Goal: Contribute content: Contribute content

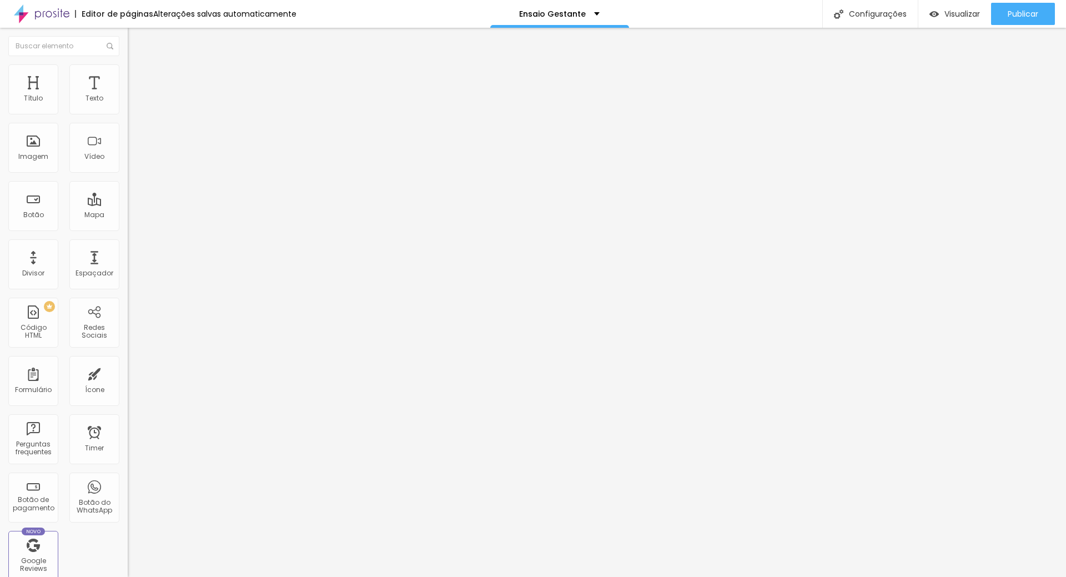
click at [136, 37] on div "Editar Seção" at bounding box center [168, 40] width 65 height 9
click at [128, 95] on span "Adicionar imagem" at bounding box center [164, 90] width 72 height 9
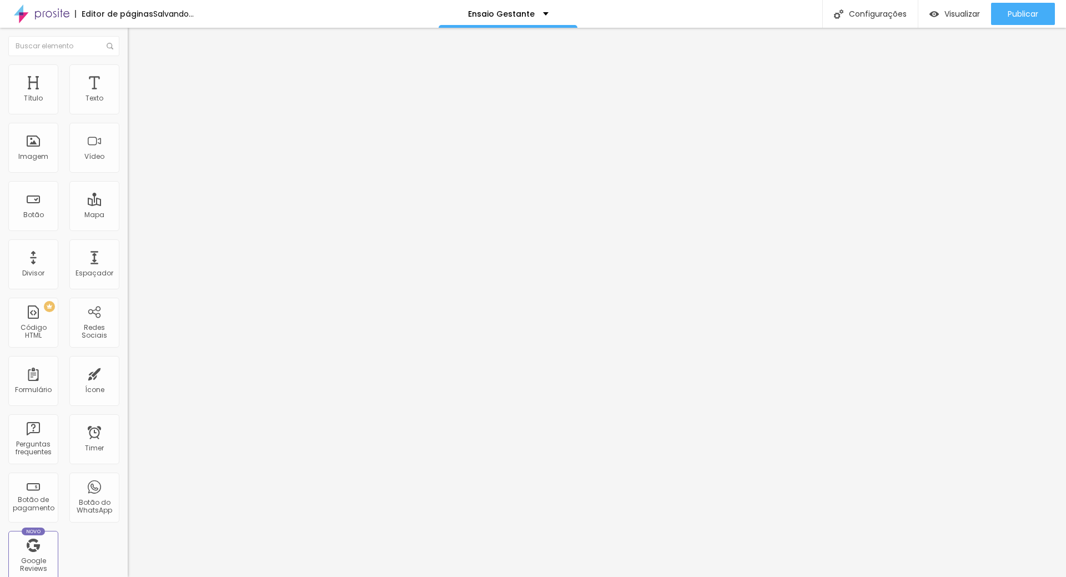
click at [128, 95] on span "Trocar imagem" at bounding box center [158, 90] width 61 height 9
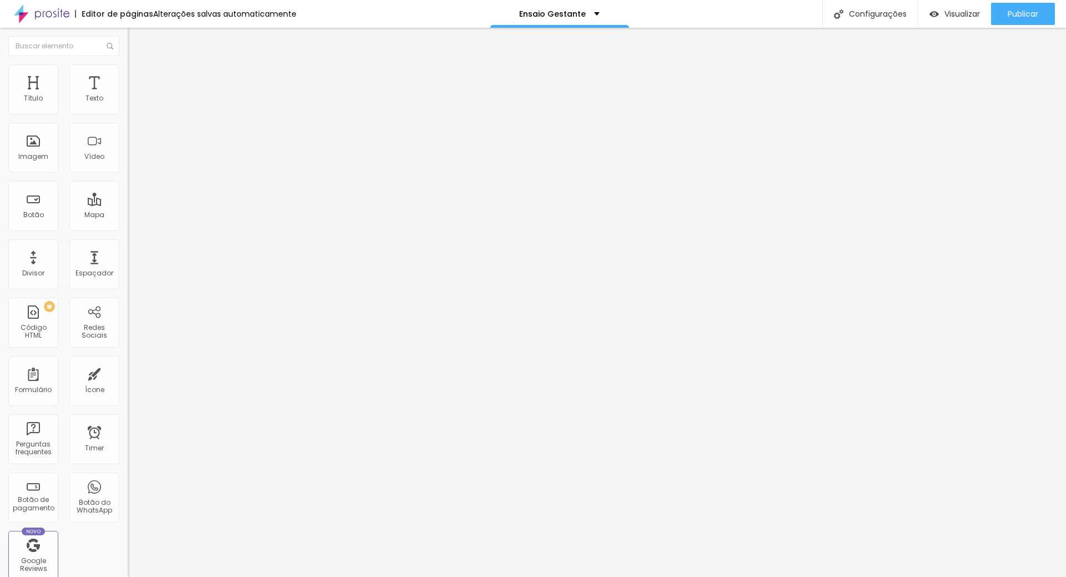
click at [1036, 12] on span "Publicar" at bounding box center [1022, 13] width 31 height 9
click at [969, 6] on div "Visualizar" at bounding box center [954, 14] width 51 height 22
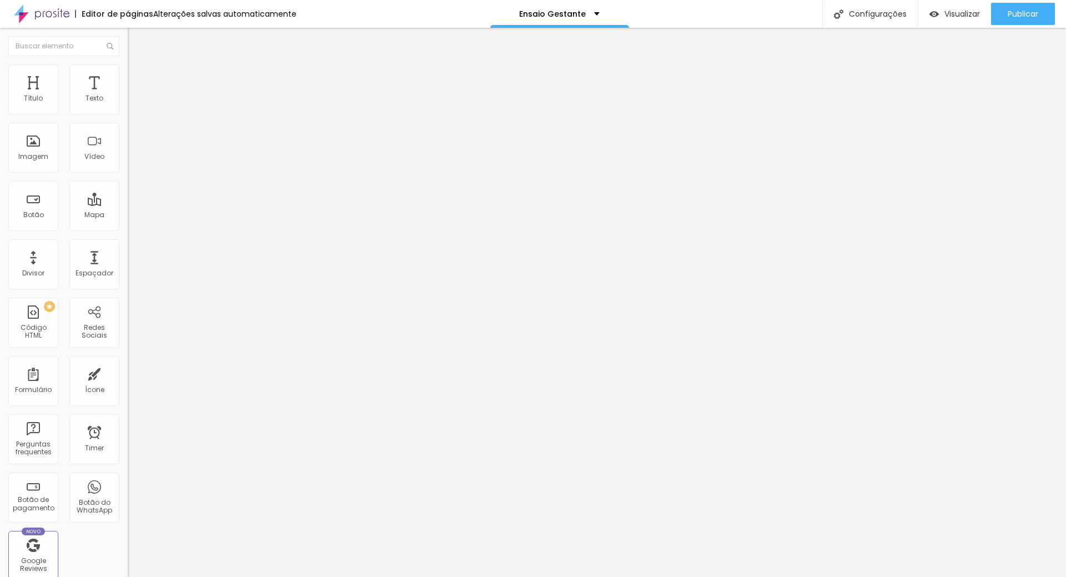
click at [136, 36] on img "button" at bounding box center [140, 40] width 9 height 9
click at [132, 161] on icon "button" at bounding box center [135, 157] width 7 height 7
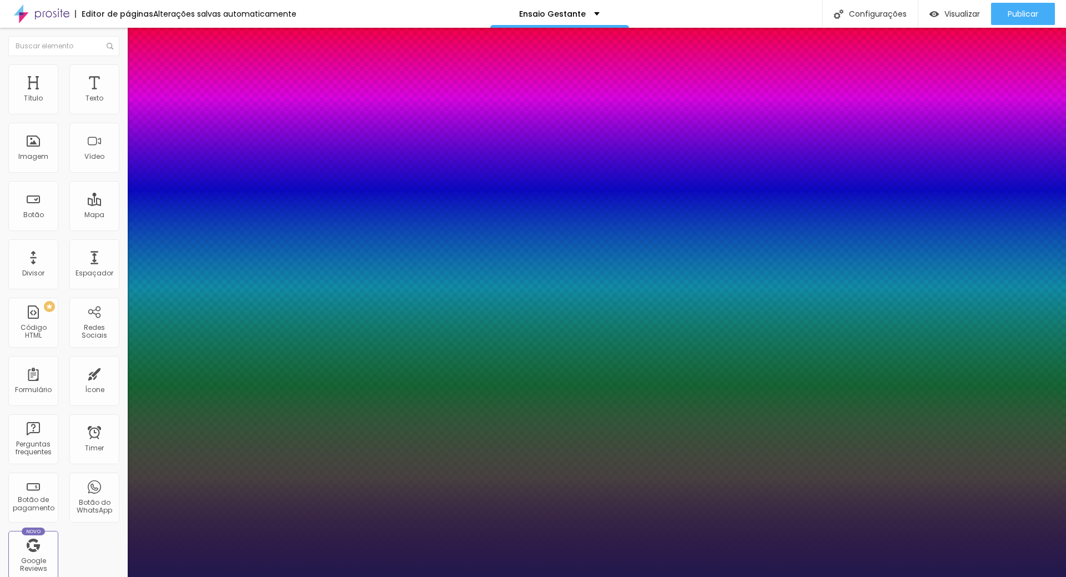
click at [1029, 576] on div at bounding box center [533, 577] width 1066 height 0
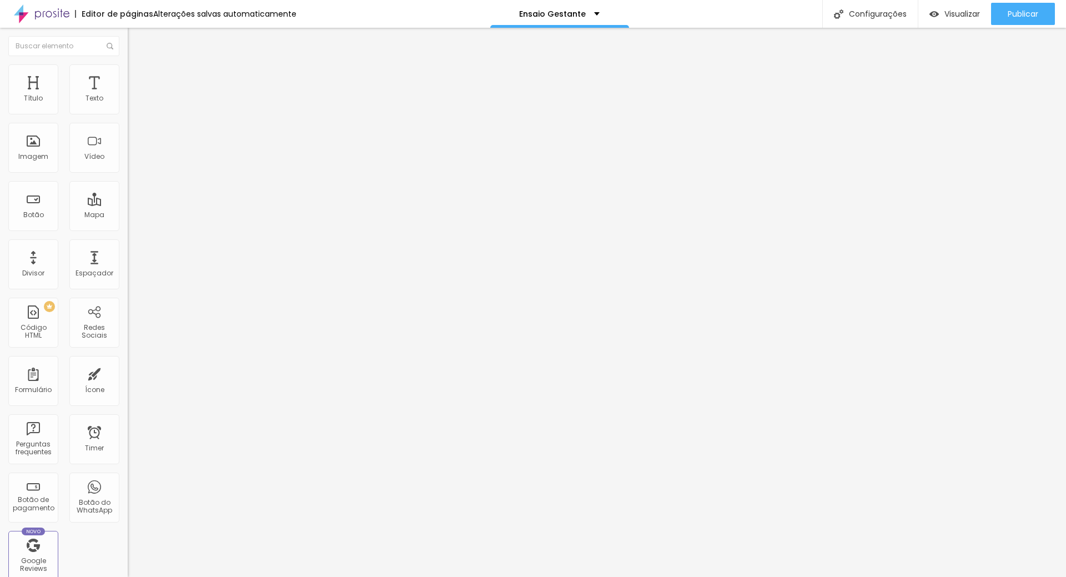
click at [128, 33] on button "Editar Seção" at bounding box center [192, 41] width 128 height 26
click at [133, 160] on icon "button" at bounding box center [135, 157] width 4 height 4
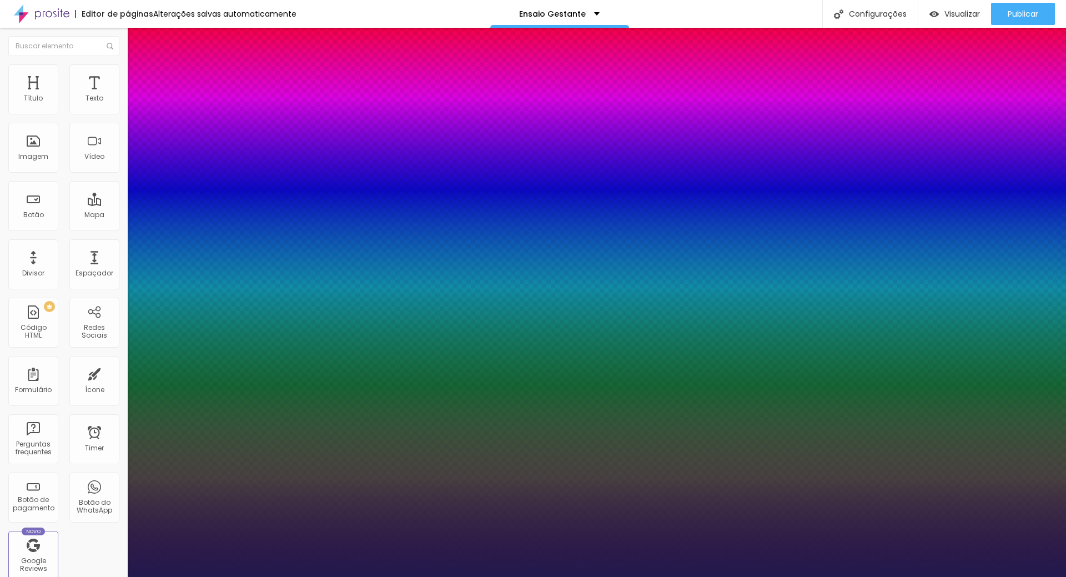
type input "1"
drag, startPoint x: 163, startPoint y: 317, endPoint x: 185, endPoint y: 318, distance: 22.2
type input "58"
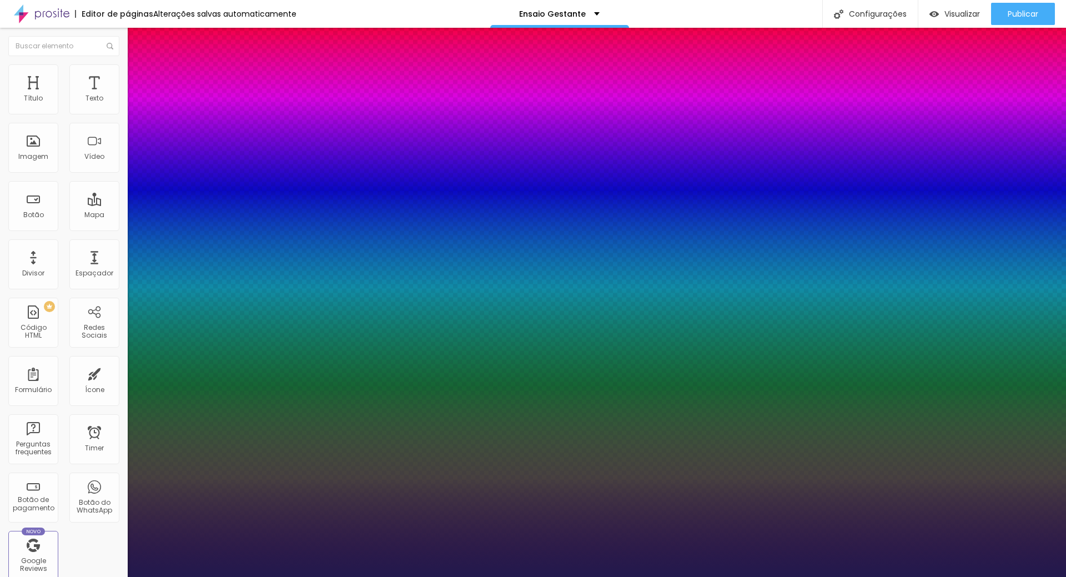
type input "1"
type input "55"
type input "1"
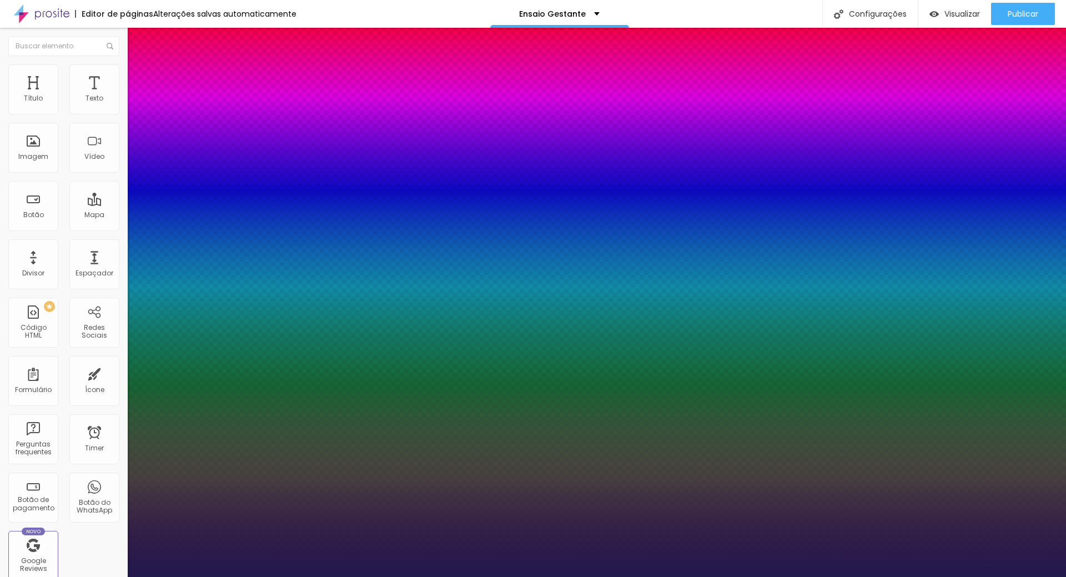
type input "53"
type input "1"
type input "55"
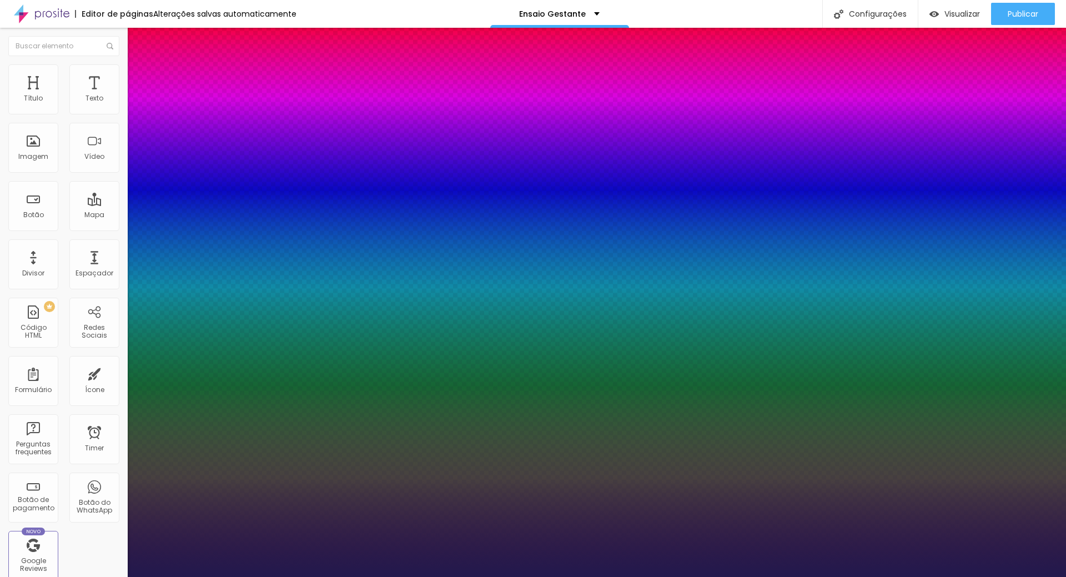
type input "1"
type input "54"
type input "1"
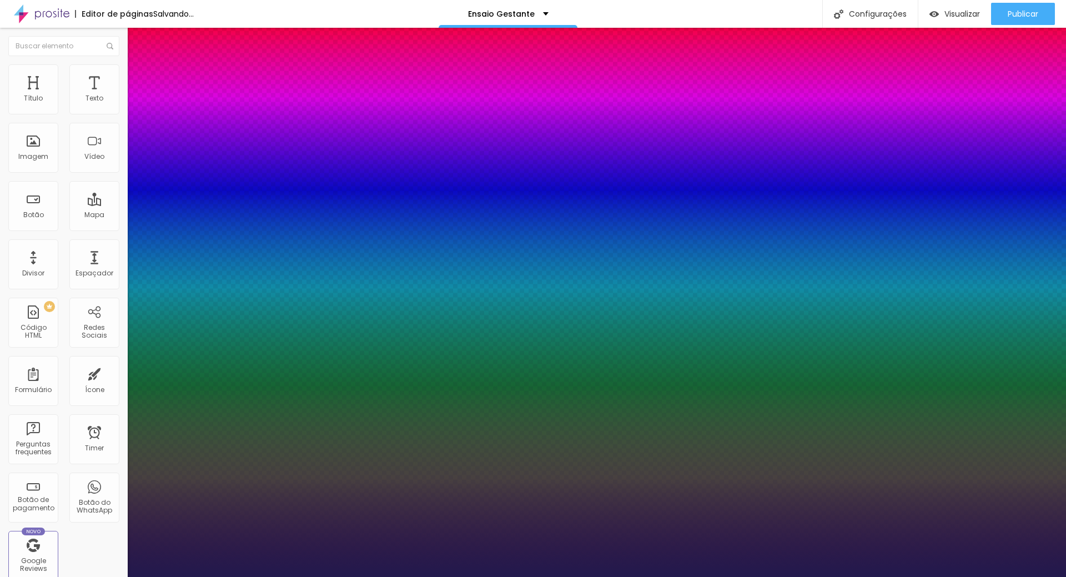
click at [710, 576] on div at bounding box center [533, 577] width 1066 height 0
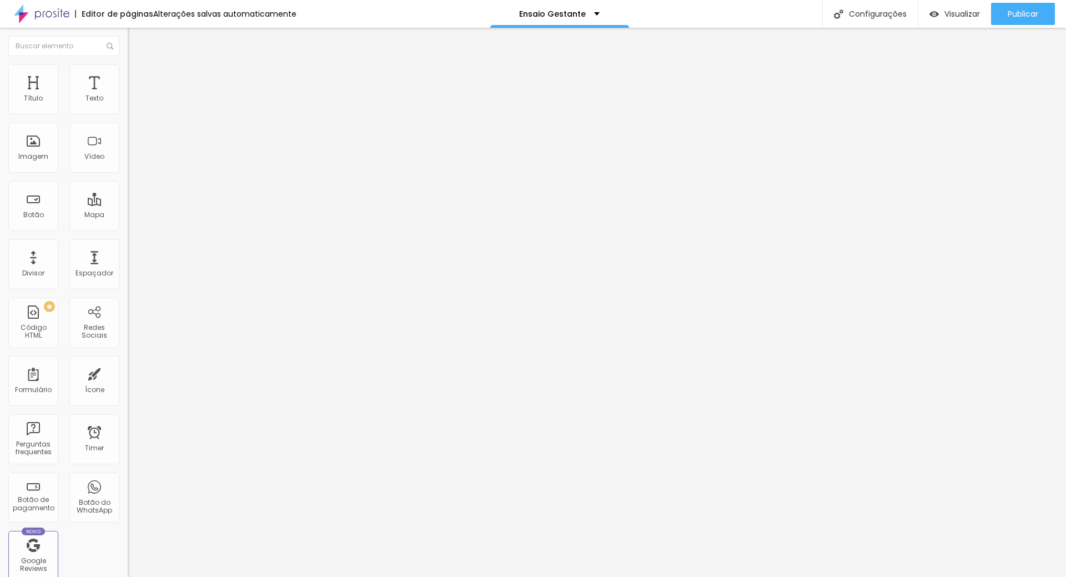
click at [136, 39] on div "Editar Seção" at bounding box center [168, 40] width 65 height 9
click at [132, 103] on icon "button" at bounding box center [135, 100] width 7 height 7
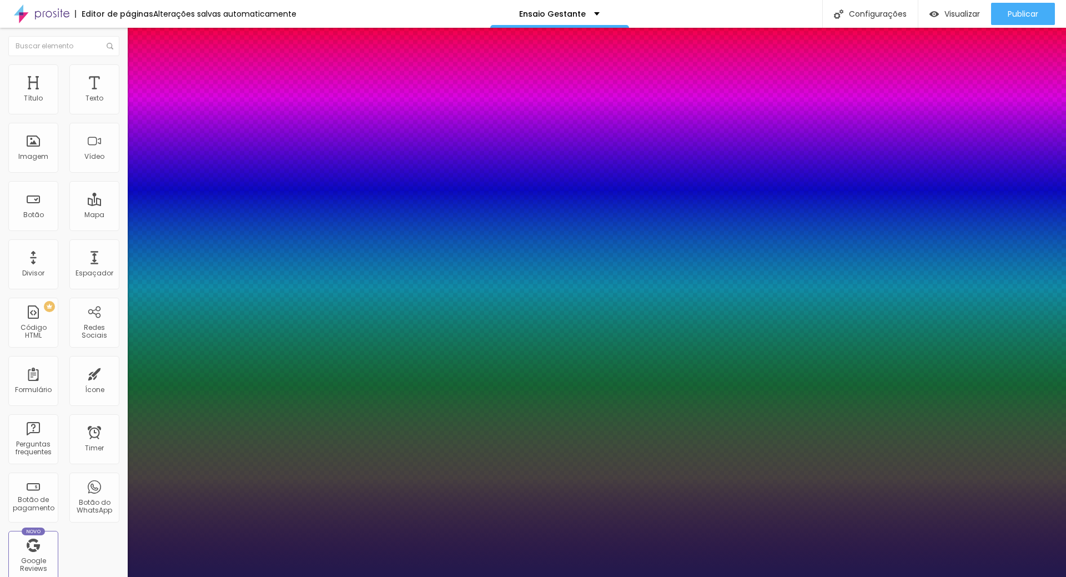
type input "1"
type input "18"
type input "1"
type input "20"
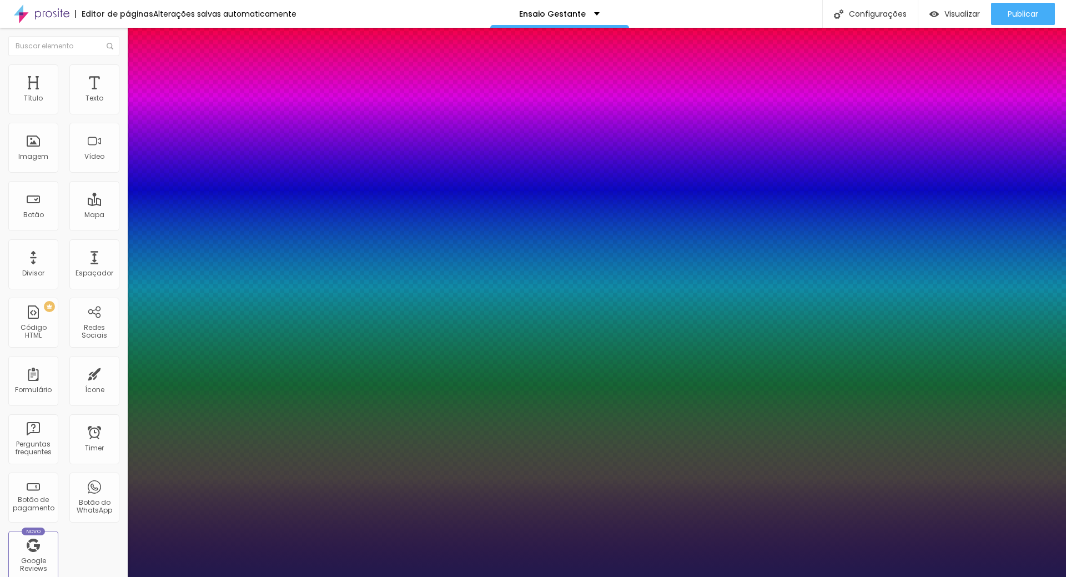
type input "20"
type input "1"
type input "21"
type input "1"
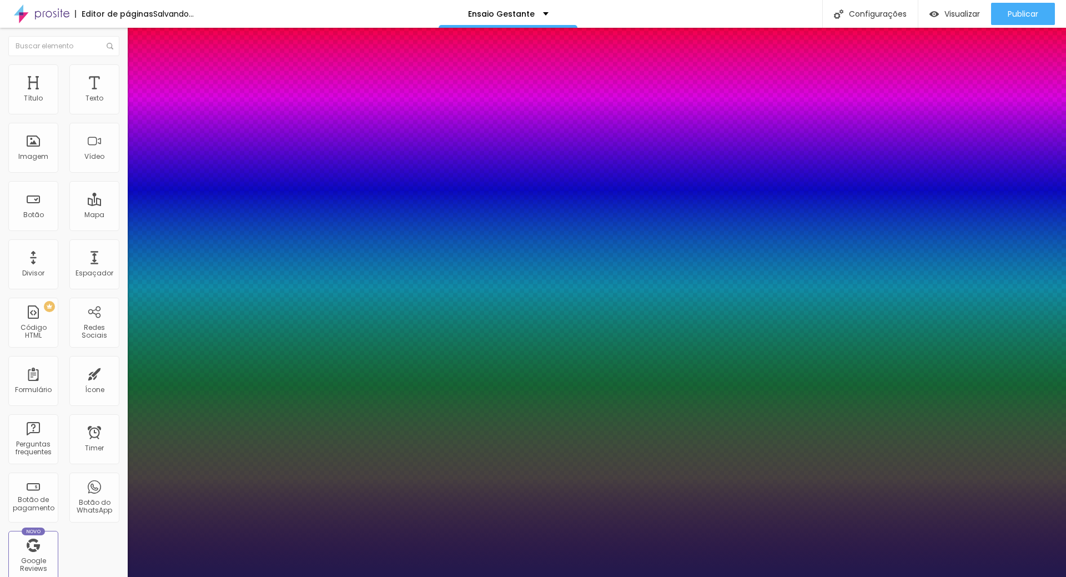
type input "20"
type input "1"
type input "20"
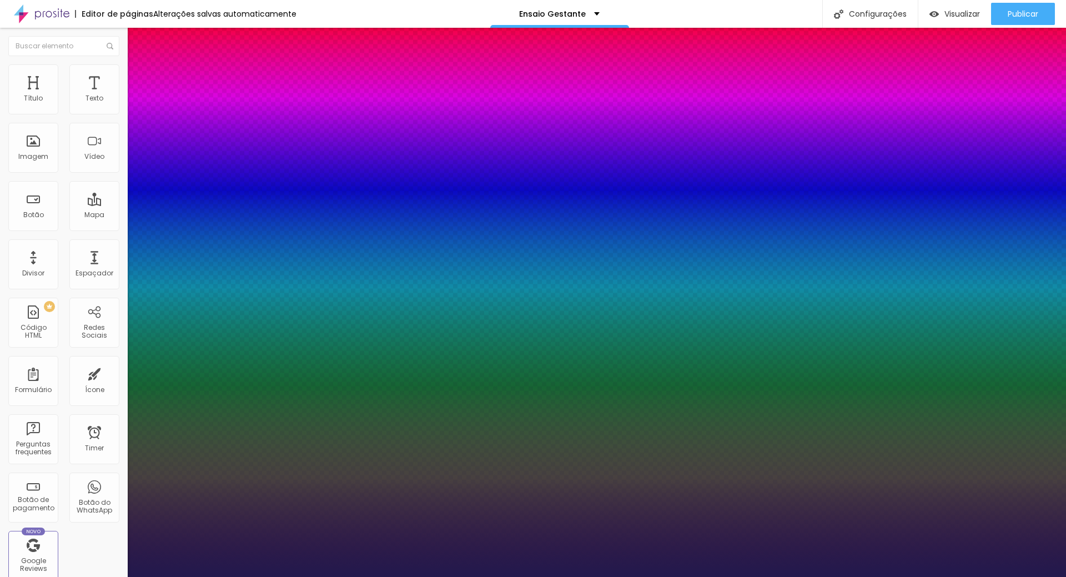
click at [589, 576] on div at bounding box center [533, 577] width 1066 height 0
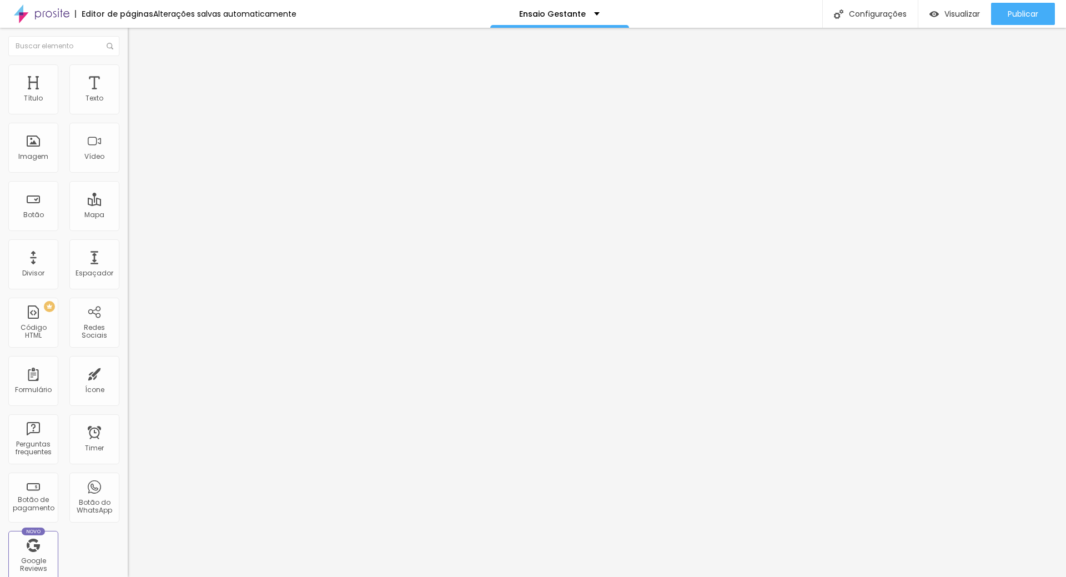
click at [128, 107] on button "button" at bounding box center [136, 101] width 16 height 12
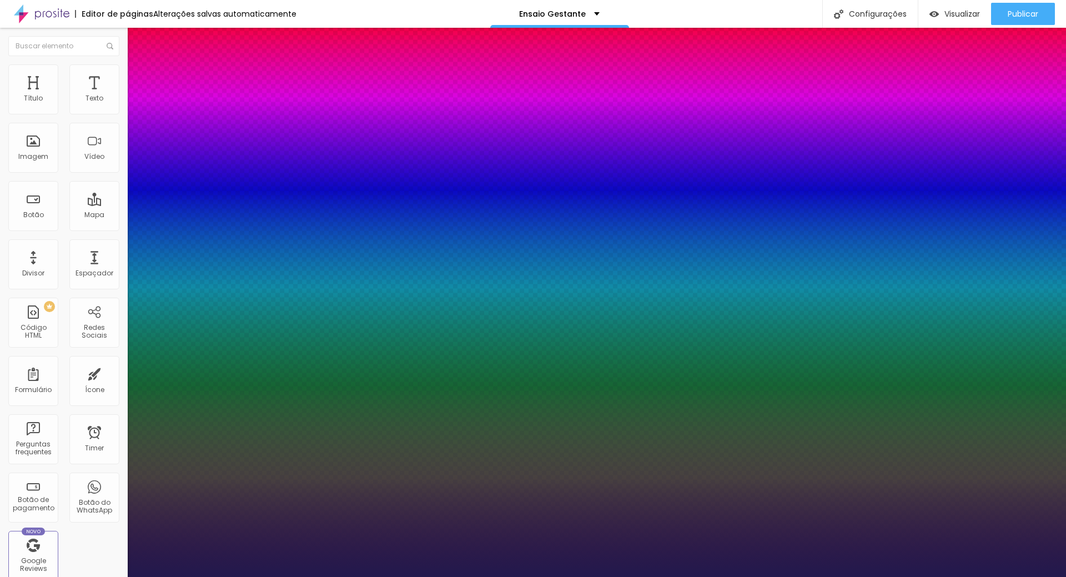
type input "1"
type input "19"
type input "1"
type input "20"
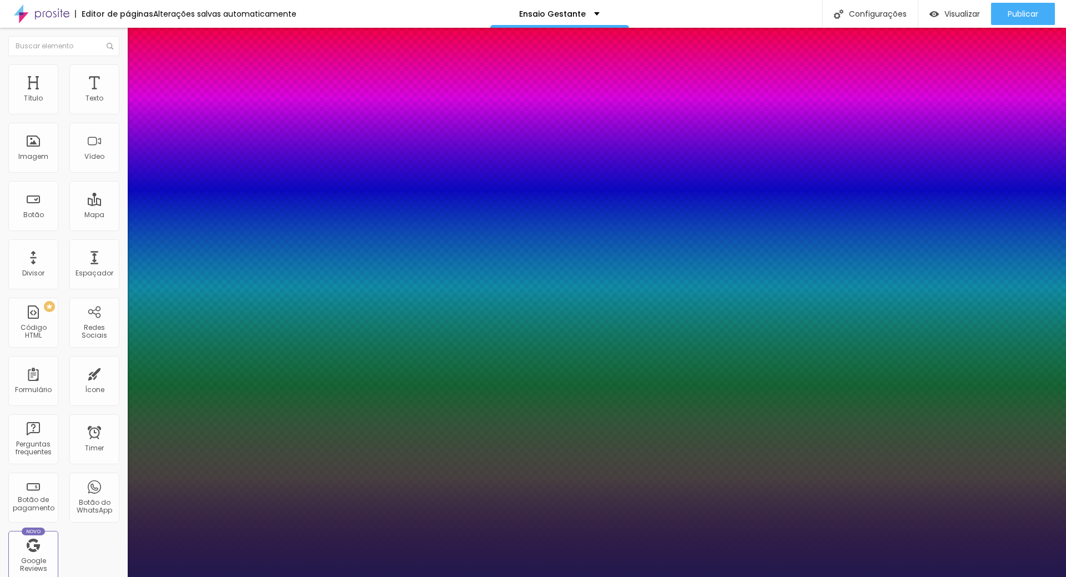
type input "20"
type input "1"
type input "21"
type input "1"
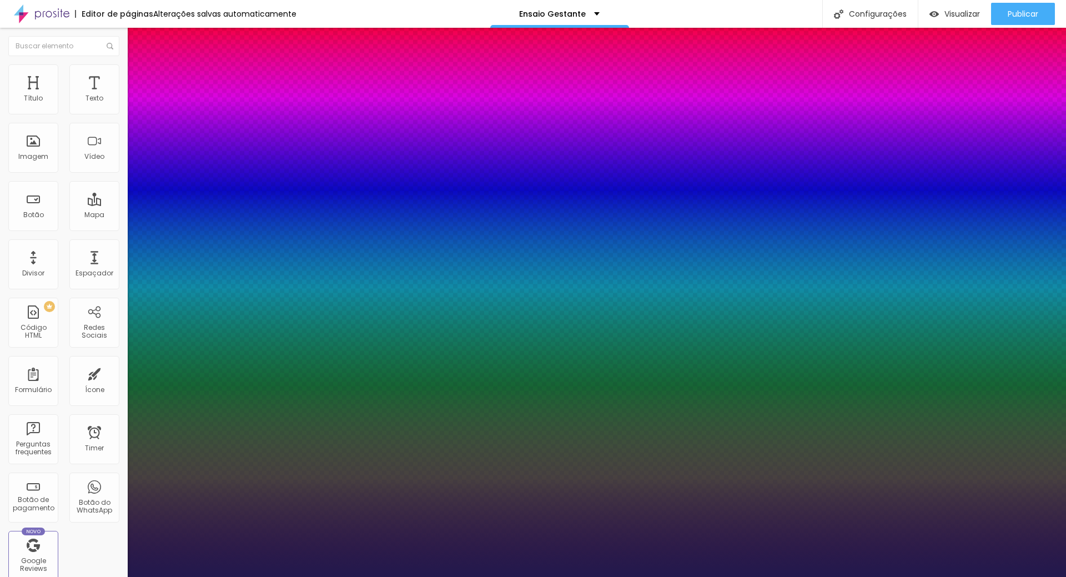
type input "22"
type input "1"
type input "21"
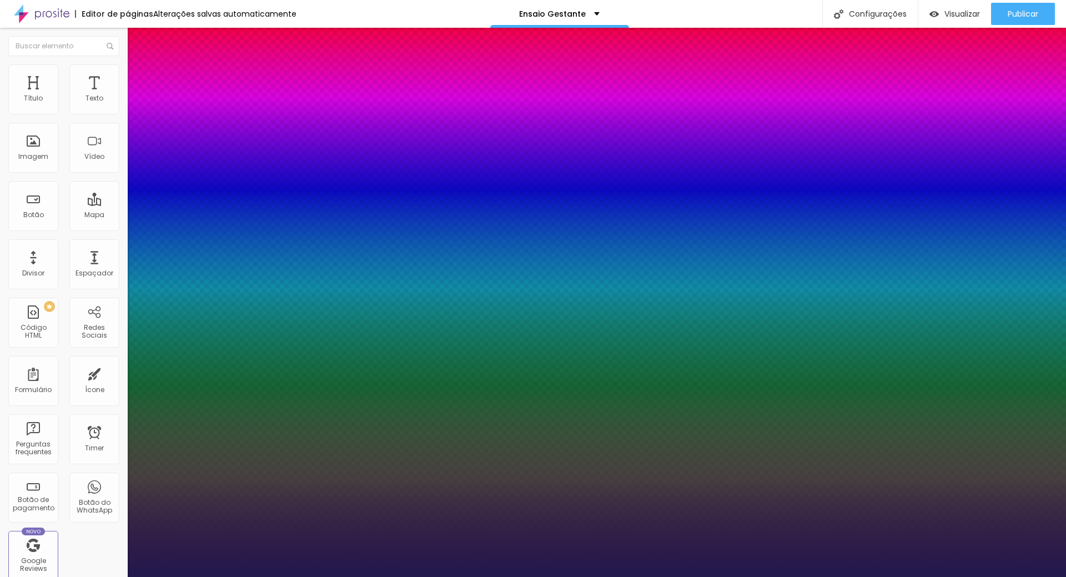
type input "1"
type input "20"
type input "1"
type input "20"
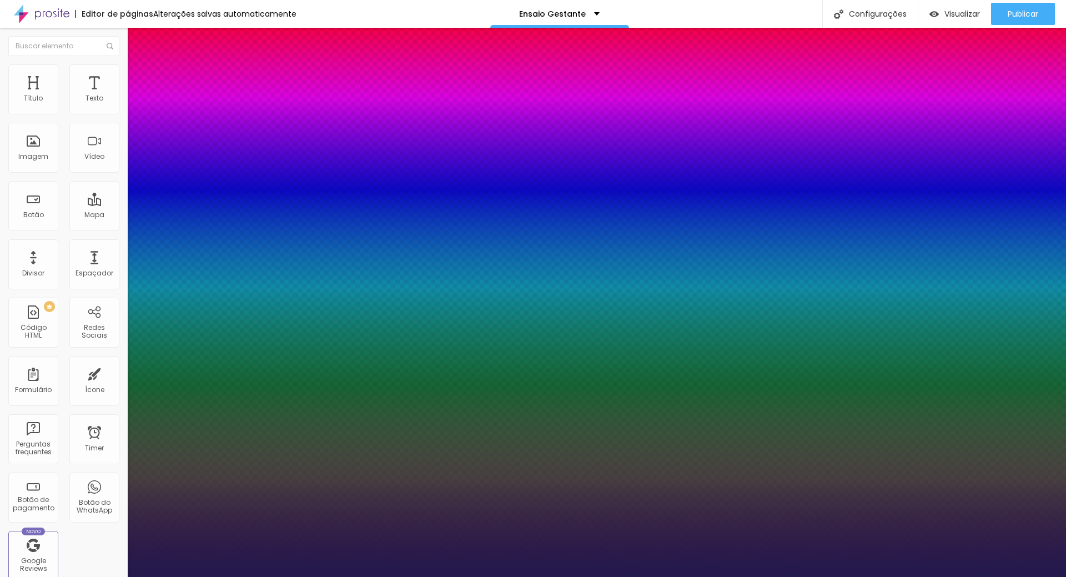
click at [1029, 576] on div at bounding box center [533, 577] width 1066 height 0
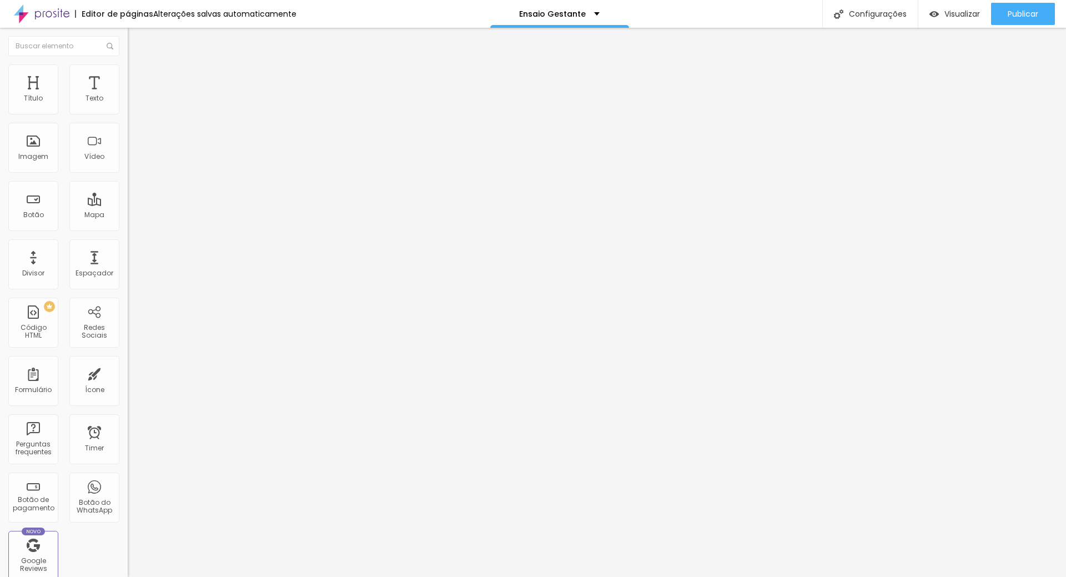
click at [128, 107] on button "button" at bounding box center [136, 101] width 16 height 12
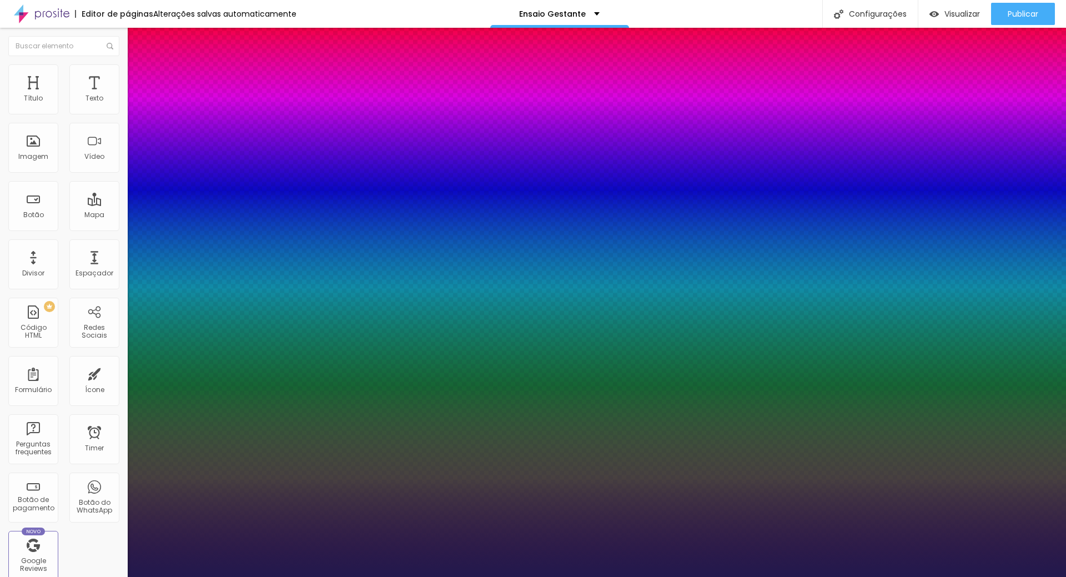
type input "1"
type input "17"
type input "1"
type input "18"
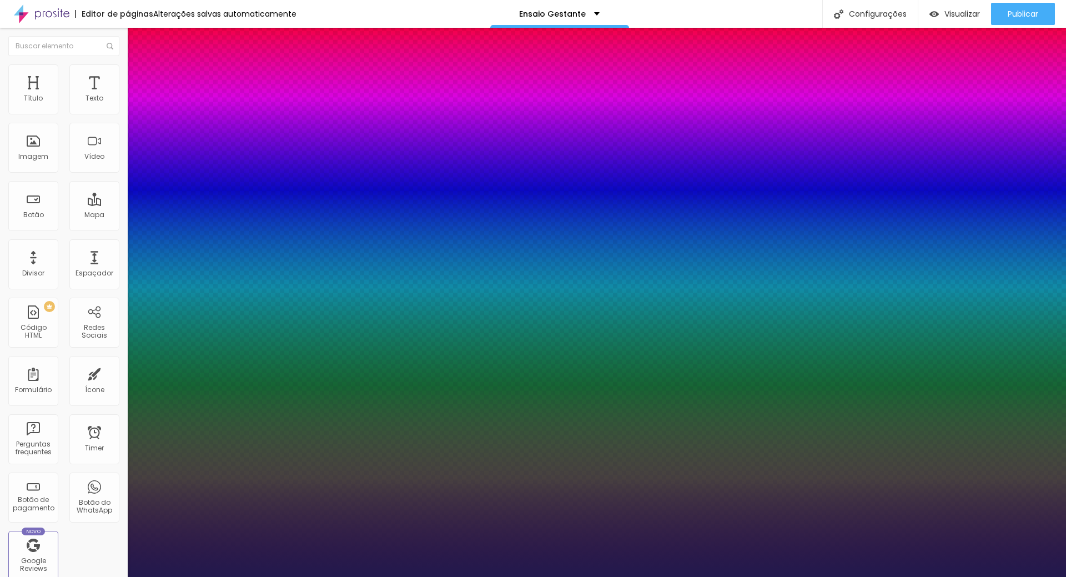
type input "18"
type input "1"
type input "20"
type input "1"
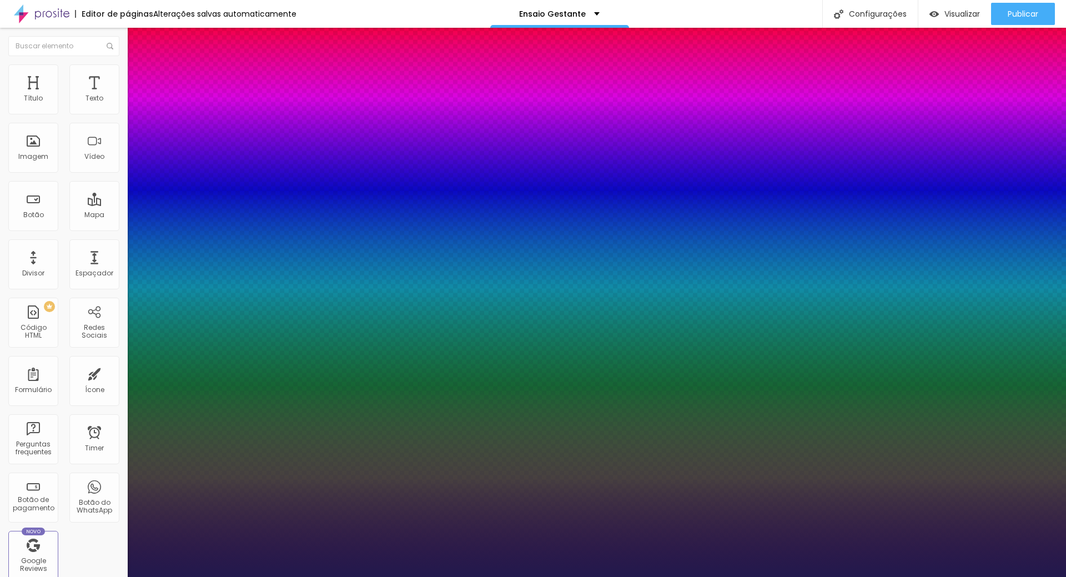
type input "20"
click at [882, 576] on div at bounding box center [533, 577] width 1066 height 0
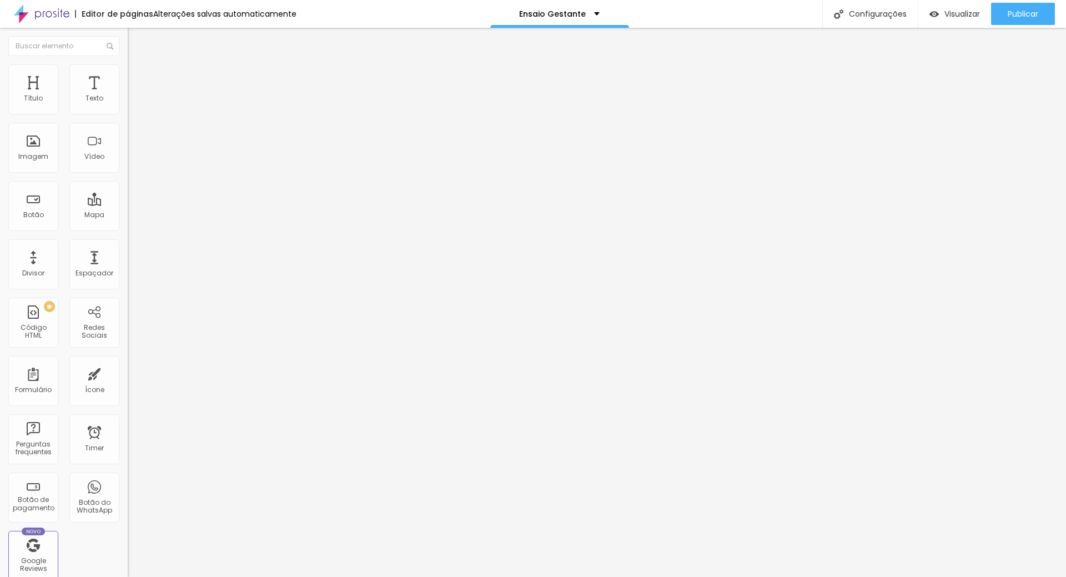
click at [136, 39] on img "button" at bounding box center [140, 40] width 9 height 9
click at [128, 95] on span "Adicionar imagem" at bounding box center [164, 90] width 72 height 9
click at [136, 42] on img "button" at bounding box center [140, 40] width 9 height 9
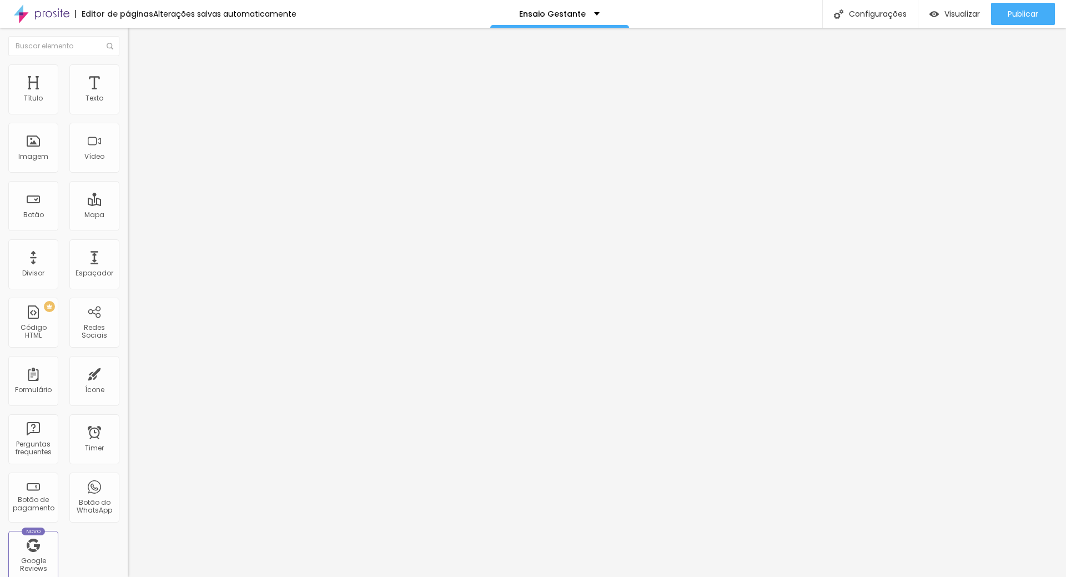
click at [128, 95] on span "Adicionar imagem" at bounding box center [164, 90] width 72 height 9
click at [132, 161] on icon "button" at bounding box center [135, 157] width 7 height 7
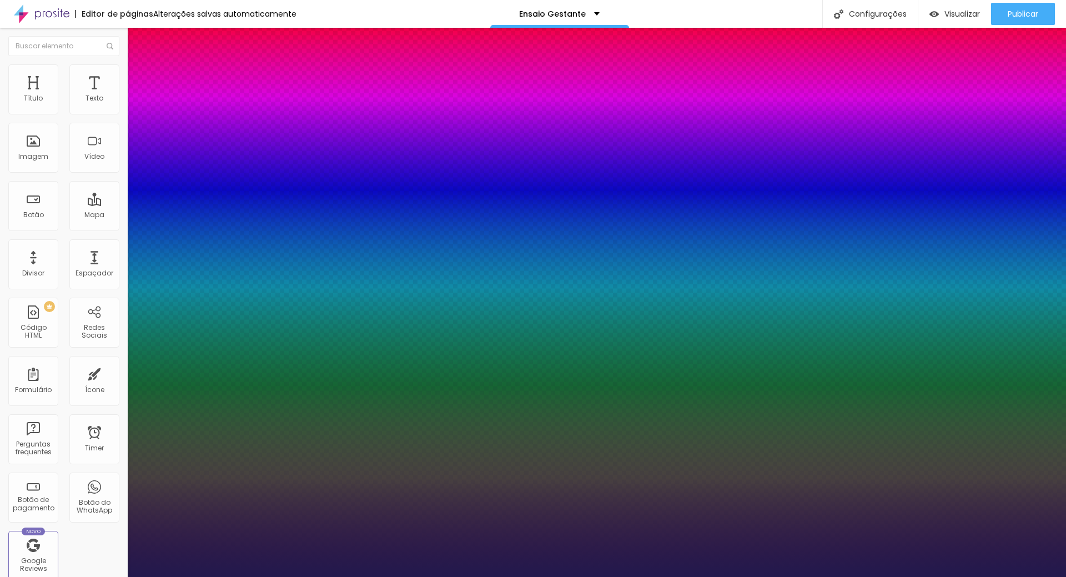
type input "1"
type input "25"
type input "1"
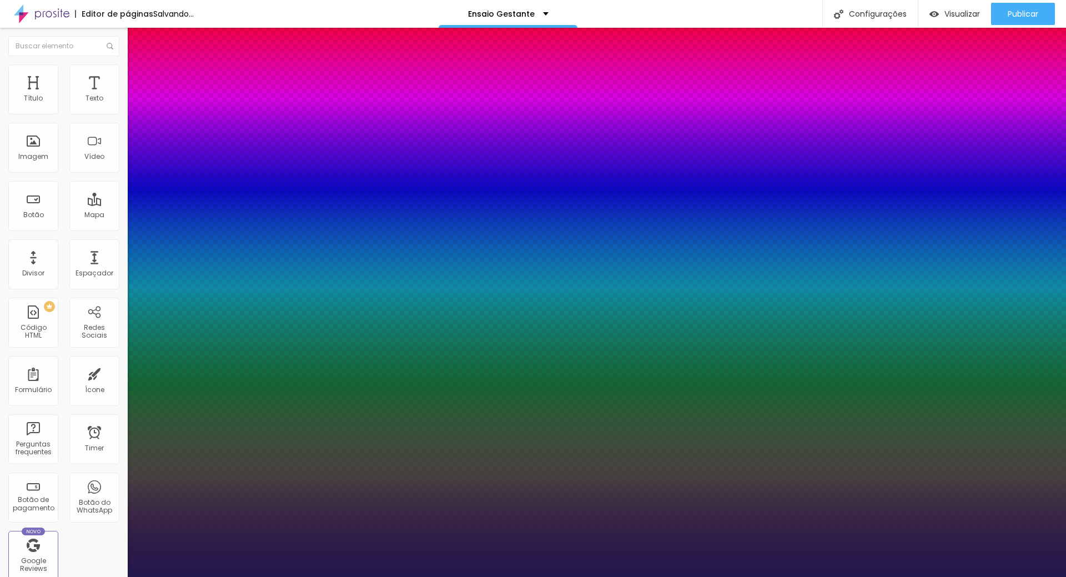
type input "29"
type input "1"
type input "37"
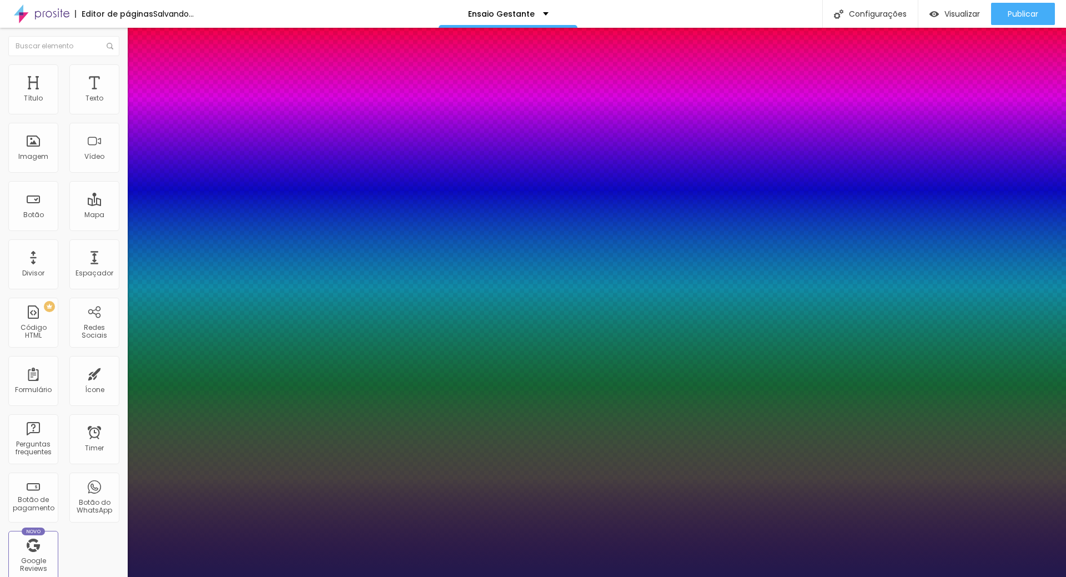
type input "1"
type input "40"
type input "1"
type input "42"
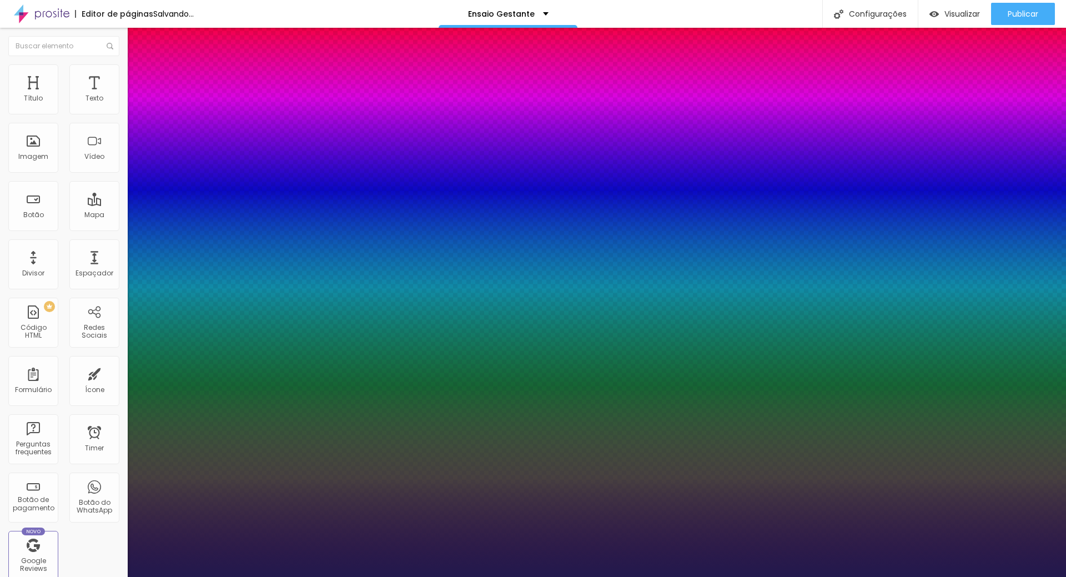
type input "42"
type input "1"
type input "43"
type input "1"
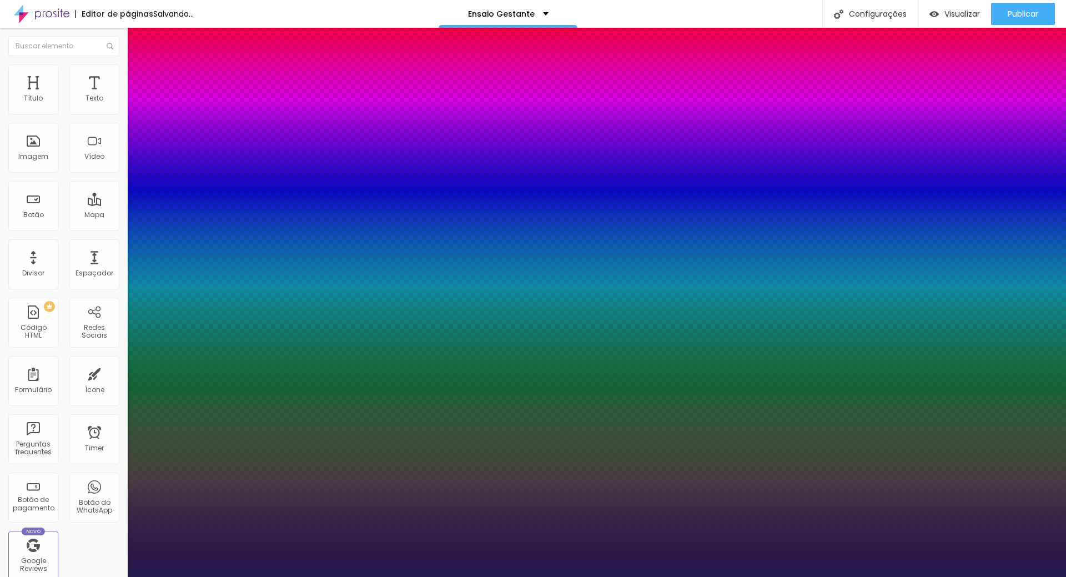
drag, startPoint x: 158, startPoint y: 314, endPoint x: 173, endPoint y: 316, distance: 15.6
type input "43"
type input "1"
drag, startPoint x: 1060, startPoint y: 442, endPoint x: 1065, endPoint y: 201, distance: 240.9
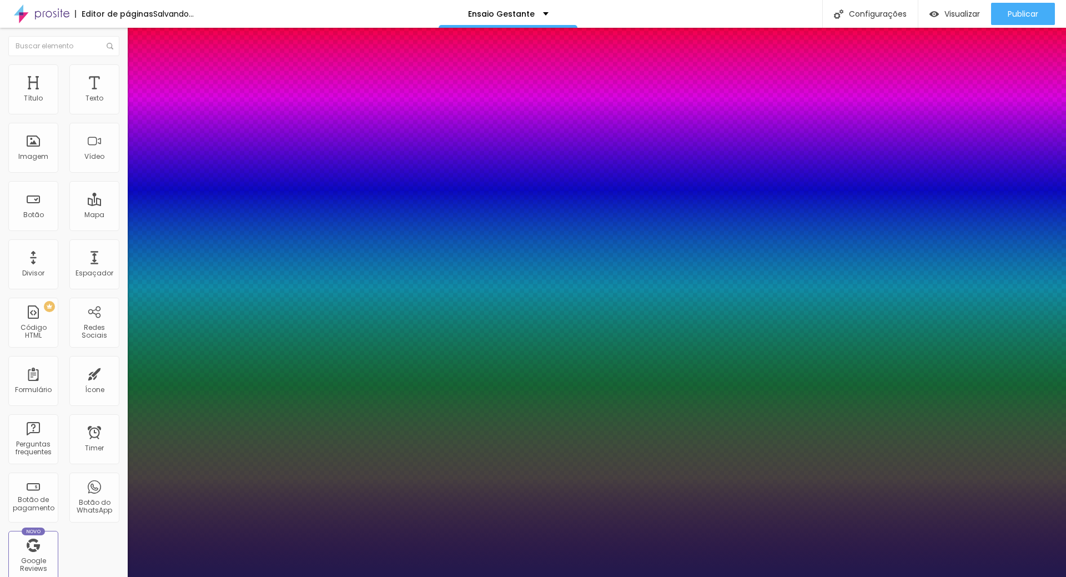
click at [1065, 576] on div at bounding box center [533, 577] width 1066 height 0
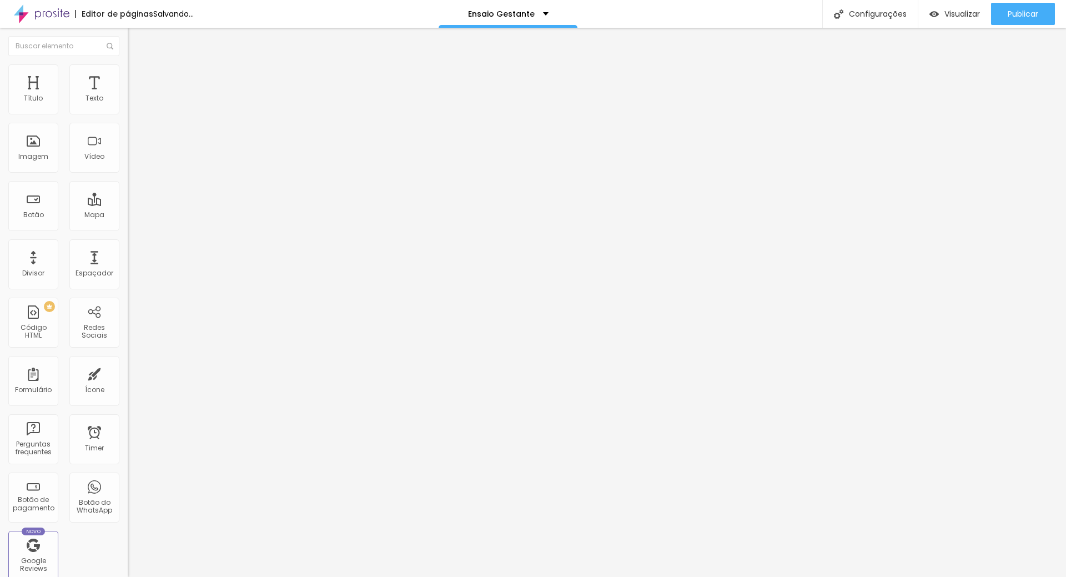
click at [128, 95] on span "Adicionar imagem" at bounding box center [164, 90] width 72 height 9
click at [128, 95] on span "Trocar imagem" at bounding box center [158, 90] width 61 height 9
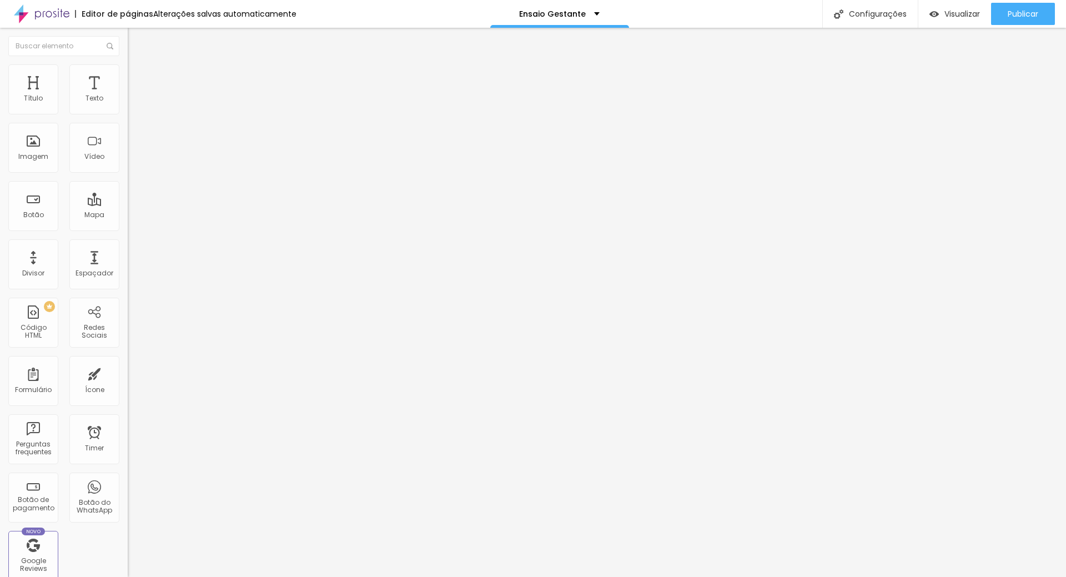
click at [128, 95] on span "Adicionar imagem" at bounding box center [164, 90] width 72 height 9
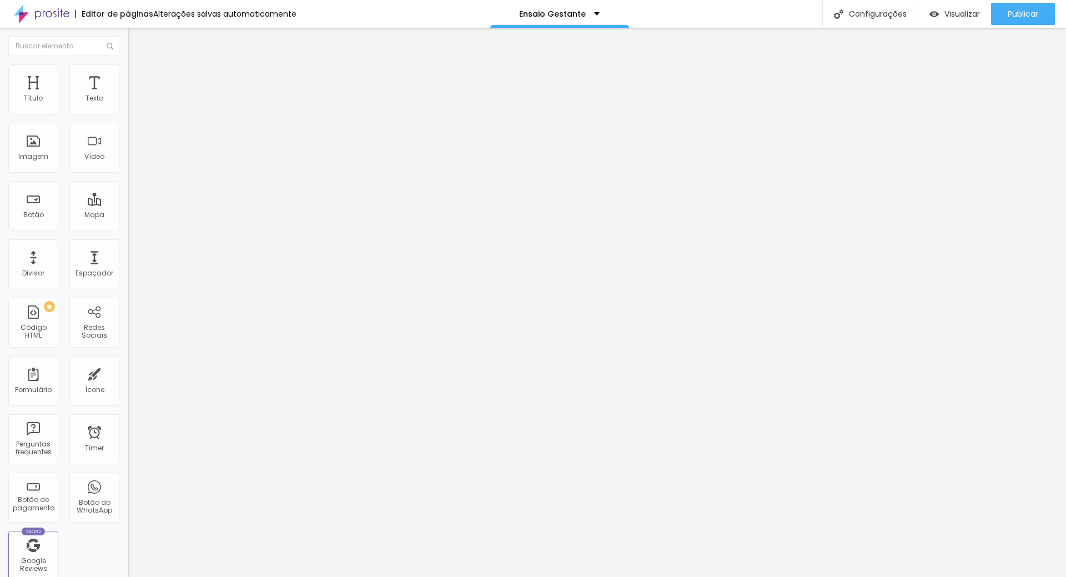
click at [136, 39] on img "button" at bounding box center [140, 40] width 9 height 9
click at [1030, 7] on div "Publicar" at bounding box center [1022, 14] width 31 height 22
click at [960, 16] on span "Visualizar" at bounding box center [952, 13] width 36 height 9
click at [128, 95] on span "Trocar imagem" at bounding box center [158, 90] width 61 height 9
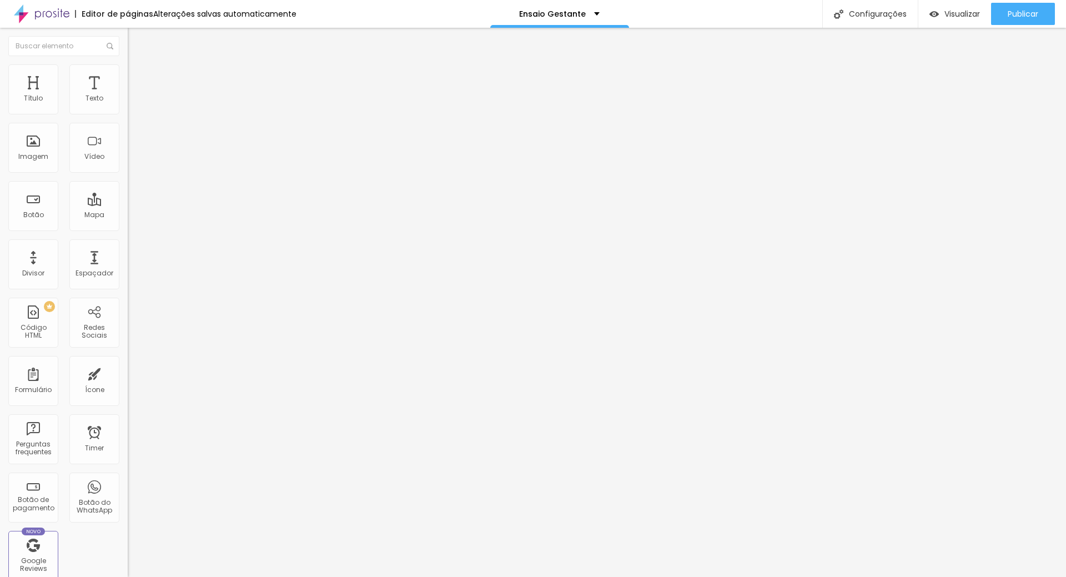
click at [128, 95] on span "Trocar imagem" at bounding box center [158, 90] width 61 height 9
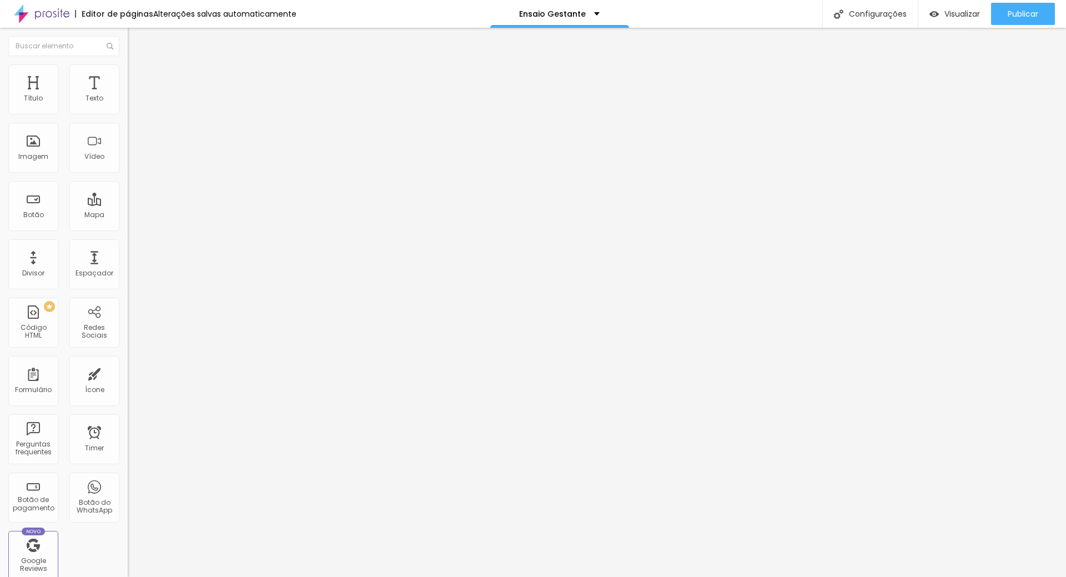
click at [128, 95] on span "Trocar imagem" at bounding box center [158, 90] width 61 height 9
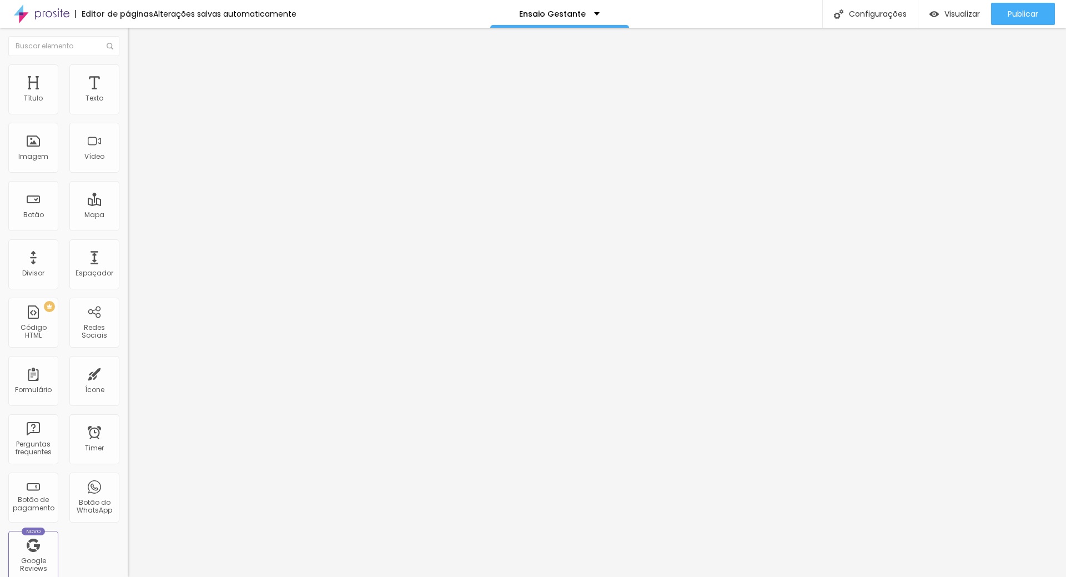
type input "43"
drag, startPoint x: 57, startPoint y: 233, endPoint x: 49, endPoint y: 234, distance: 7.8
type input "43"
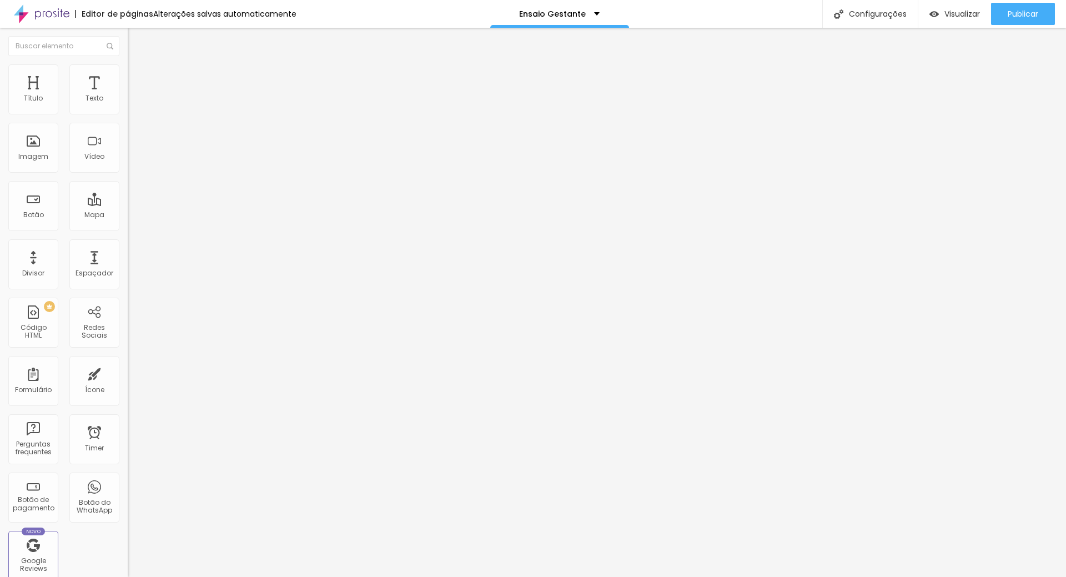
click at [128, 262] on input "range" at bounding box center [164, 266] width 72 height 9
click at [128, 164] on button "button" at bounding box center [136, 159] width 16 height 12
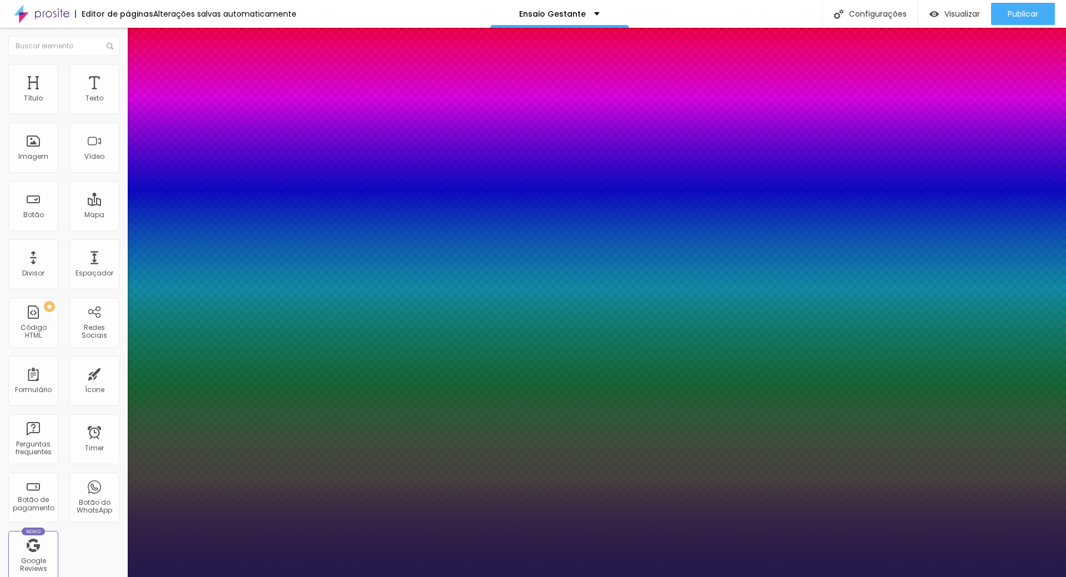
type input "1"
type input "50"
type input "1"
type input "43"
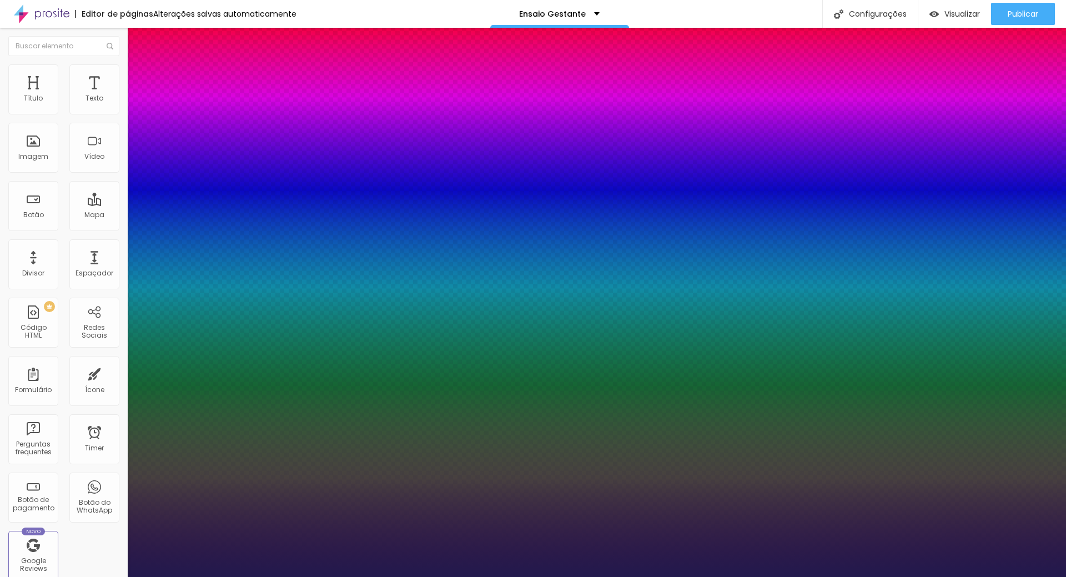
type input "43"
type input "1"
type input "42"
type input "1"
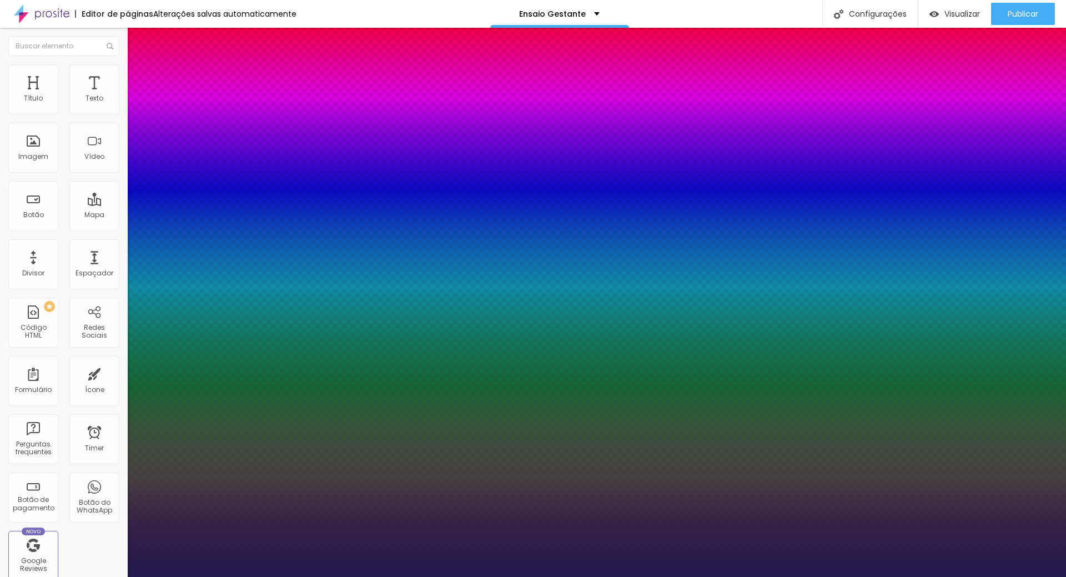
drag, startPoint x: 179, startPoint y: 314, endPoint x: 172, endPoint y: 314, distance: 6.7
type input "42"
click at [865, 576] on div at bounding box center [533, 577] width 1066 height 0
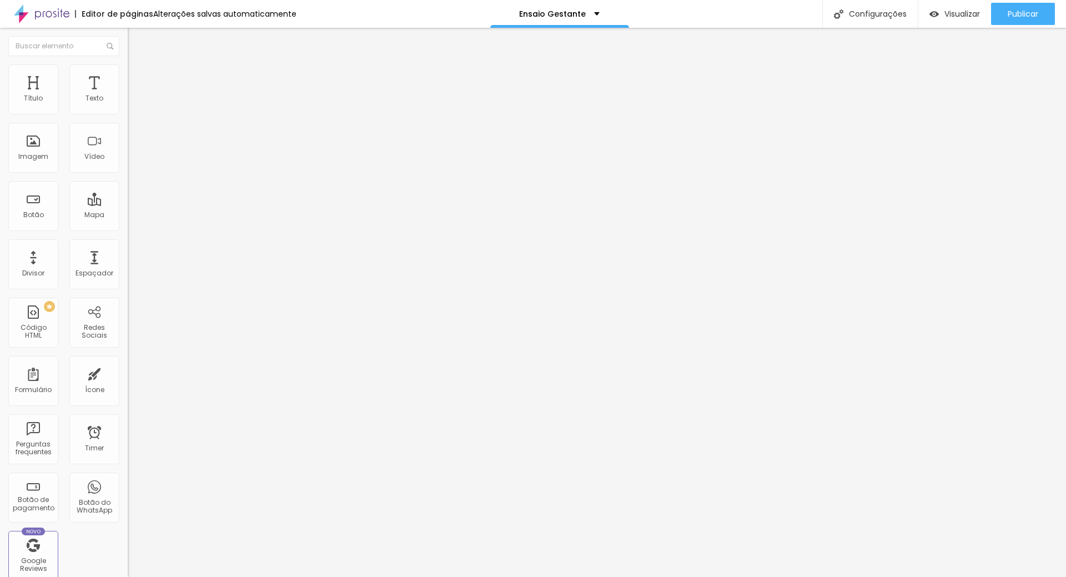
click at [128, 95] on span "Trocar imagem" at bounding box center [158, 90] width 61 height 9
click at [188, 93] on img at bounding box center [191, 90] width 7 height 7
click at [128, 107] on button "button" at bounding box center [136, 101] width 16 height 12
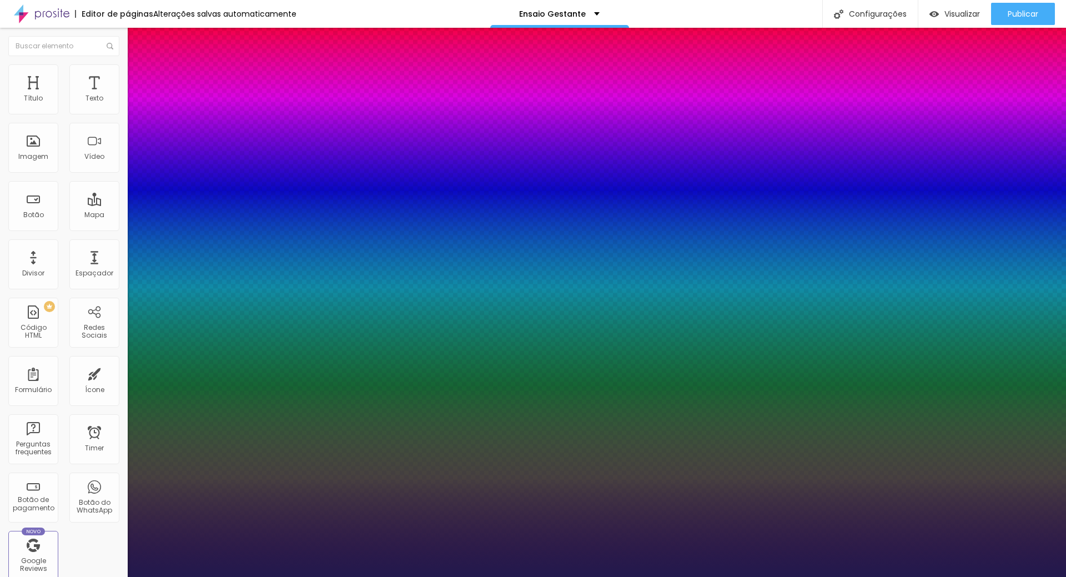
type input "1"
type input "18"
type input "1"
type input "20"
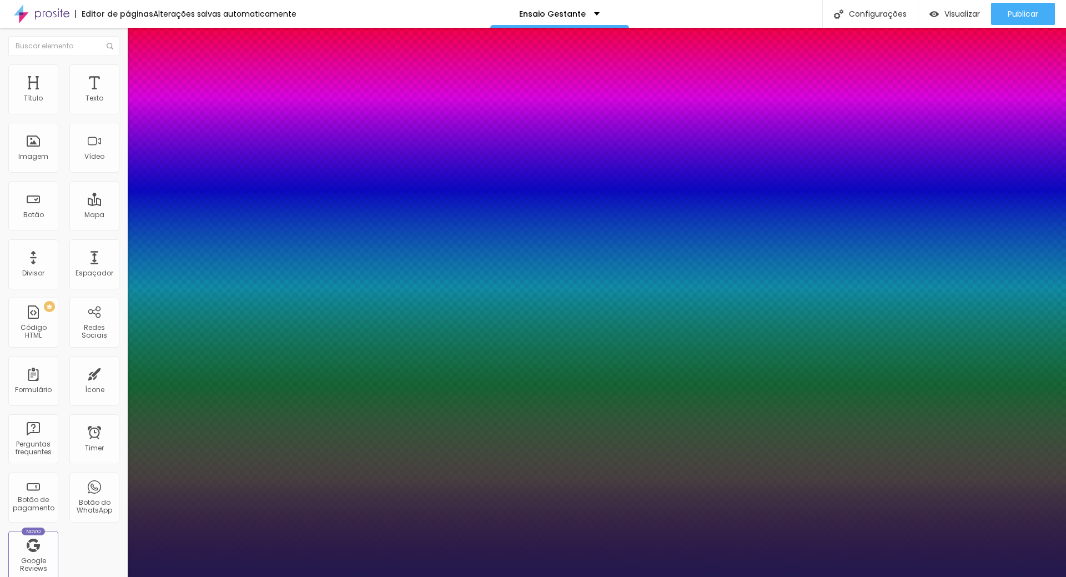
type input "20"
type input "1"
type input "26"
type input "1"
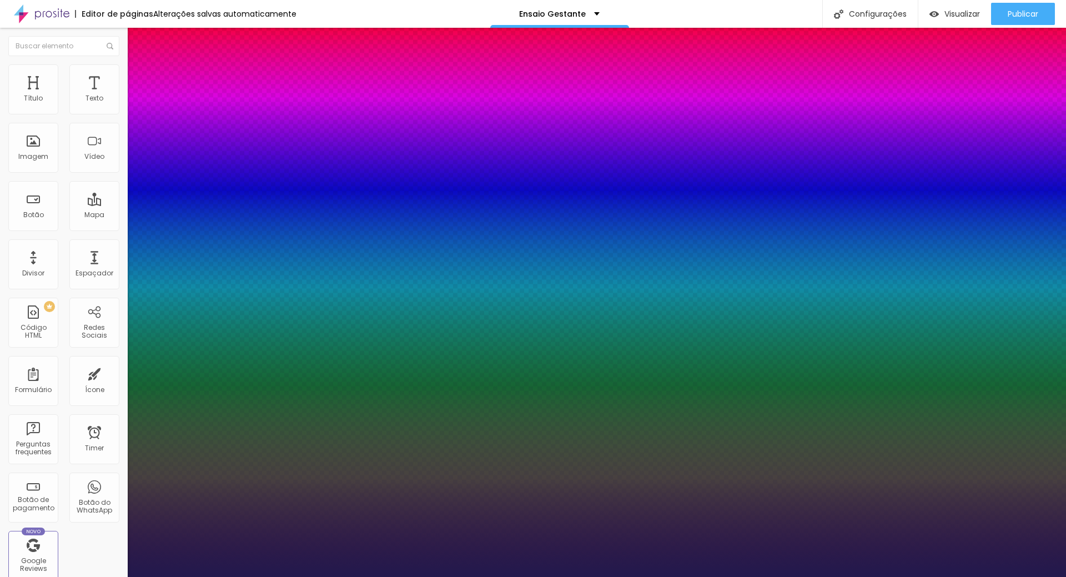
type input "27"
type input "1"
type input "28"
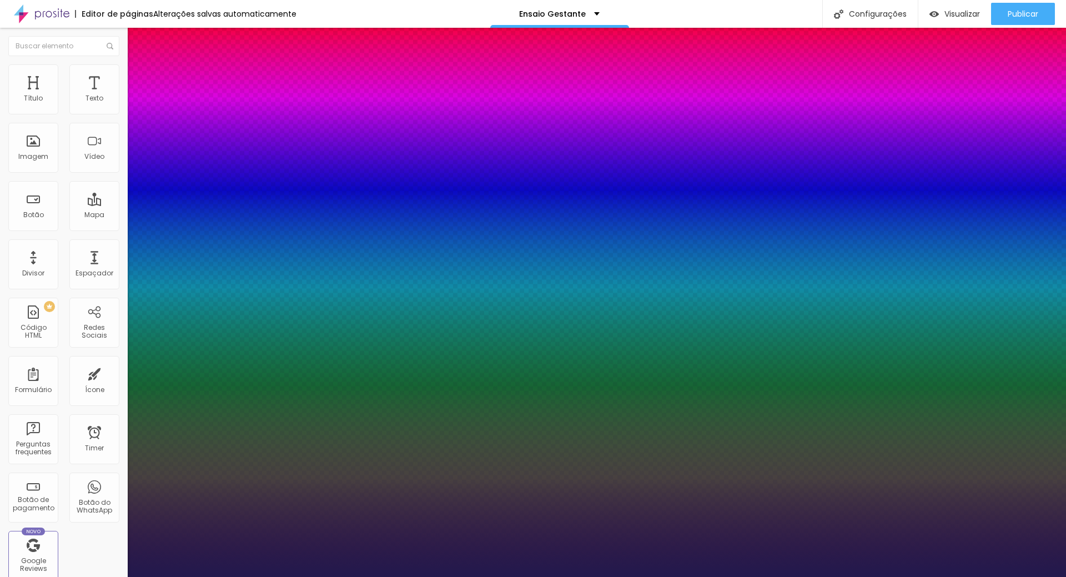
type input "1"
type input "27"
type input "1"
type input "26"
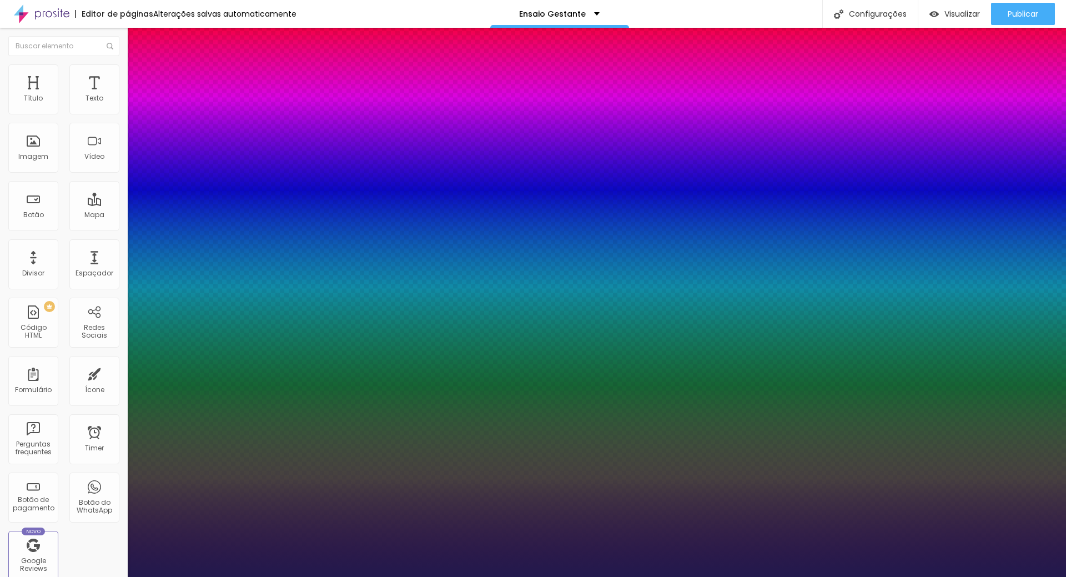
type input "26"
type input "1"
drag, startPoint x: 152, startPoint y: 186, endPoint x: 158, endPoint y: 190, distance: 7.7
type input "26"
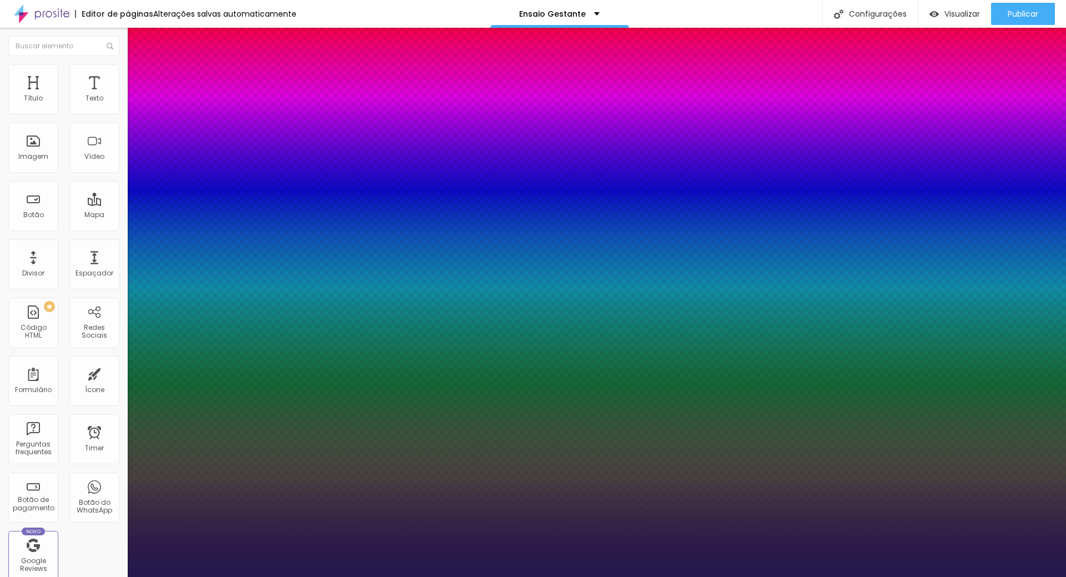
click at [730, 576] on div at bounding box center [533, 577] width 1066 height 0
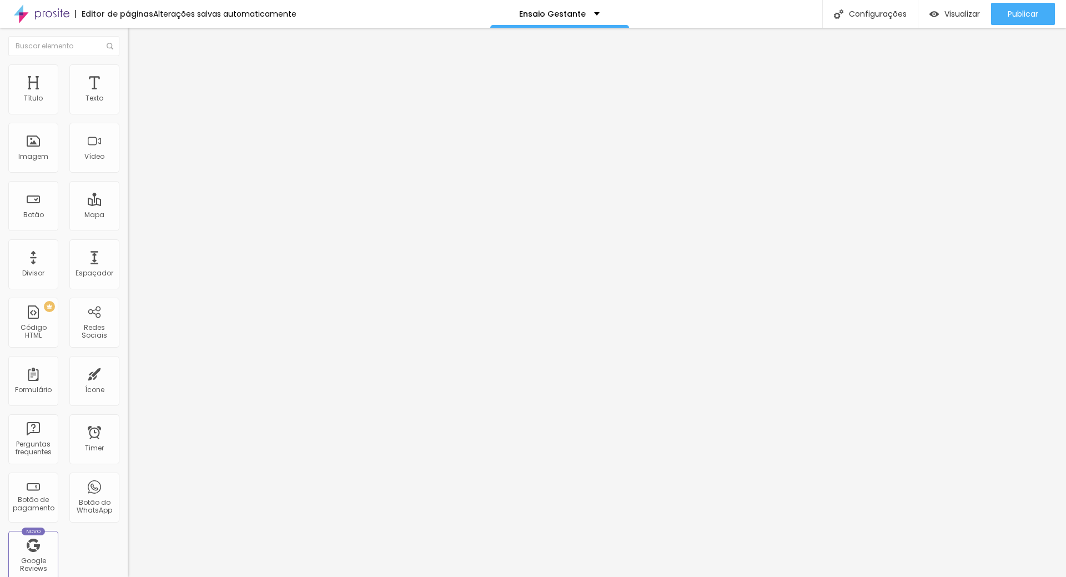
click at [132, 161] on icon "button" at bounding box center [135, 157] width 7 height 7
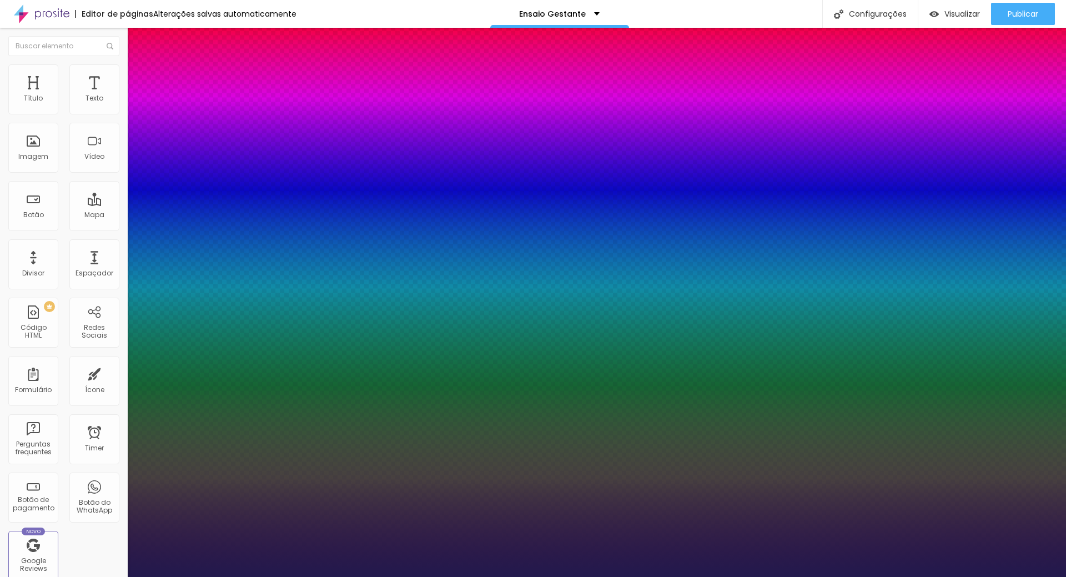
type input "1"
type input "45"
type input "1"
type input "52"
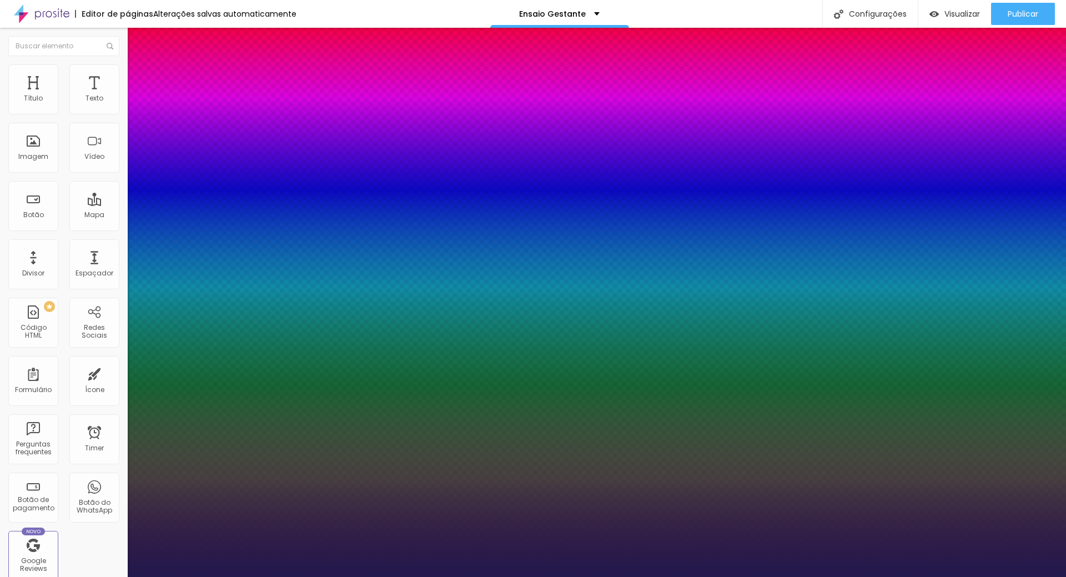
type input "52"
type input "1"
type input "53"
type input "1"
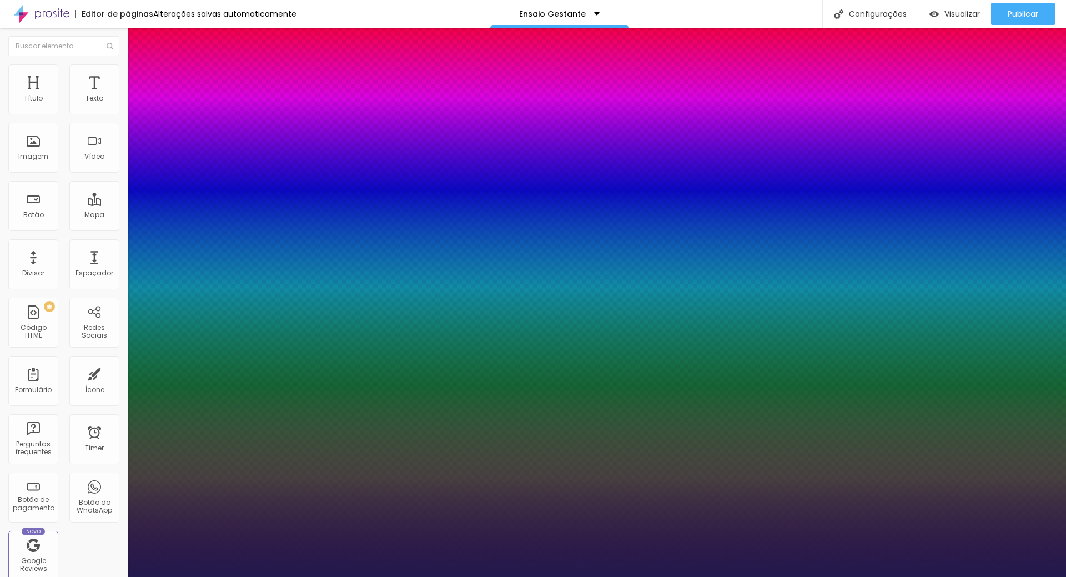
type input "57"
type input "1"
type input "60"
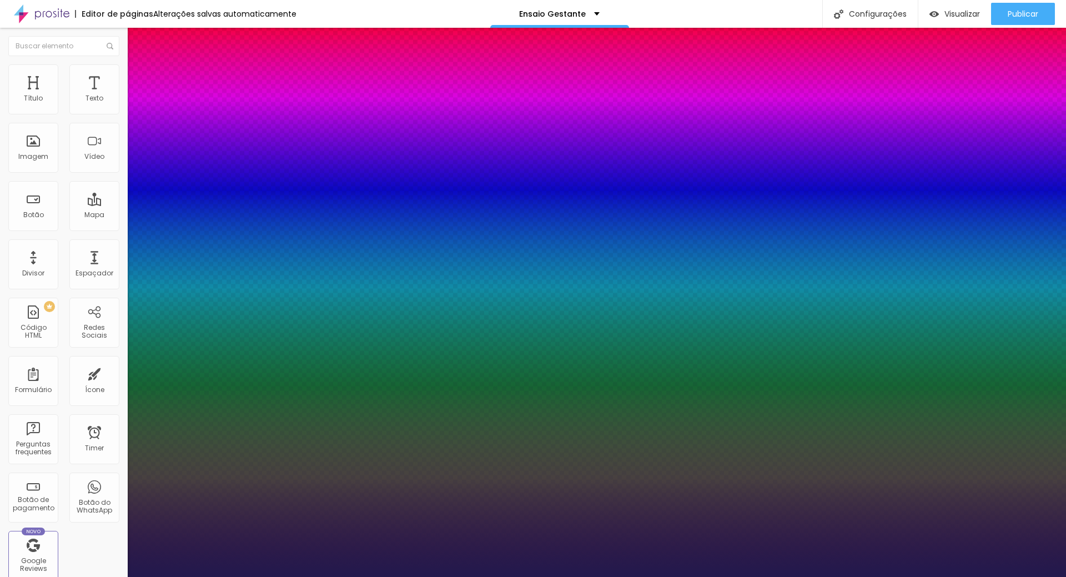
type input "1"
type input "61"
type input "1"
drag, startPoint x: 172, startPoint y: 312, endPoint x: 189, endPoint y: 317, distance: 17.4
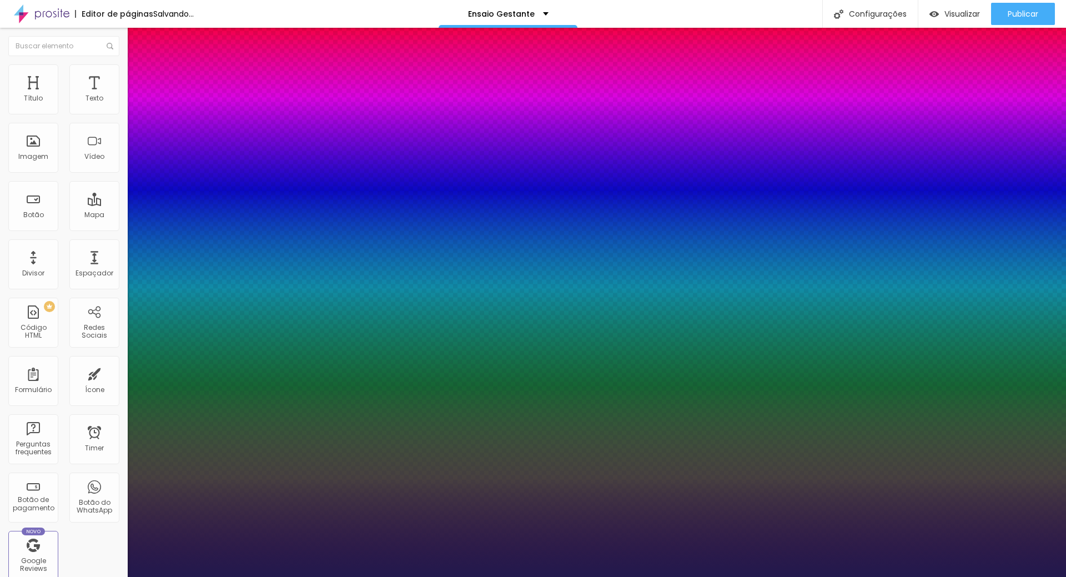
type input "61"
click at [420, 576] on div at bounding box center [533, 577] width 1066 height 0
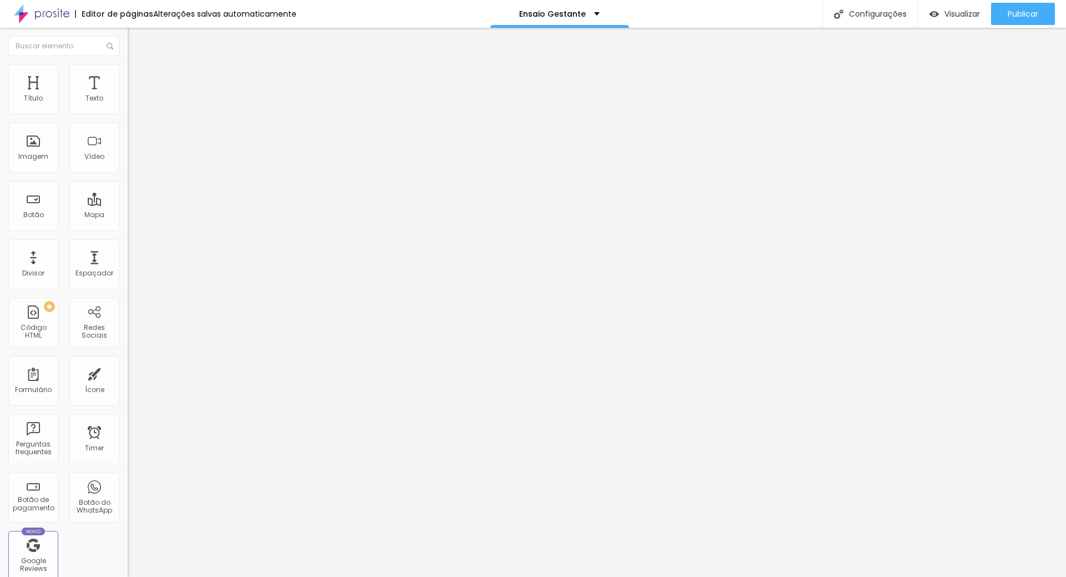
click at [132, 161] on icon "button" at bounding box center [135, 157] width 7 height 7
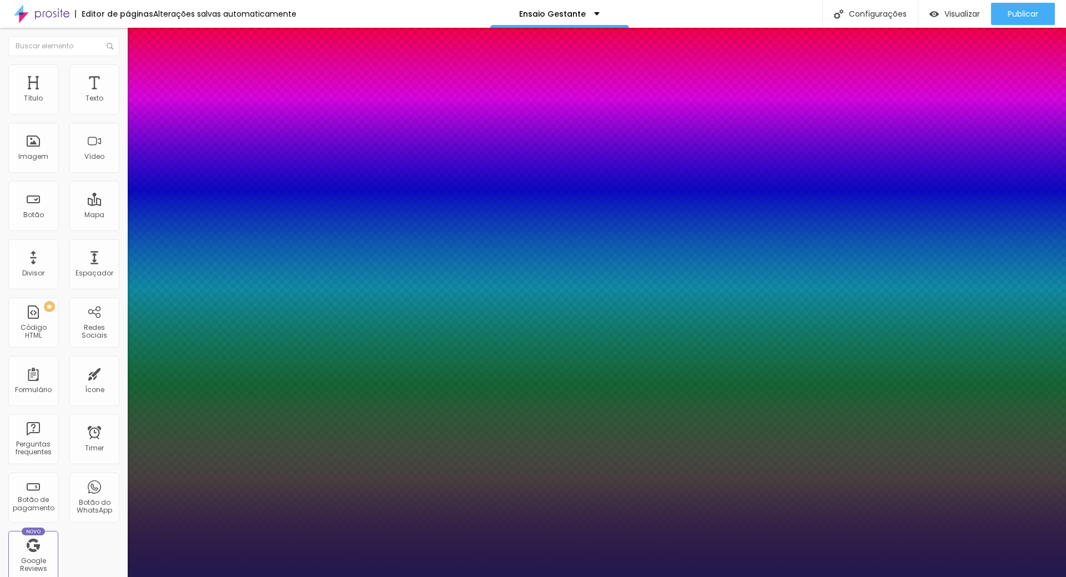
type input "1"
type input "62"
type input "1"
type input "63"
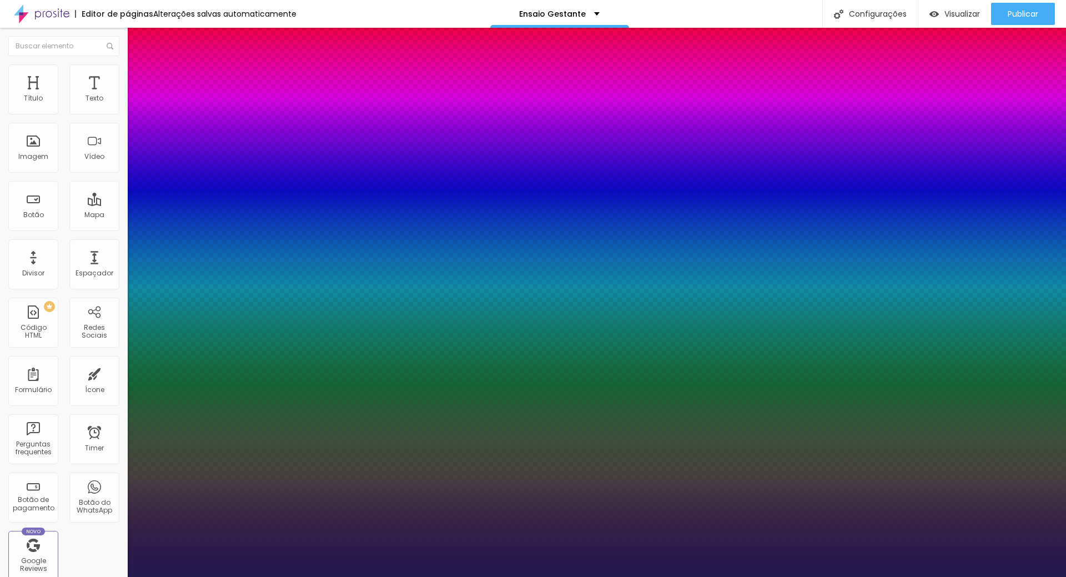
type input "63"
type input "1"
type input "65"
type input "1"
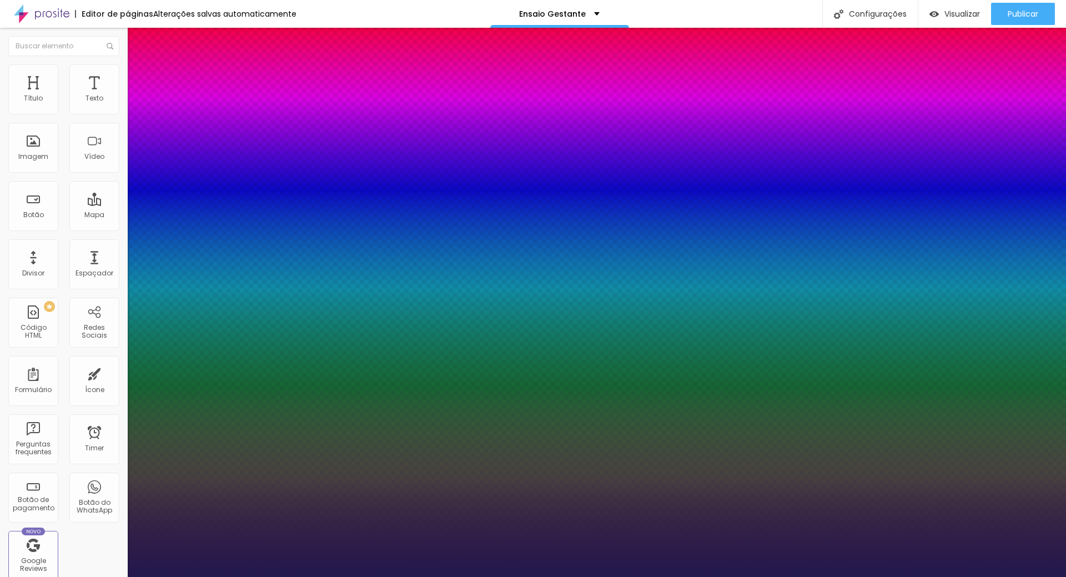
type input "65"
click at [546, 576] on div at bounding box center [533, 577] width 1066 height 0
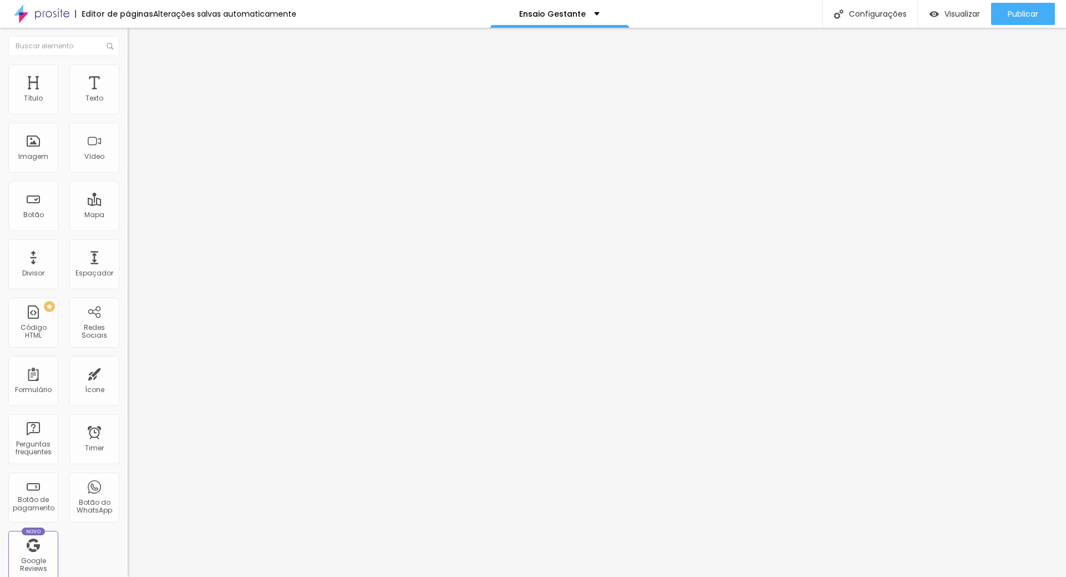
click at [136, 41] on img "button" at bounding box center [140, 40] width 9 height 9
click at [136, 39] on img "button" at bounding box center [140, 40] width 9 height 9
click at [132, 161] on icon "button" at bounding box center [135, 157] width 7 height 7
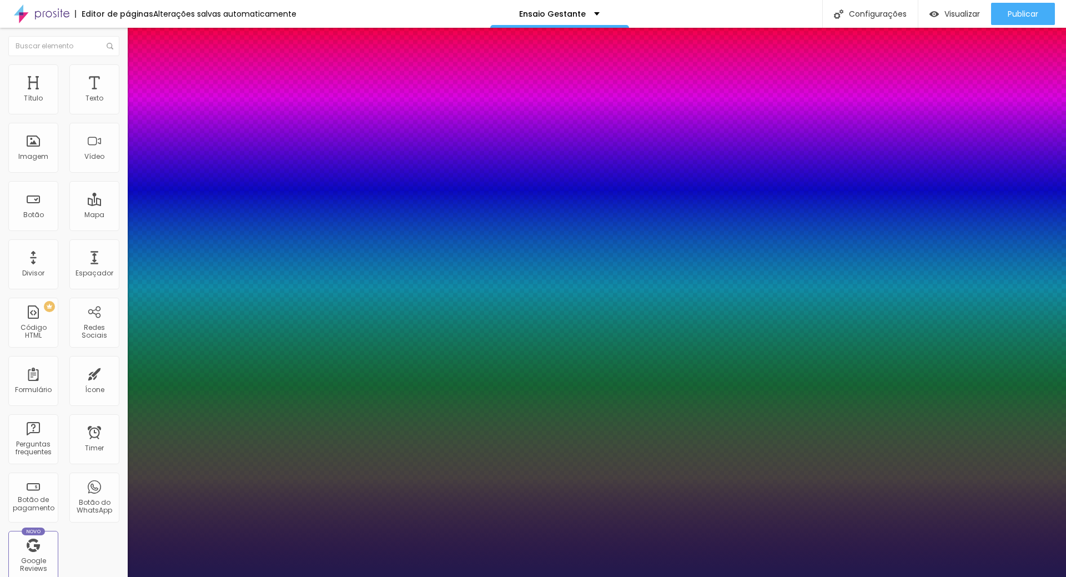
type input "1"
type input "12"
type input "1"
type input "13"
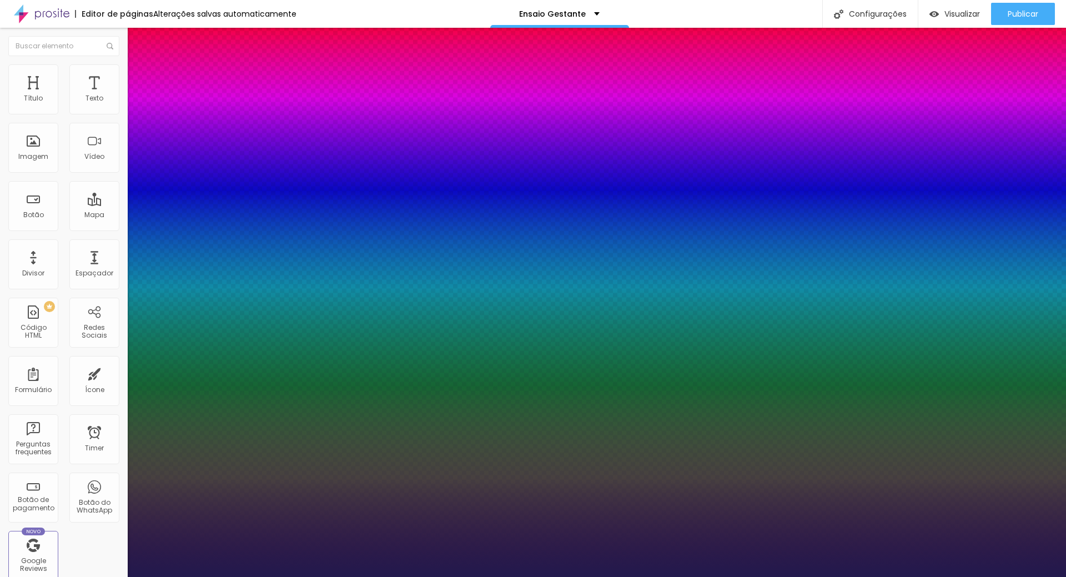
type input "13"
type input "1"
type input "18"
type input "1"
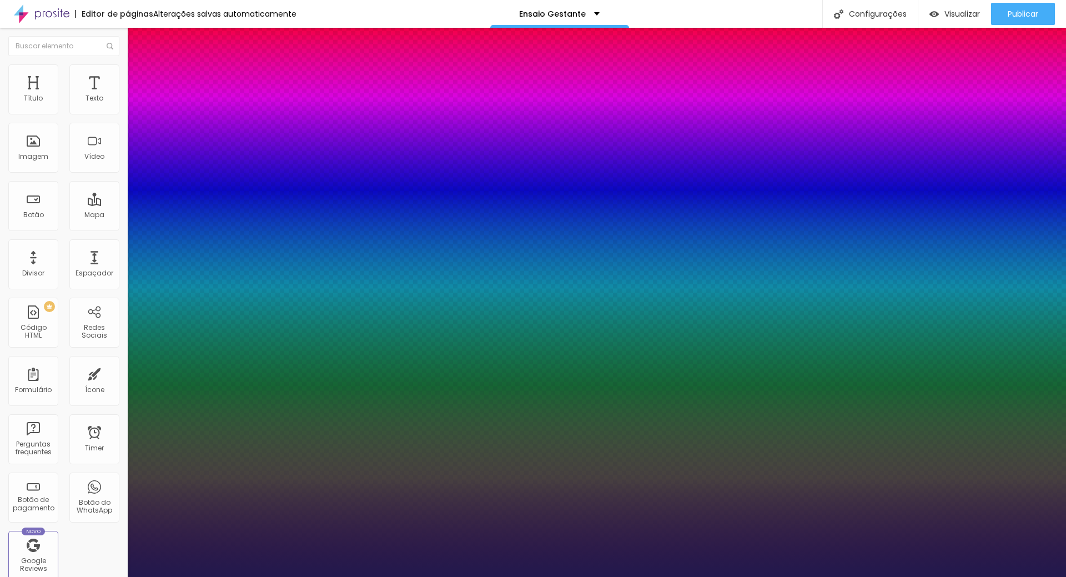
type input "19"
type input "1"
type input "22"
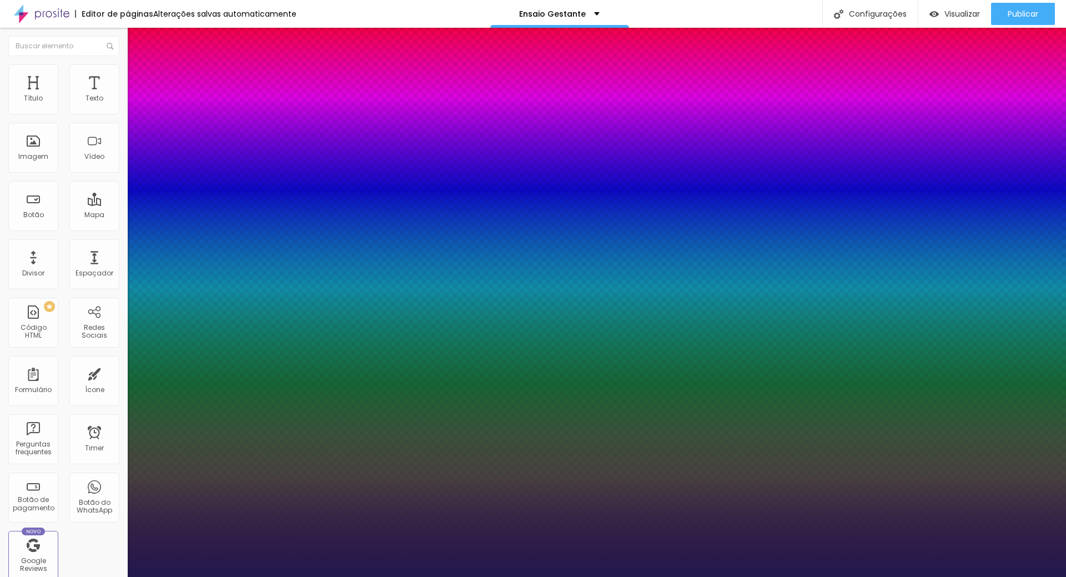
type input "1"
type input "25"
type input "1"
type input "29"
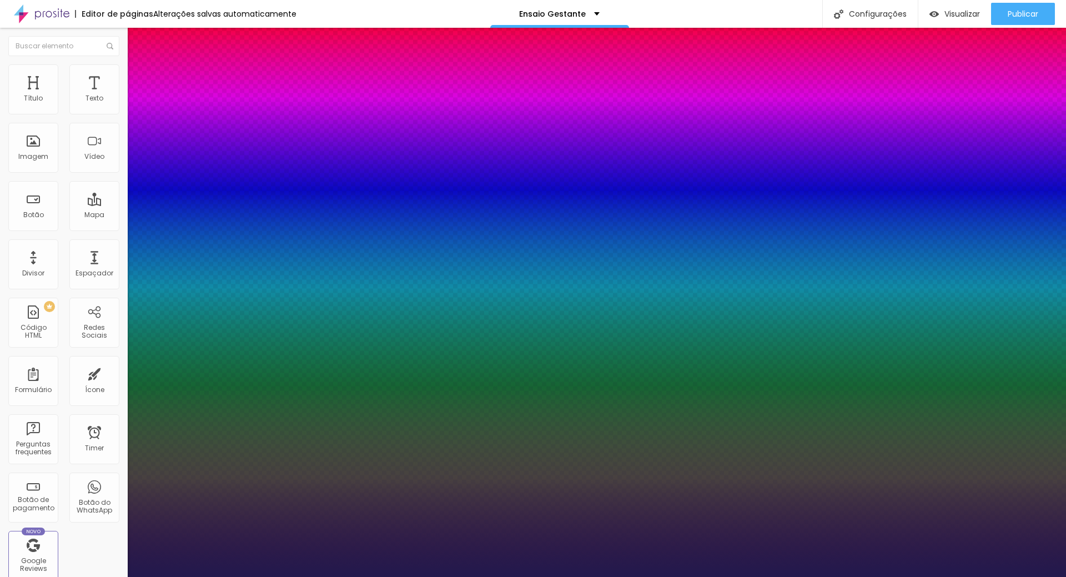
type input "29"
type input "1"
type input "32"
type input "1"
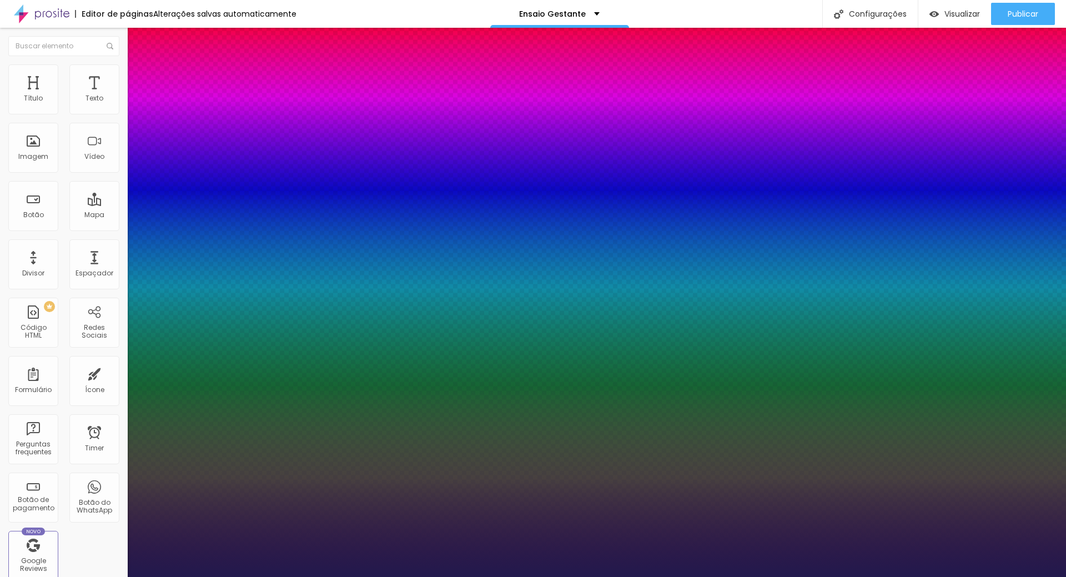
type input "35"
type input "1"
type input "36"
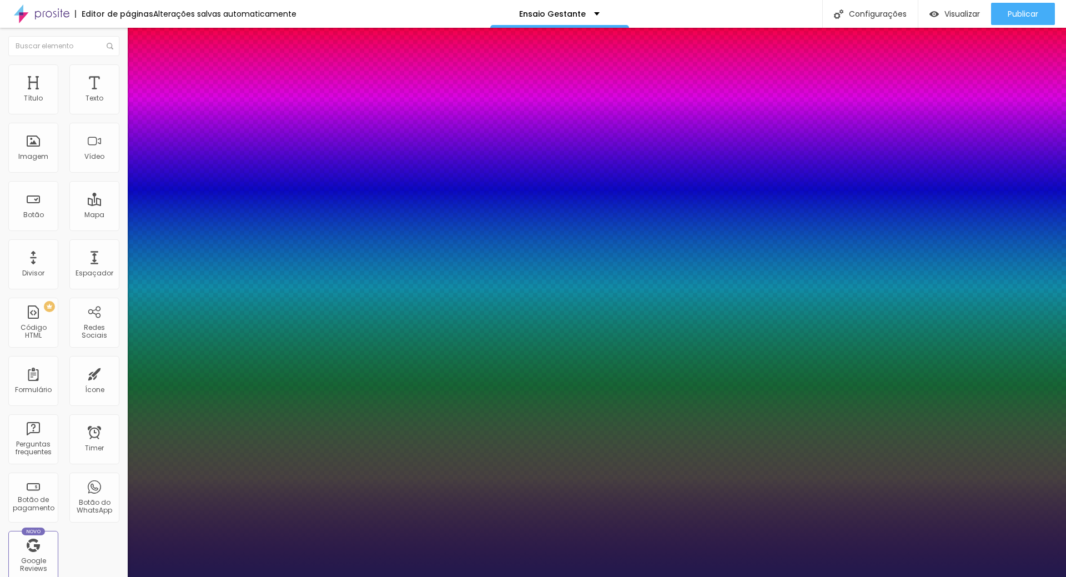
type input "1"
type input "37"
type input "1"
type input "40"
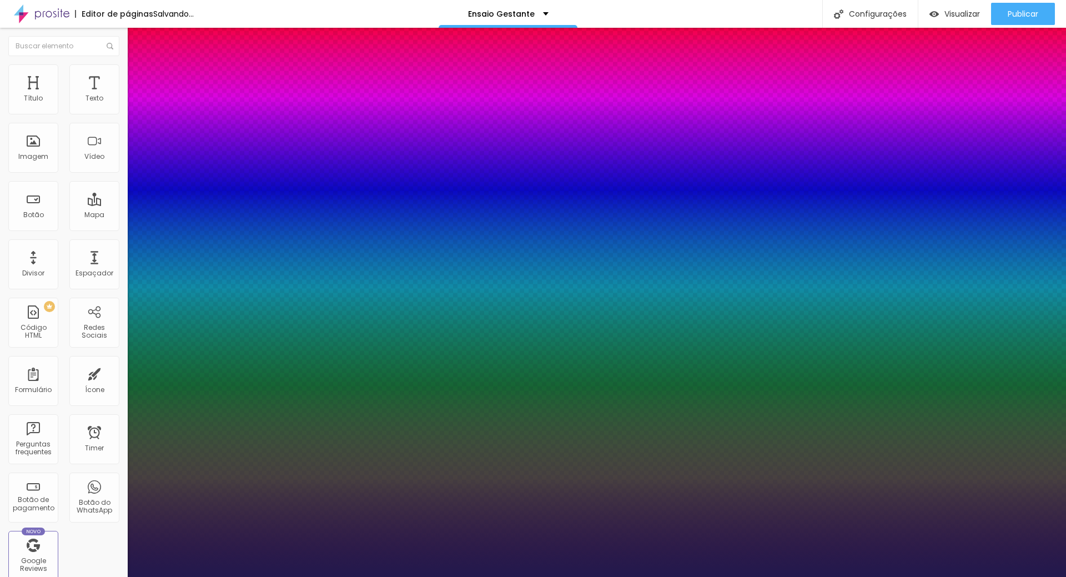
type input "40"
type input "1"
drag, startPoint x: 146, startPoint y: 314, endPoint x: 171, endPoint y: 314, distance: 25.0
type input "40"
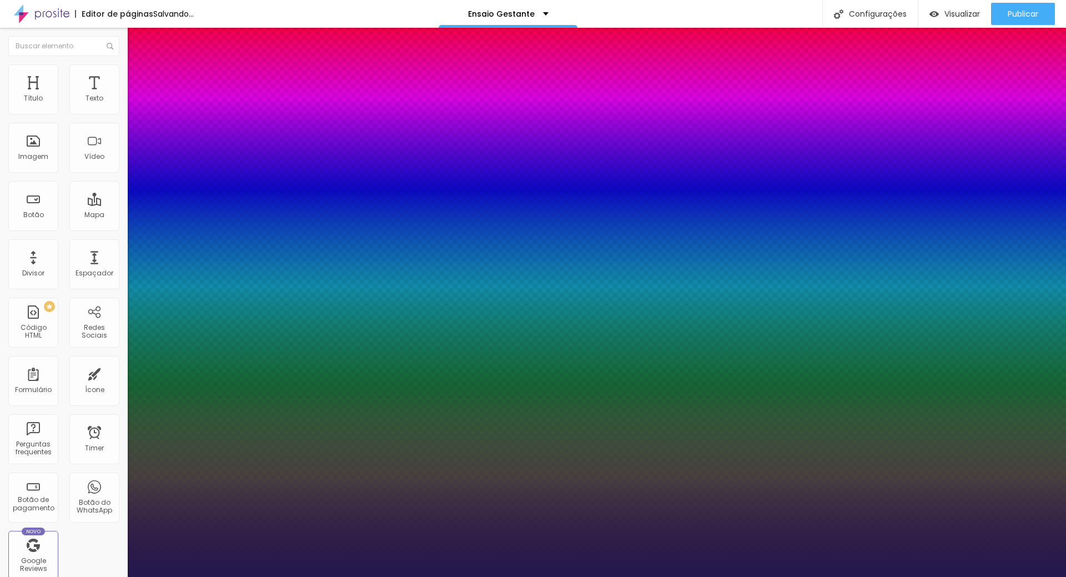
type input "1"
click at [448, 576] on div at bounding box center [533, 577] width 1066 height 0
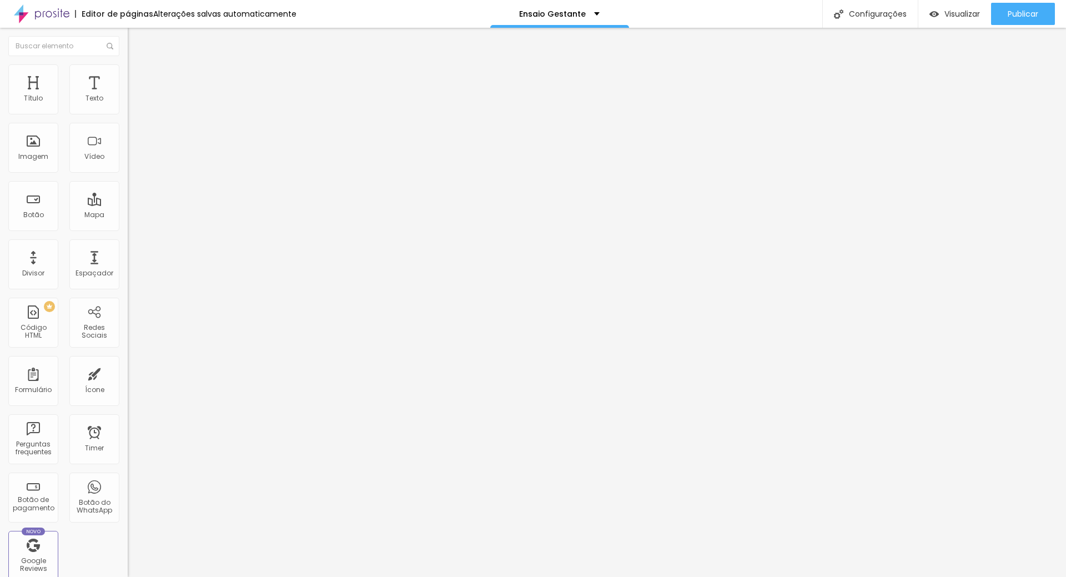
click at [132, 161] on icon "button" at bounding box center [135, 157] width 7 height 7
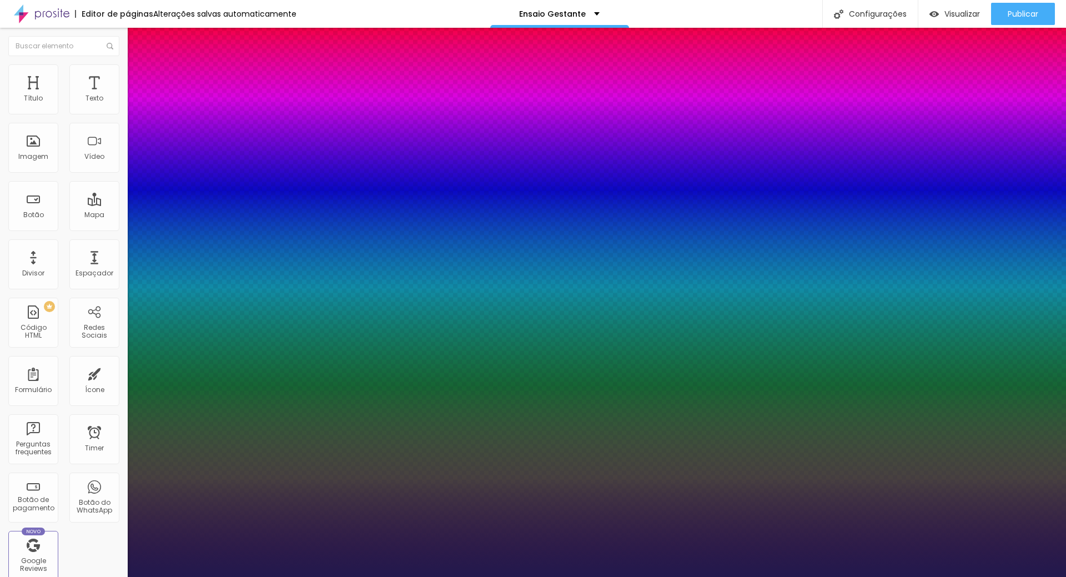
type input "1"
type input "24"
type input "1"
type input "27"
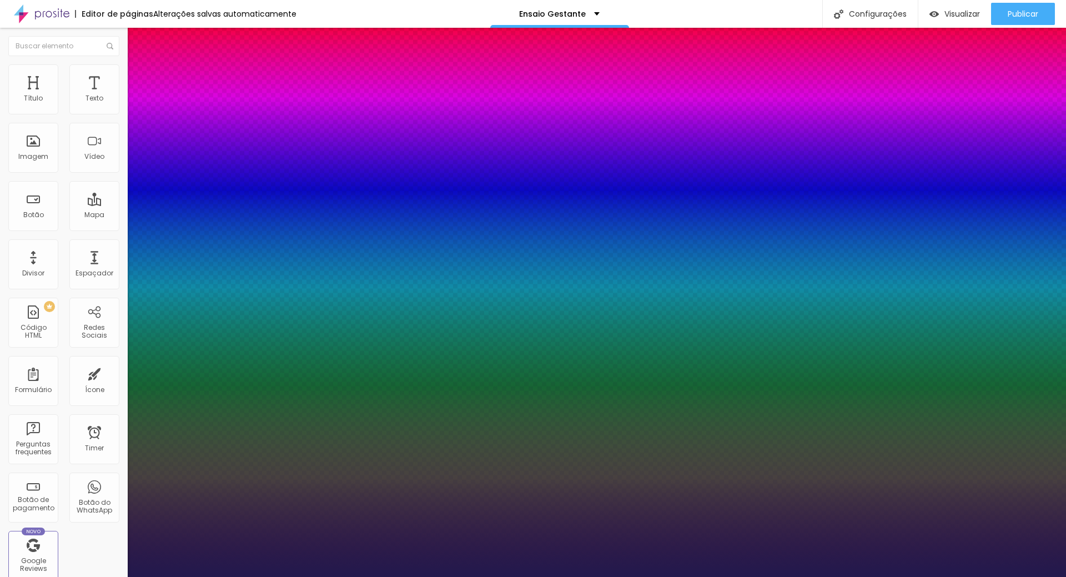
type input "27"
type input "1"
type input "32"
type input "1"
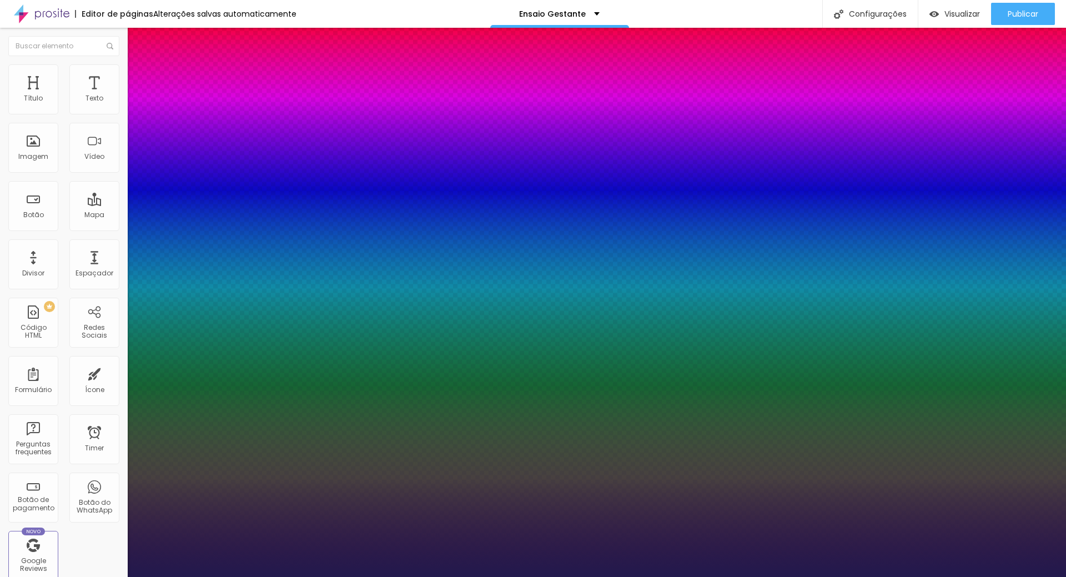
type input "37"
drag, startPoint x: 150, startPoint y: 313, endPoint x: 170, endPoint y: 315, distance: 20.1
click at [830, 576] on div at bounding box center [533, 577] width 1066 height 0
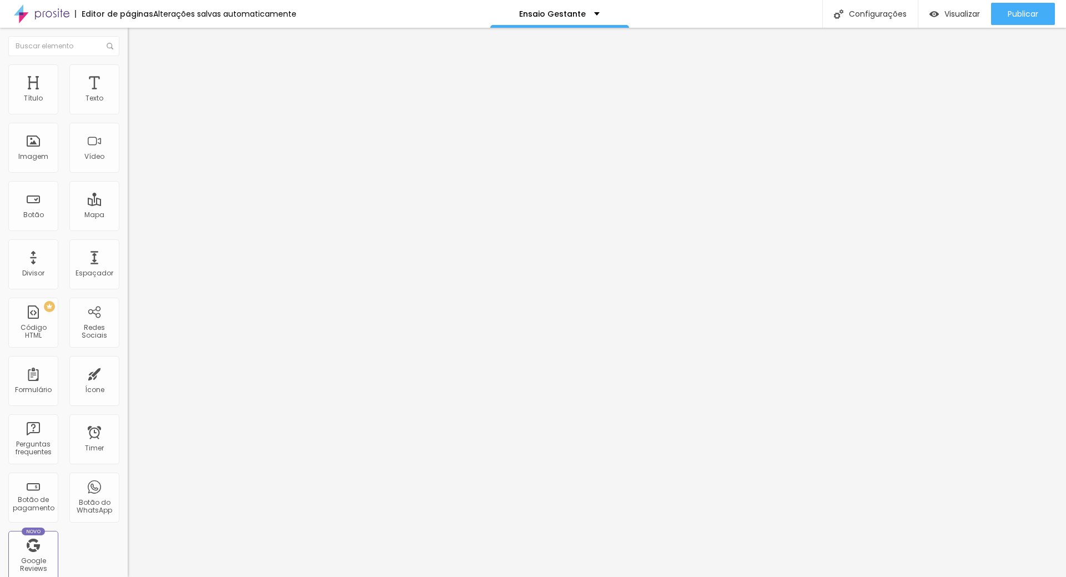
click at [128, 107] on button "button" at bounding box center [136, 101] width 16 height 12
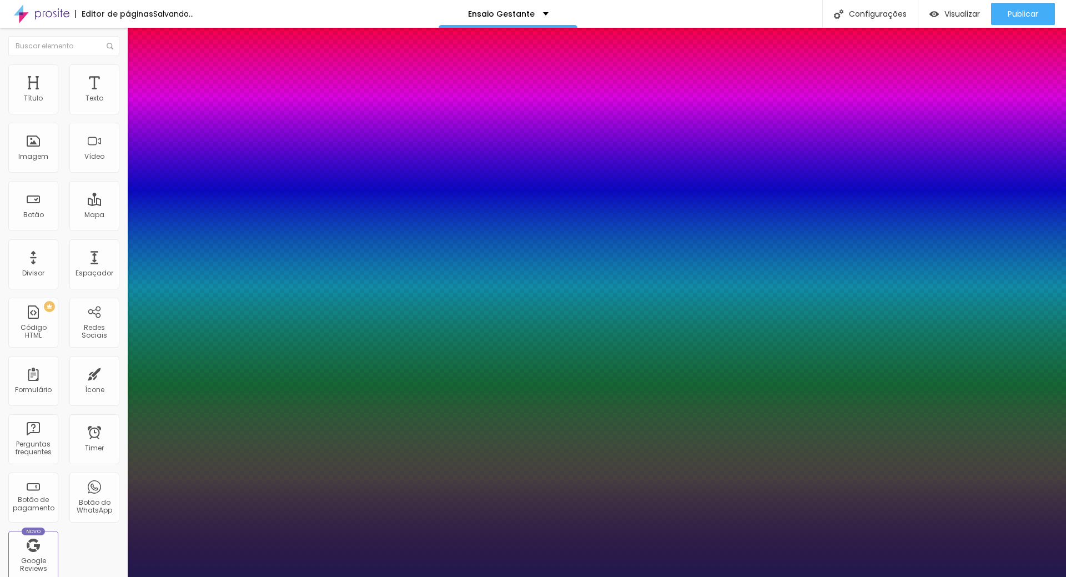
drag, startPoint x: 148, startPoint y: 186, endPoint x: 162, endPoint y: 186, distance: 13.3
click at [784, 576] on div at bounding box center [533, 577] width 1066 height 0
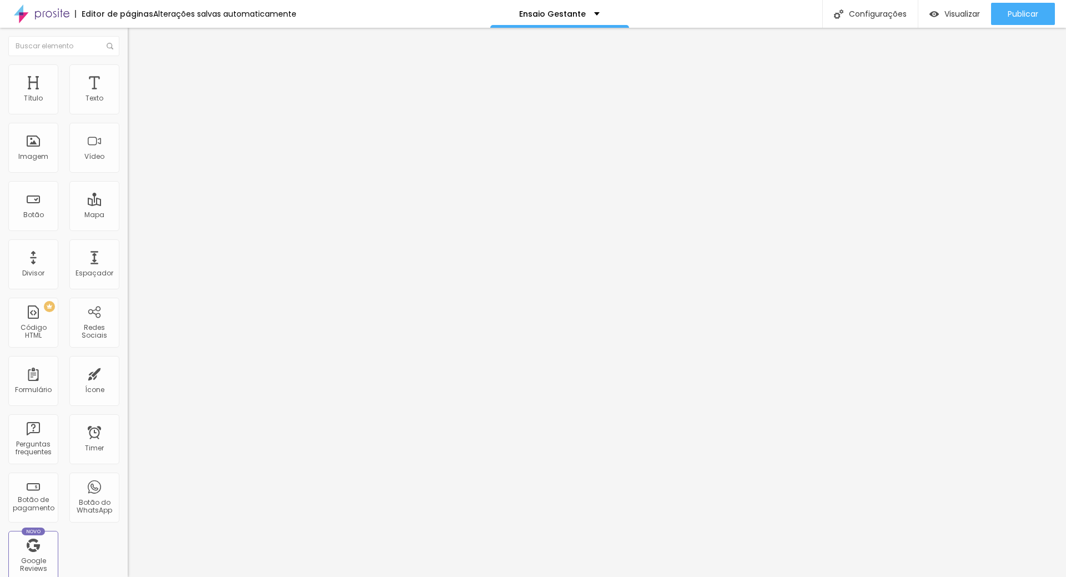
click at [128, 107] on button "button" at bounding box center [136, 101] width 16 height 12
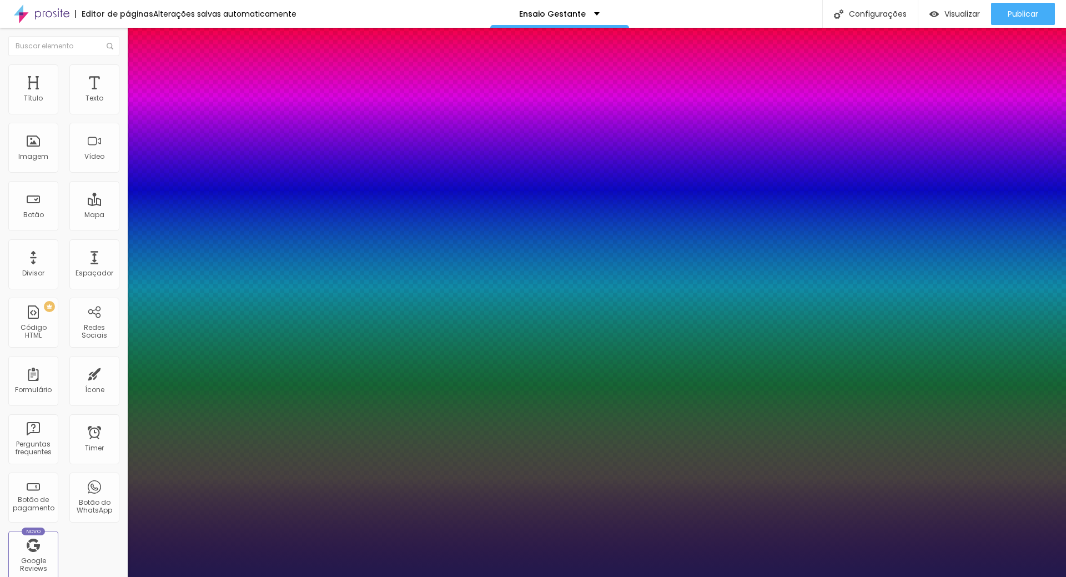
click at [683, 576] on div at bounding box center [533, 577] width 1066 height 0
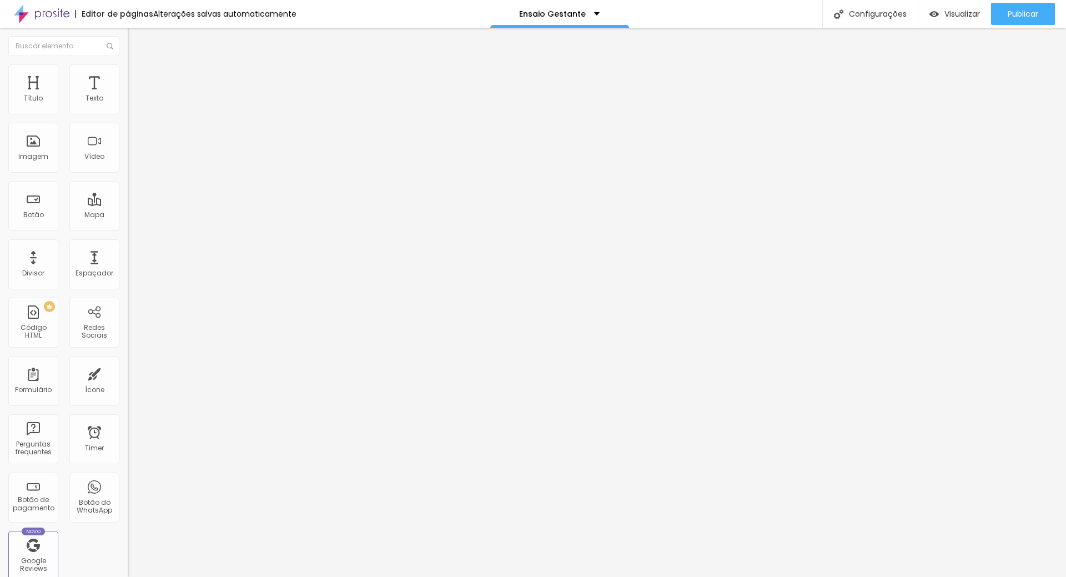
click at [132, 103] on icon "button" at bounding box center [135, 100] width 7 height 7
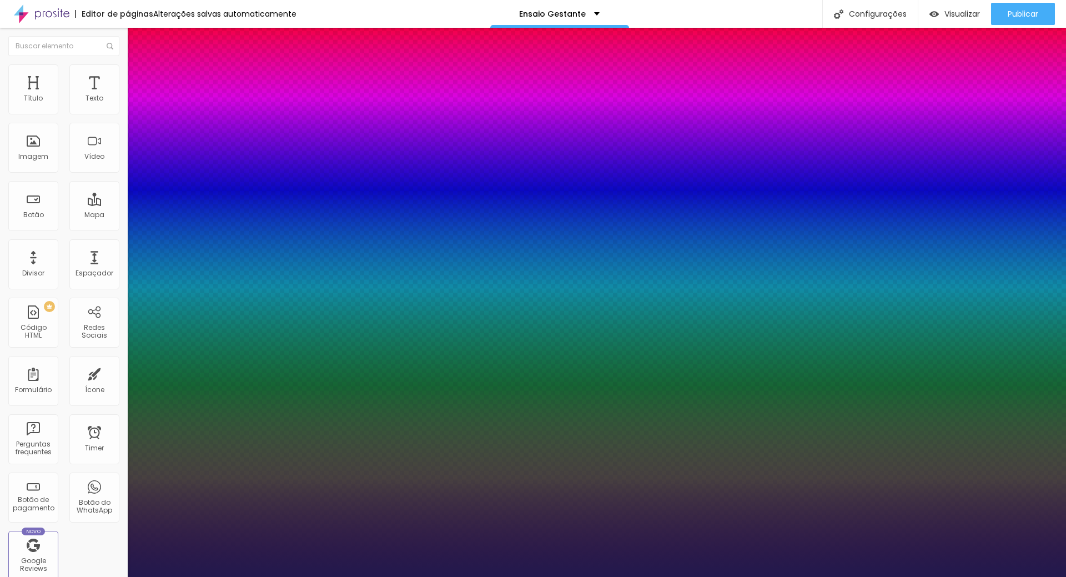
click at [768, 576] on div at bounding box center [533, 577] width 1066 height 0
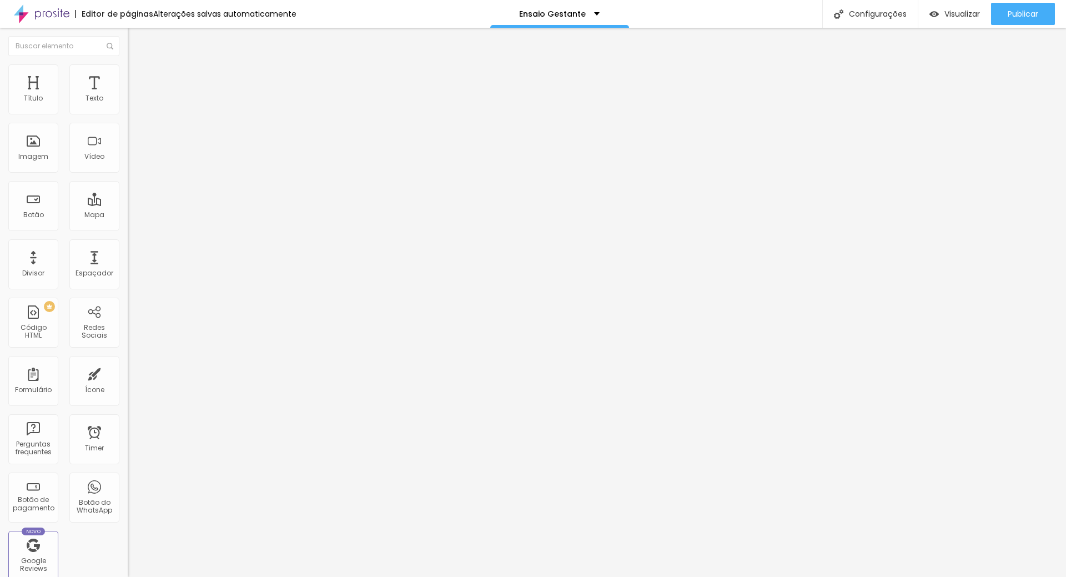
click at [132, 103] on icon "button" at bounding box center [135, 100] width 7 height 7
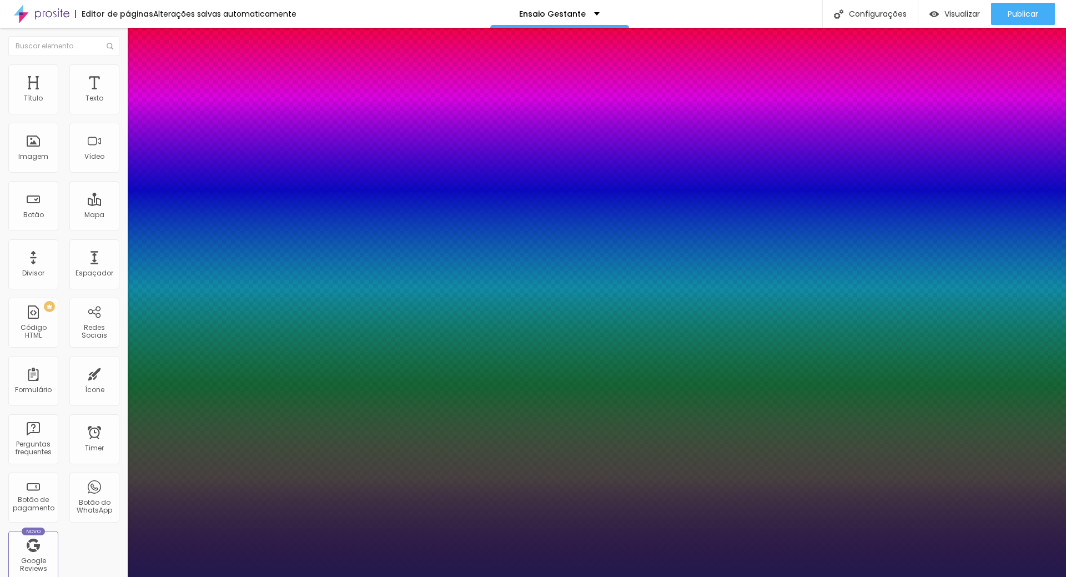
drag, startPoint x: 149, startPoint y: 185, endPoint x: 167, endPoint y: 189, distance: 18.7
click at [679, 576] on div at bounding box center [533, 577] width 1066 height 0
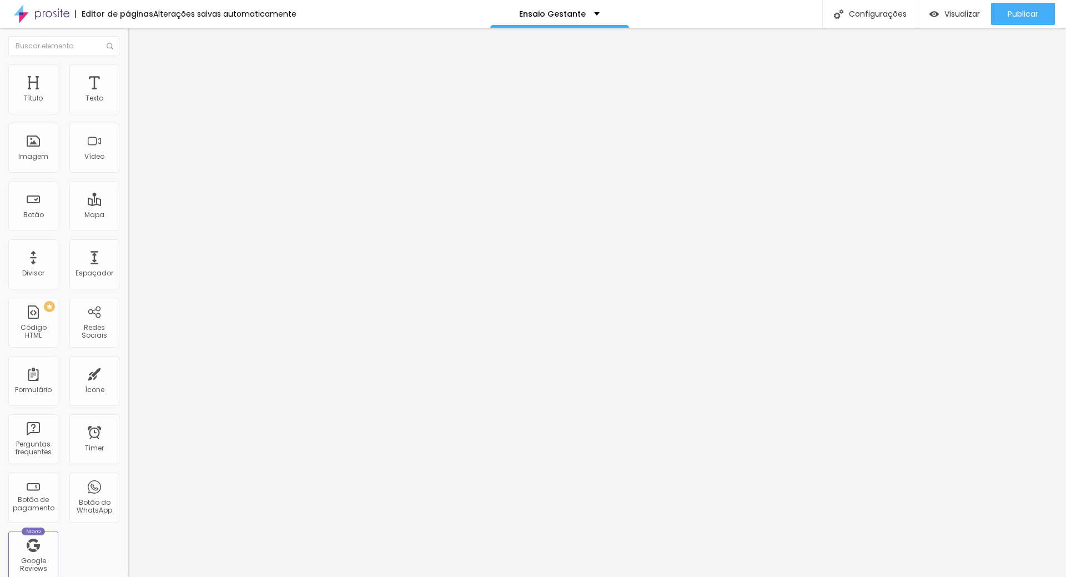
click at [128, 164] on button "button" at bounding box center [136, 159] width 16 height 12
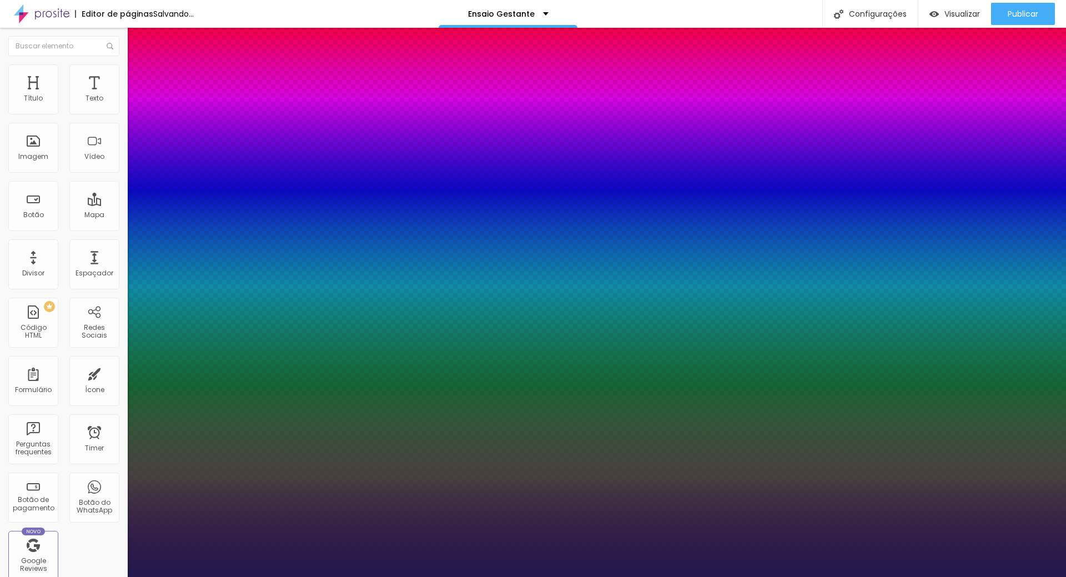
drag, startPoint x: 154, startPoint y: 312, endPoint x: 169, endPoint y: 319, distance: 15.9
click at [840, 576] on div at bounding box center [533, 577] width 1066 height 0
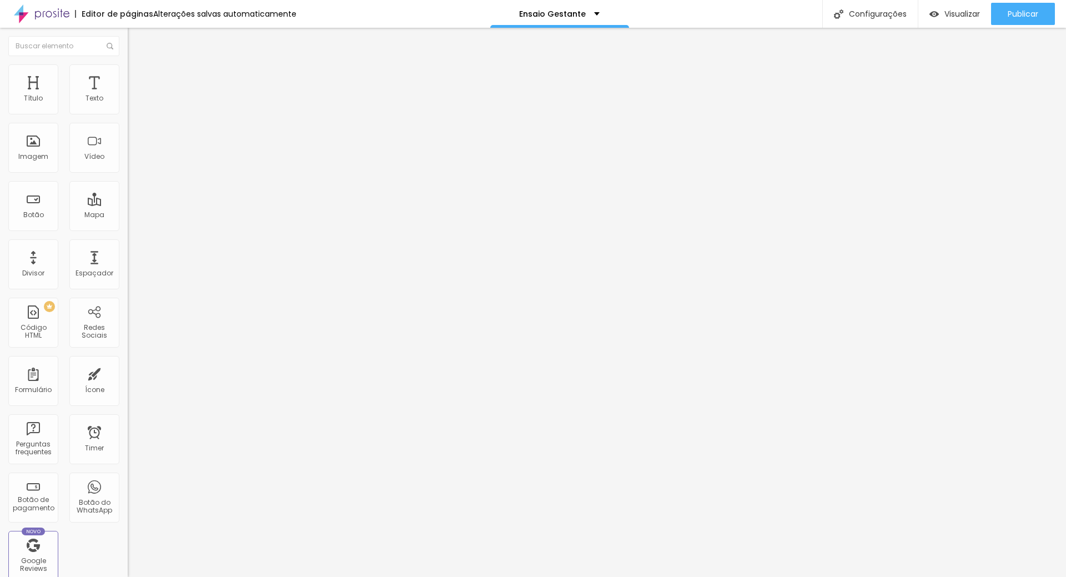
click at [133, 102] on icon "button" at bounding box center [135, 100] width 4 height 4
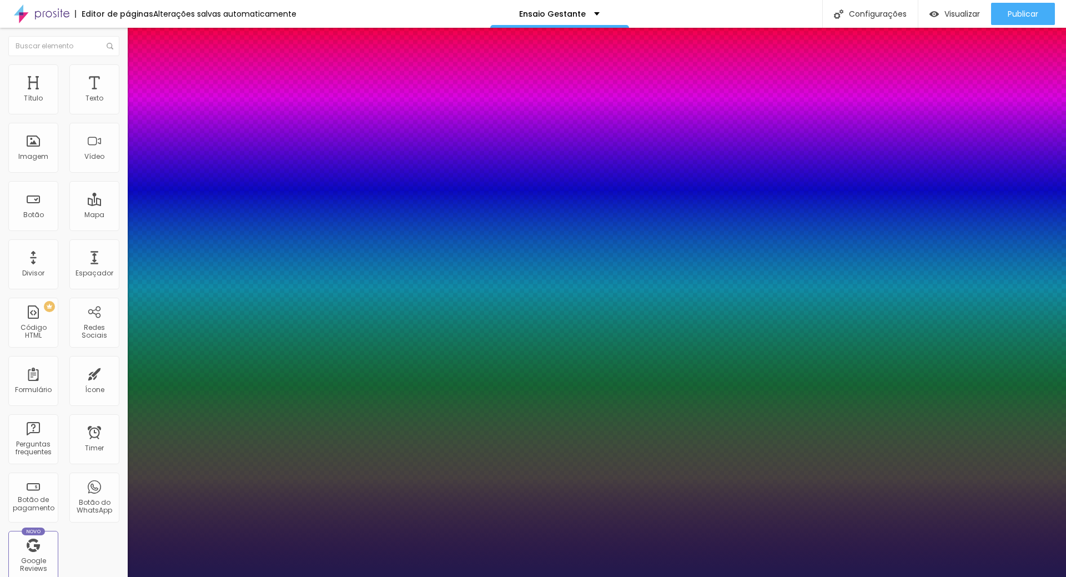
click at [800, 576] on div at bounding box center [533, 577] width 1066 height 0
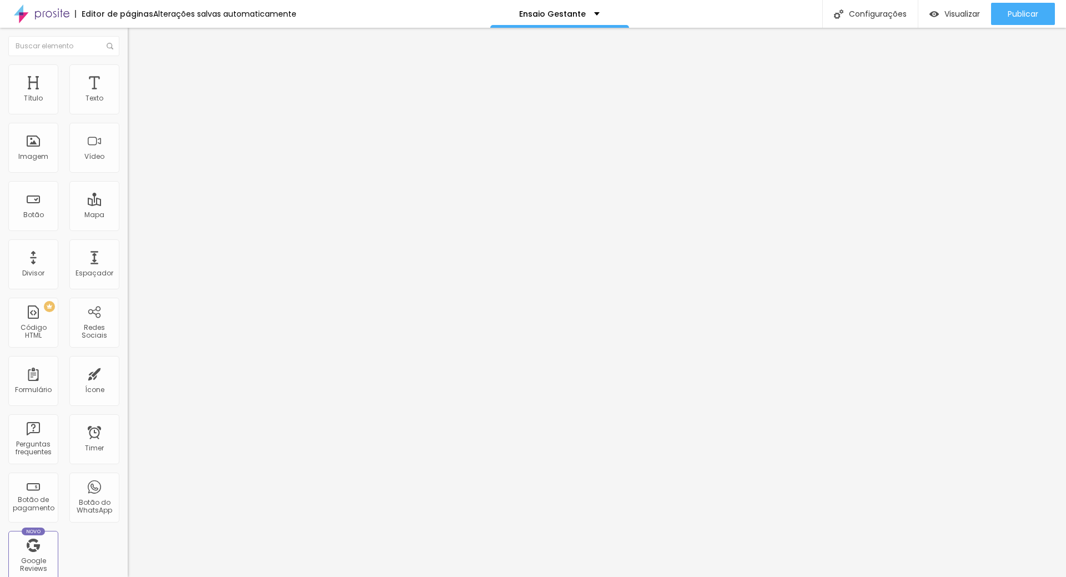
click at [132, 161] on icon "button" at bounding box center [133, 160] width 2 height 2
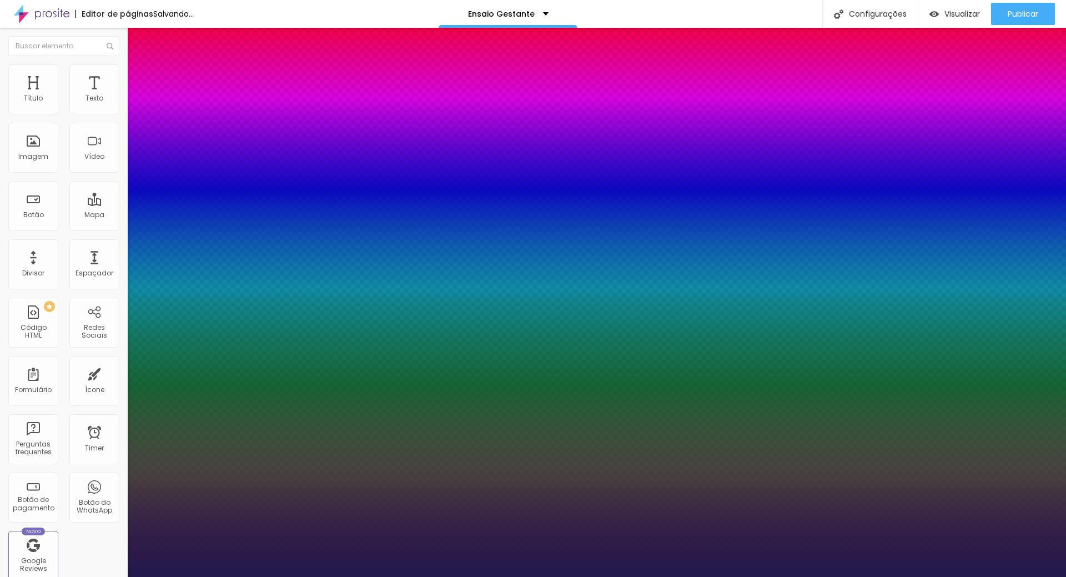
drag, startPoint x: 147, startPoint y: 312, endPoint x: 171, endPoint y: 319, distance: 25.3
click at [714, 576] on div at bounding box center [533, 577] width 1066 height 0
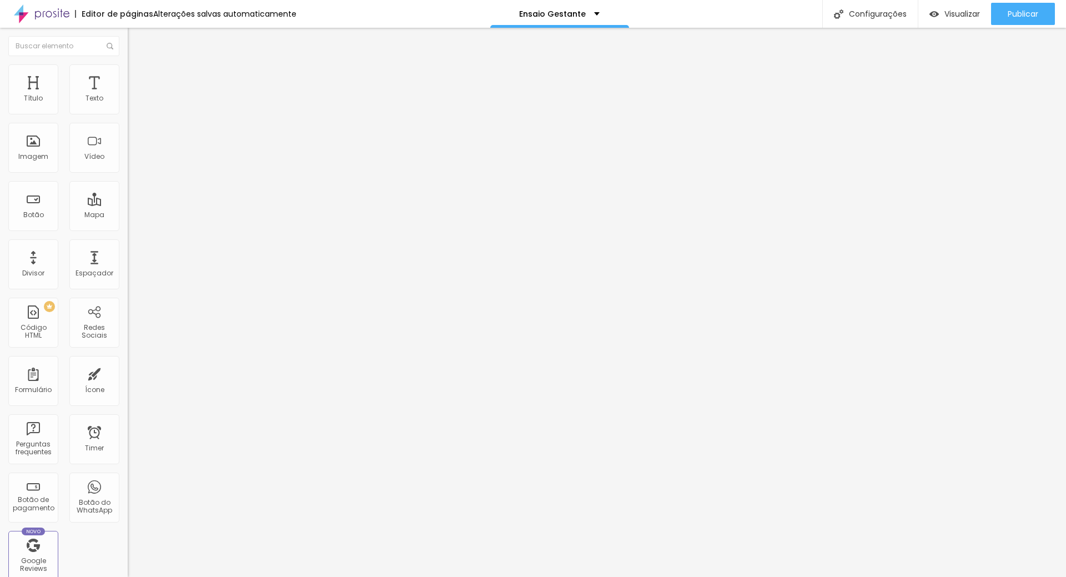
click at [128, 107] on button "button" at bounding box center [136, 101] width 16 height 12
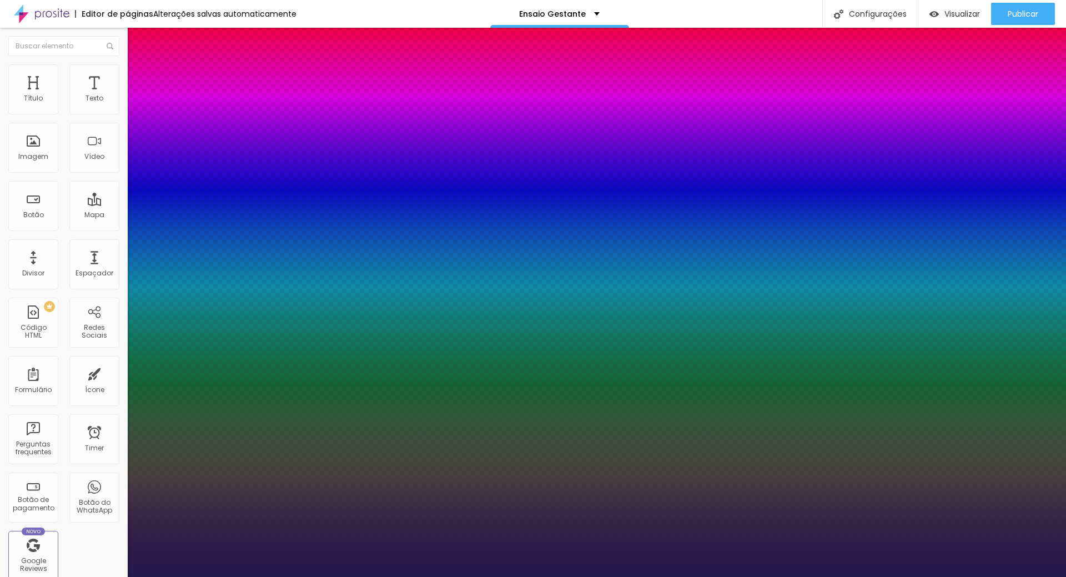
drag, startPoint x: 148, startPoint y: 187, endPoint x: 155, endPoint y: 187, distance: 7.2
click at [851, 576] on div at bounding box center [533, 577] width 1066 height 0
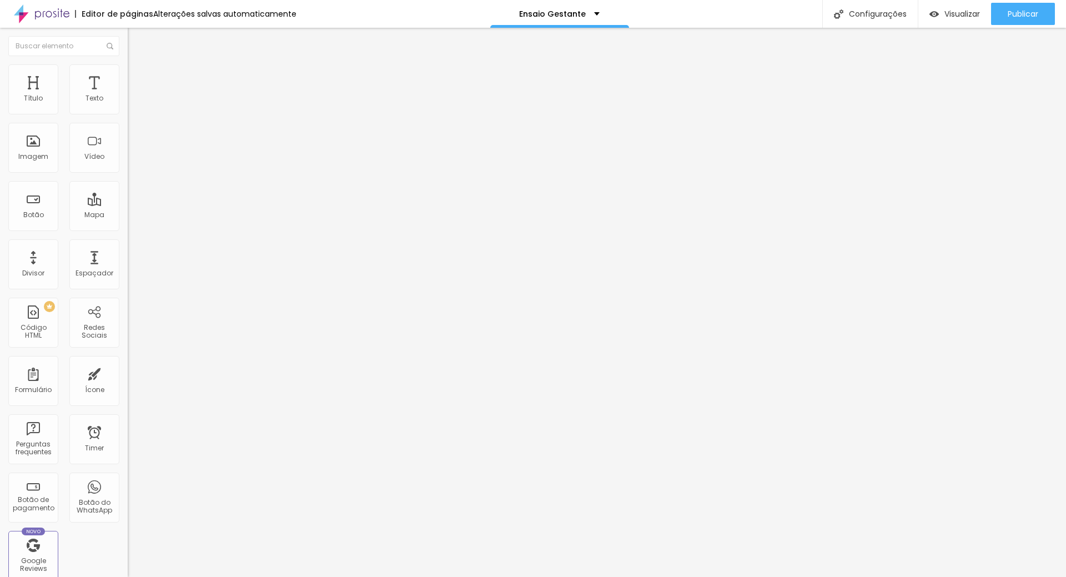
click at [128, 107] on button "button" at bounding box center [136, 101] width 16 height 12
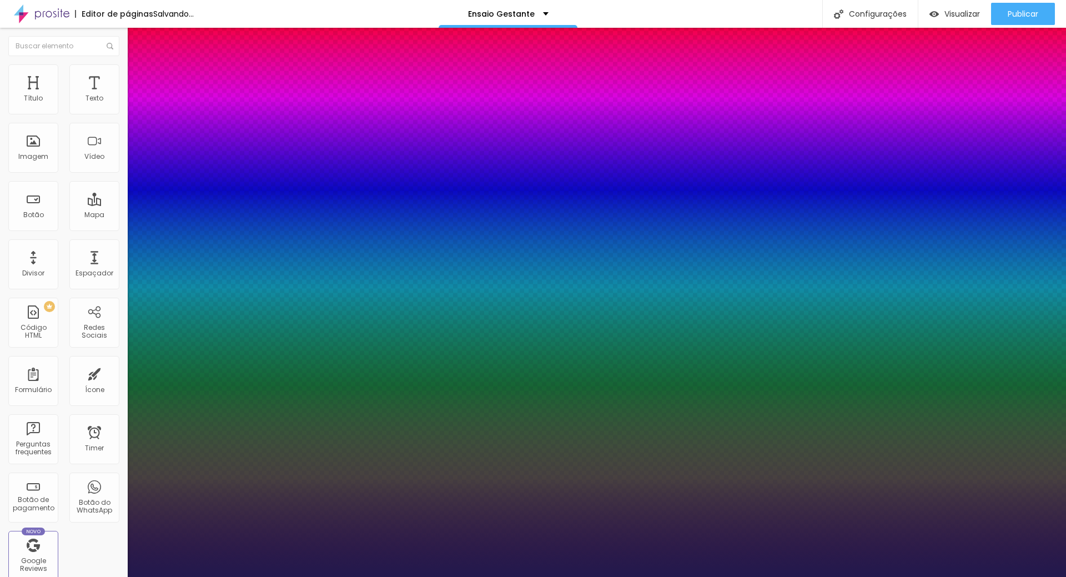
drag, startPoint x: 148, startPoint y: 192, endPoint x: 154, endPoint y: 192, distance: 6.7
click at [947, 576] on div at bounding box center [533, 577] width 1066 height 0
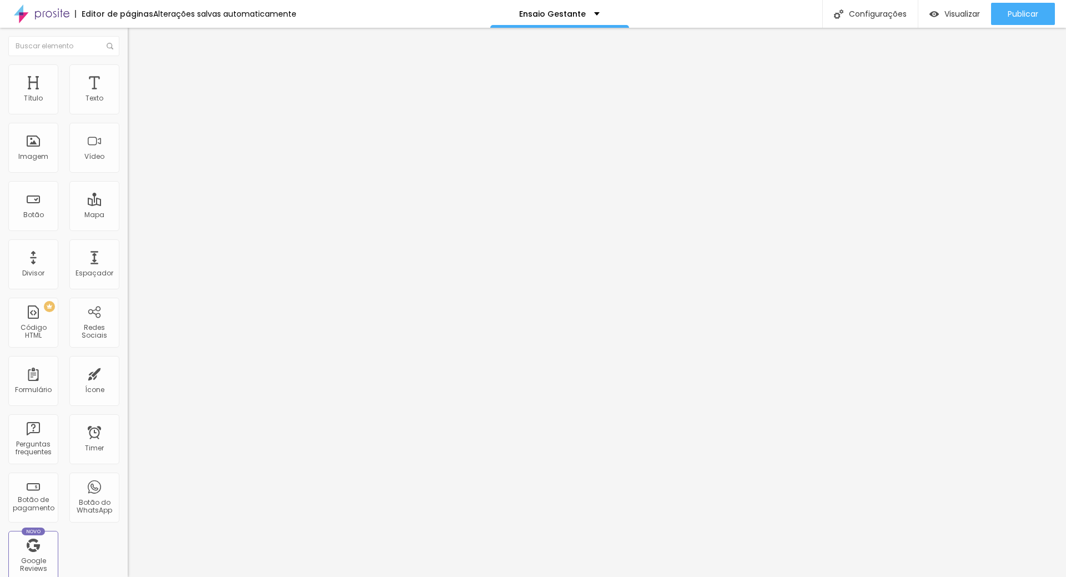
click at [132, 161] on icon "button" at bounding box center [135, 157] width 7 height 7
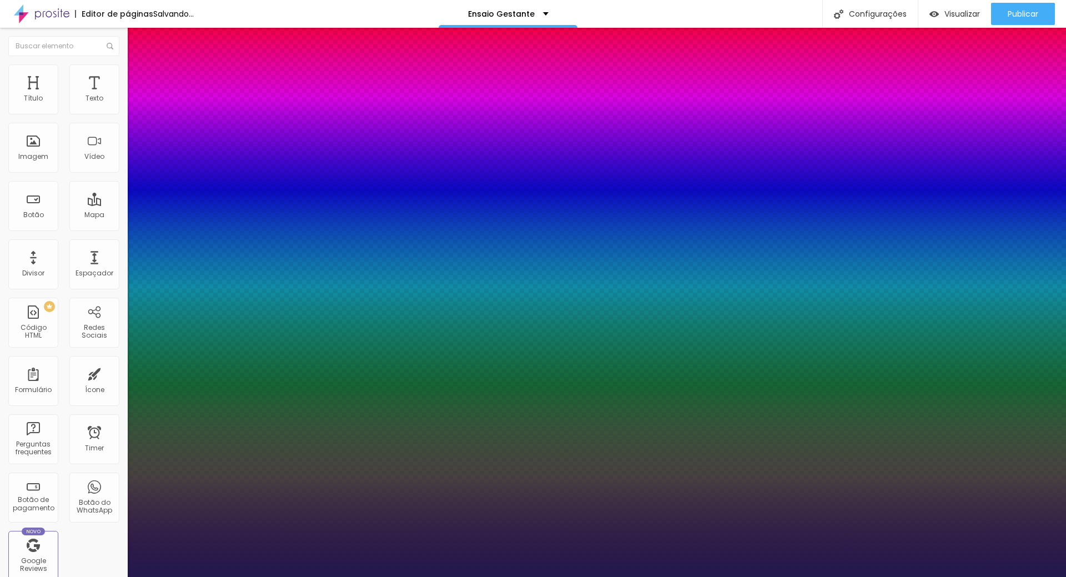
drag, startPoint x: 149, startPoint y: 312, endPoint x: 165, endPoint y: 313, distance: 16.7
click at [448, 576] on div at bounding box center [533, 577] width 1066 height 0
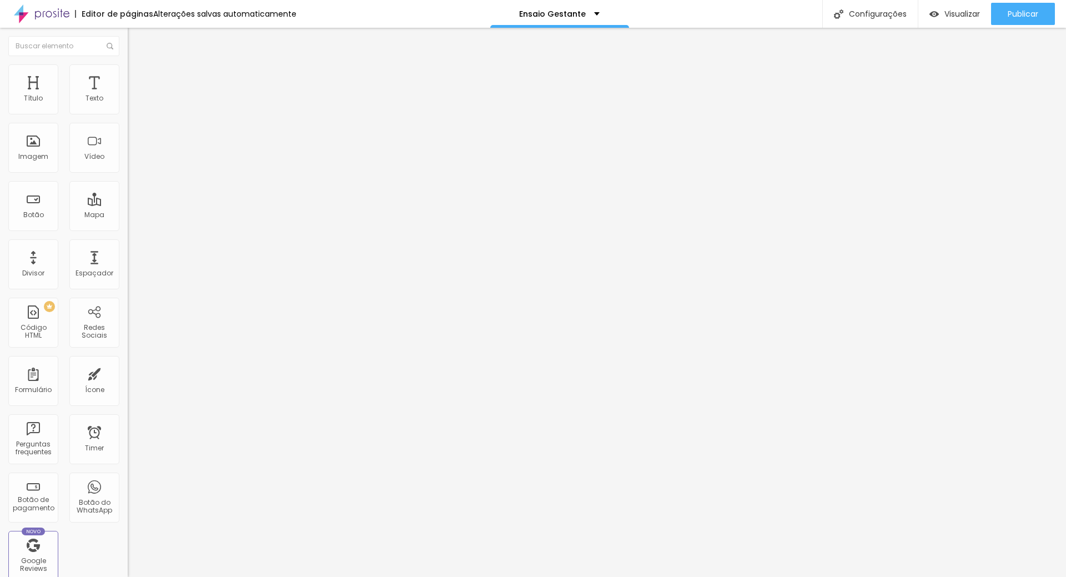
click at [132, 103] on icon "button" at bounding box center [135, 100] width 7 height 7
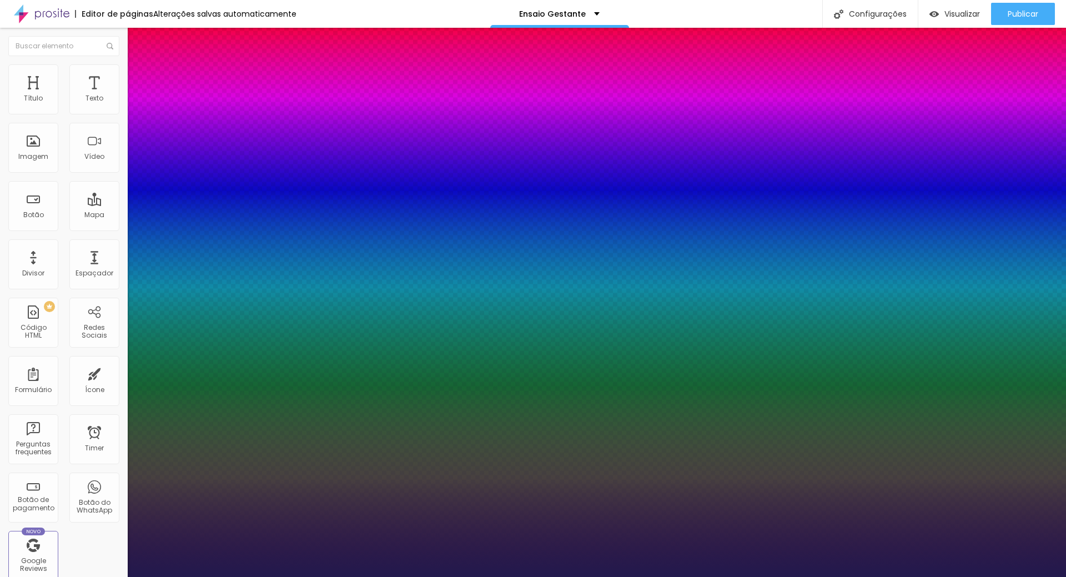
drag, startPoint x: 149, startPoint y: 190, endPoint x: 154, endPoint y: 190, distance: 5.6
click at [1006, 576] on div at bounding box center [533, 577] width 1066 height 0
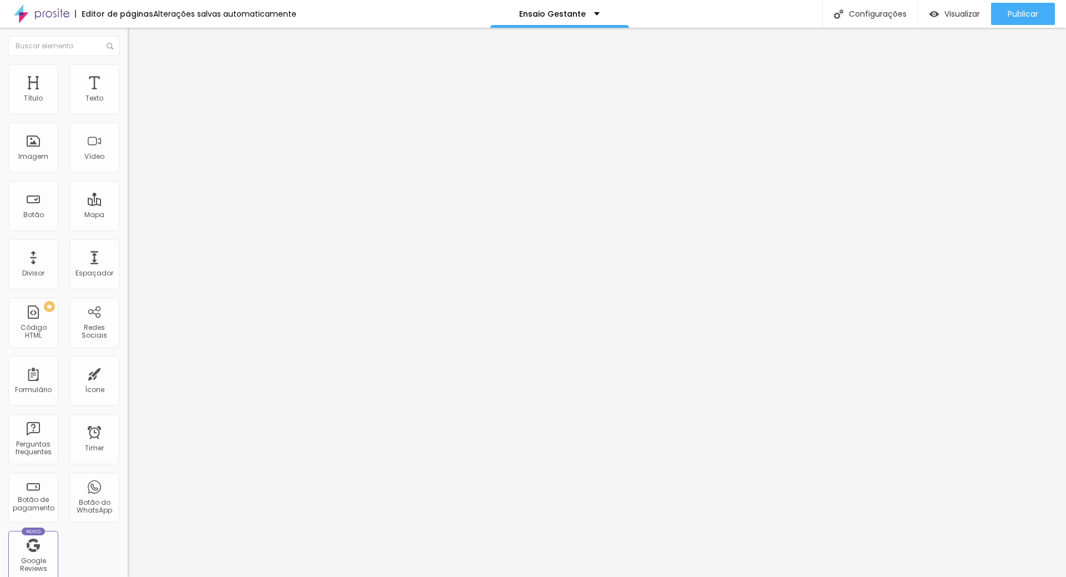
click at [128, 182] on div "Editar Seção Conteúdo Estilo Avançado Modo Encaixotado Encaixotado Completo" at bounding box center [192, 302] width 128 height 549
click at [31, 96] on div "Título" at bounding box center [33, 98] width 19 height 8
click at [128, 164] on button "button" at bounding box center [136, 159] width 16 height 12
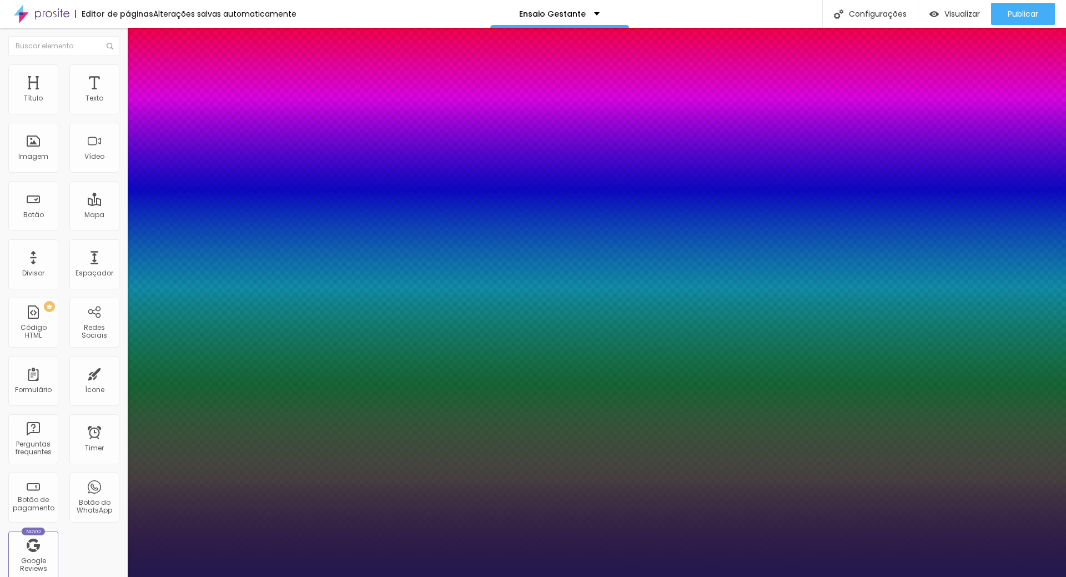
drag, startPoint x: 151, startPoint y: 317, endPoint x: 160, endPoint y: 320, distance: 9.8
drag, startPoint x: 147, startPoint y: 311, endPoint x: 170, endPoint y: 317, distance: 23.4
click at [643, 576] on div at bounding box center [533, 577] width 1066 height 0
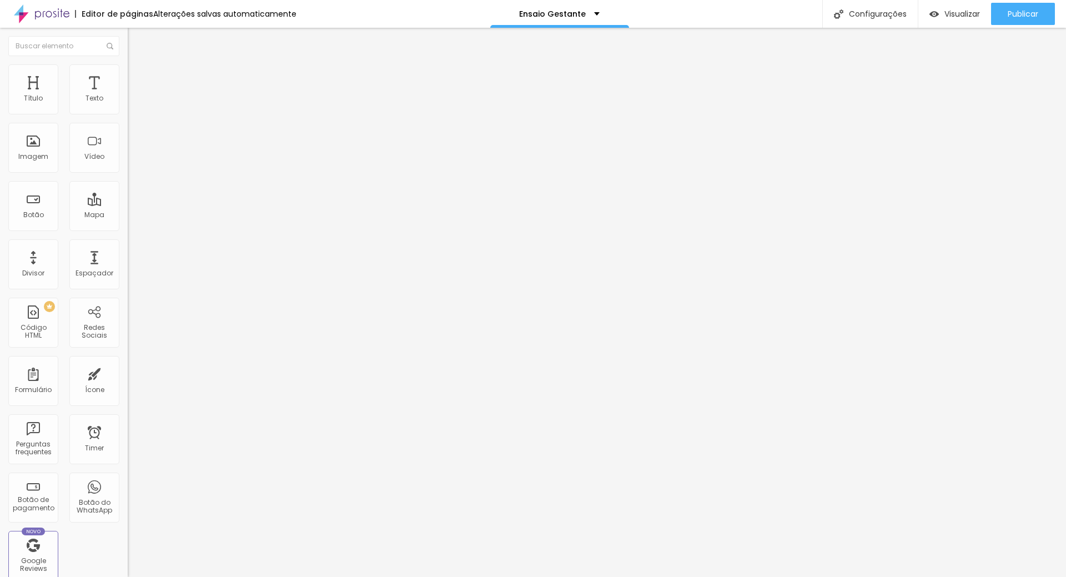
click at [133, 160] on icon "button" at bounding box center [135, 157] width 4 height 4
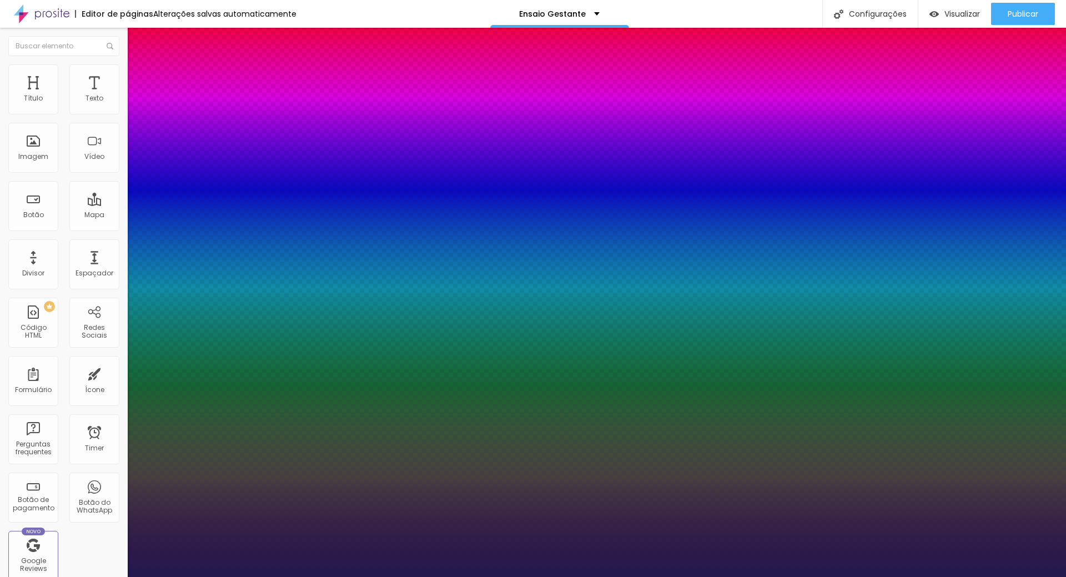
click at [693, 576] on div at bounding box center [533, 577] width 1066 height 0
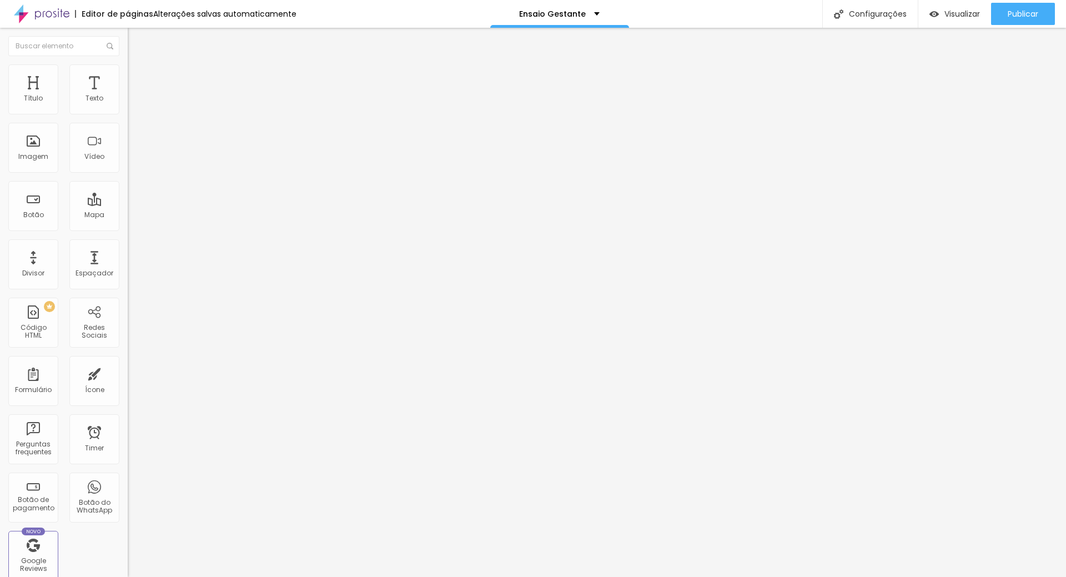
click at [128, 164] on button "button" at bounding box center [136, 159] width 16 height 12
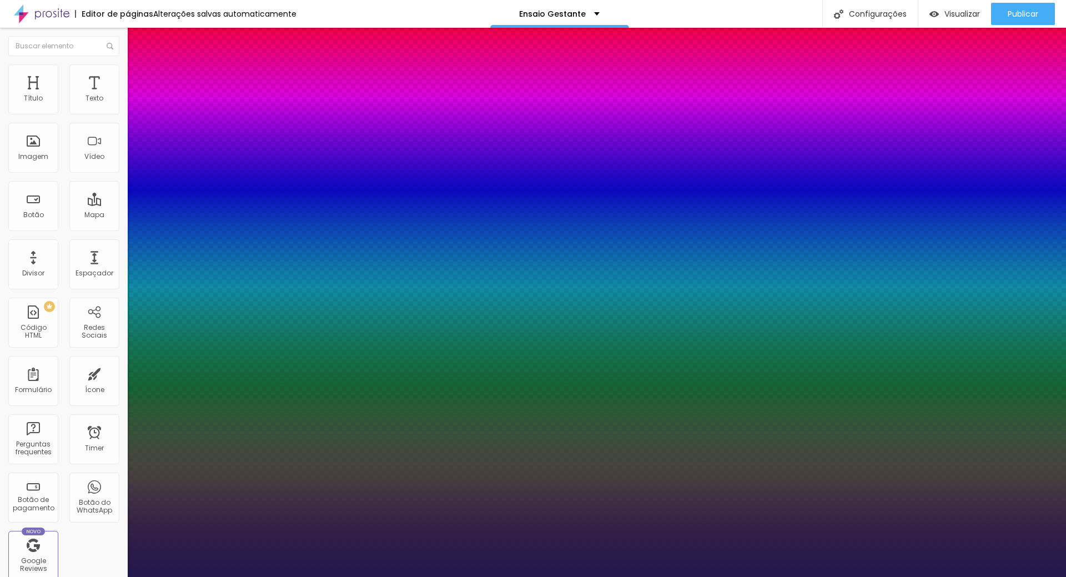
click at [639, 576] on div at bounding box center [533, 577] width 1066 height 0
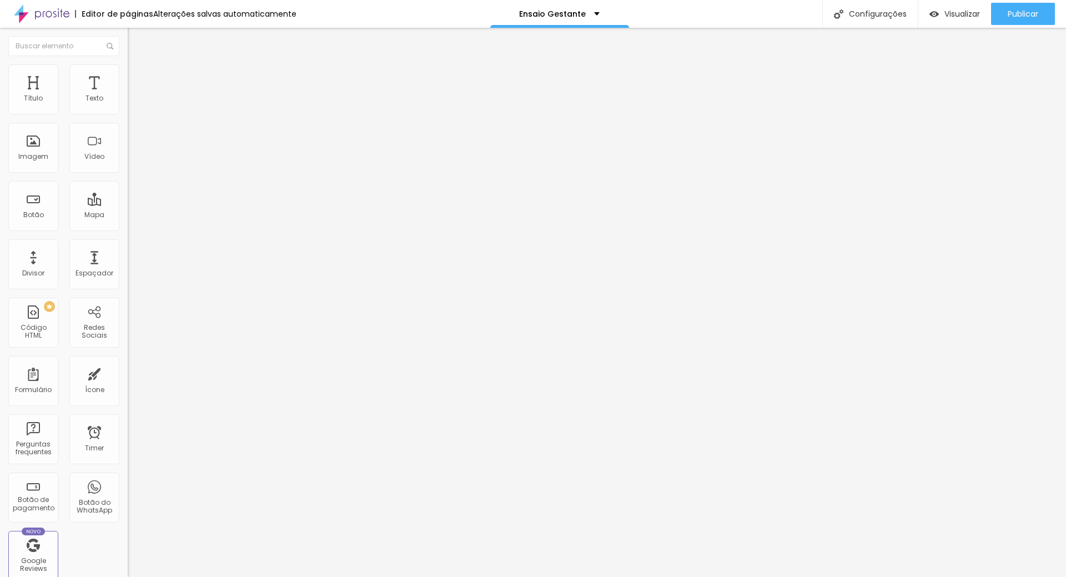
click at [128, 106] on button "button" at bounding box center [136, 101] width 16 height 12
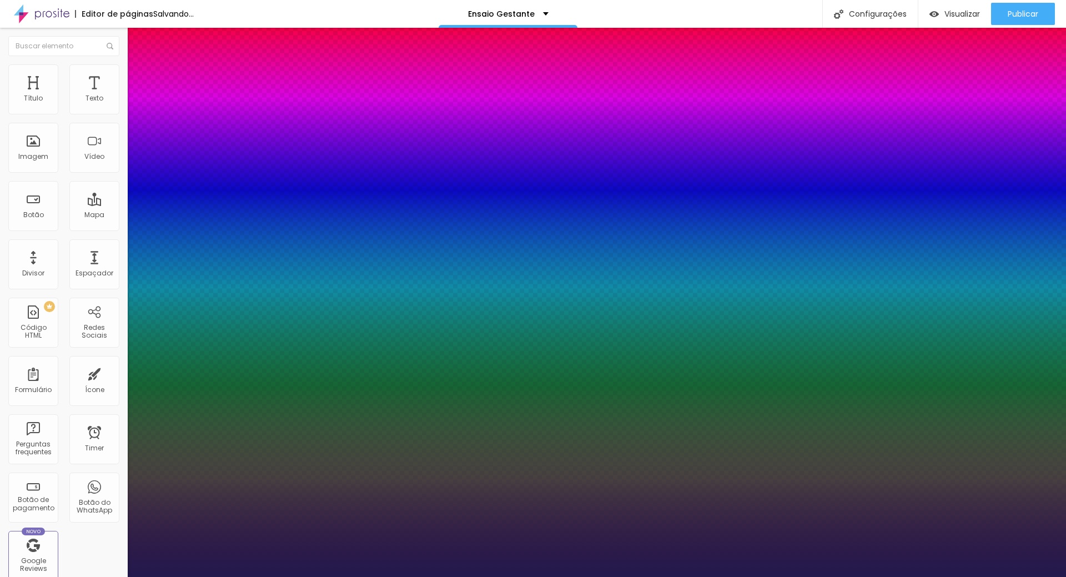
click at [886, 576] on div at bounding box center [533, 577] width 1066 height 0
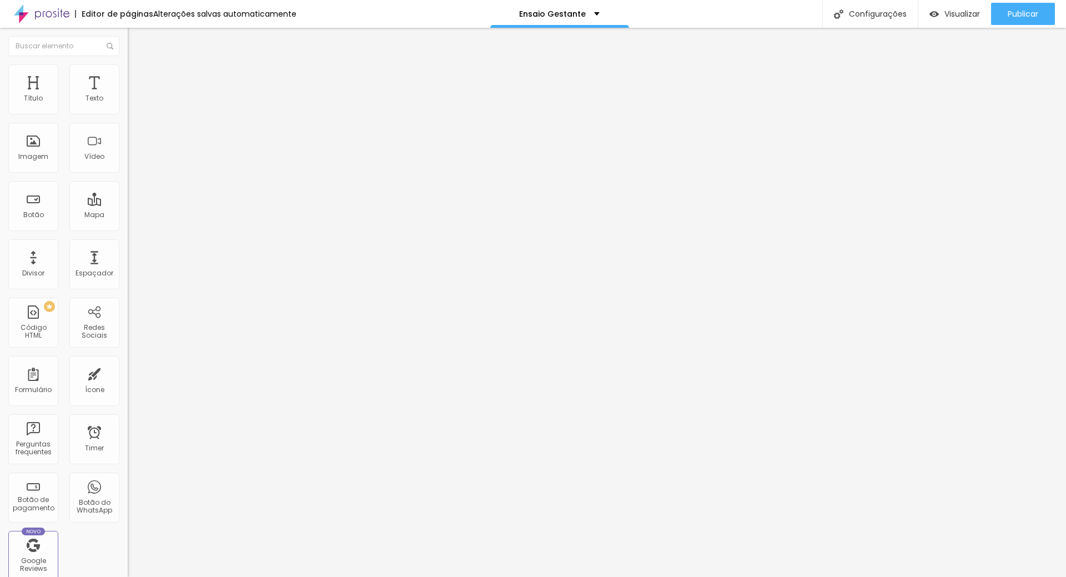
click at [128, 107] on button "button" at bounding box center [136, 101] width 16 height 12
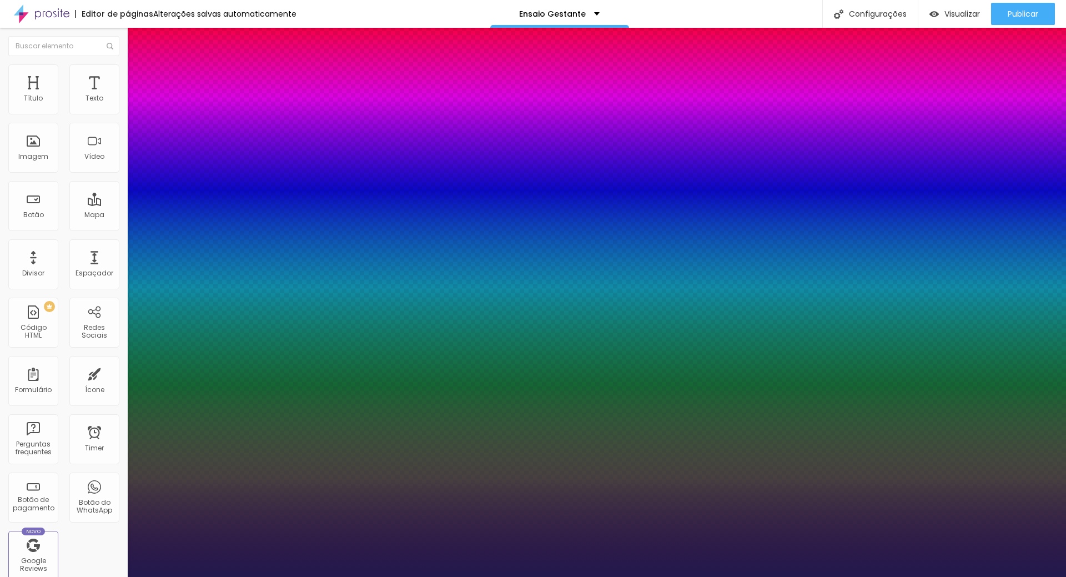
click at [903, 576] on div at bounding box center [533, 577] width 1066 height 0
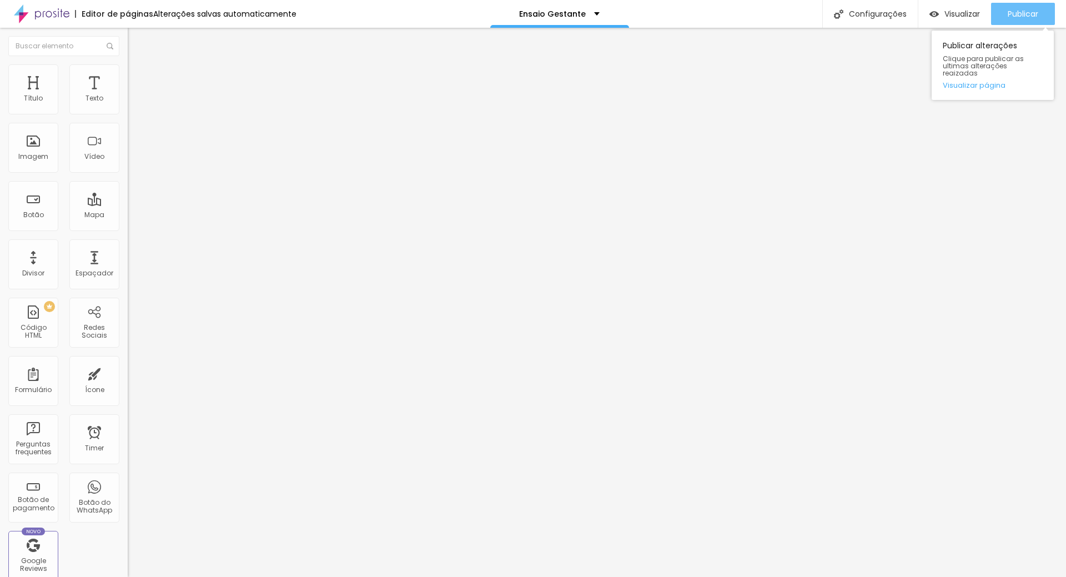
click at [1016, 15] on span "Publicar" at bounding box center [1022, 13] width 31 height 9
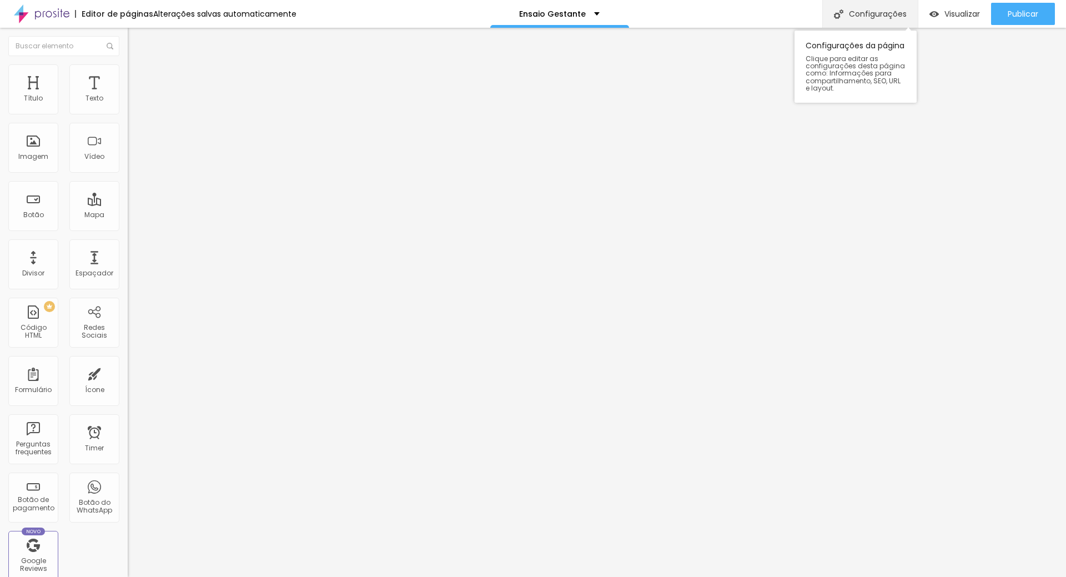
click at [866, 9] on div "Configurações" at bounding box center [869, 14] width 95 height 28
drag, startPoint x: 505, startPoint y: 216, endPoint x: 435, endPoint y: 216, distance: 69.9
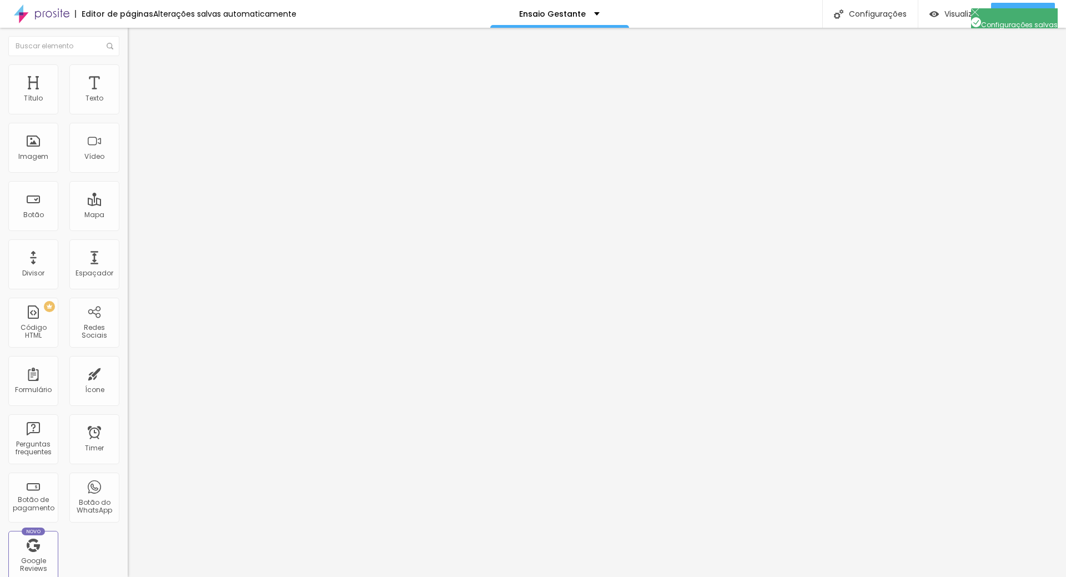
drag, startPoint x: 491, startPoint y: 215, endPoint x: 434, endPoint y: 218, distance: 57.2
drag, startPoint x: 619, startPoint y: 239, endPoint x: 607, endPoint y: 246, distance: 14.5
copy form "https://www.marcellemoraesfotografia.com/bemvinda"
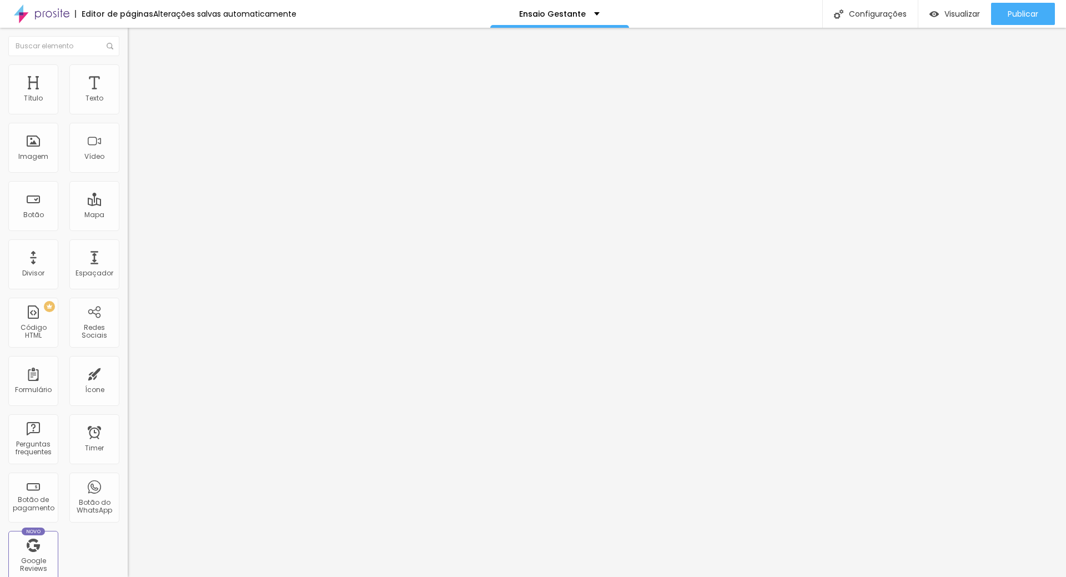
click at [737, 576] on div at bounding box center [533, 588] width 1066 height 10
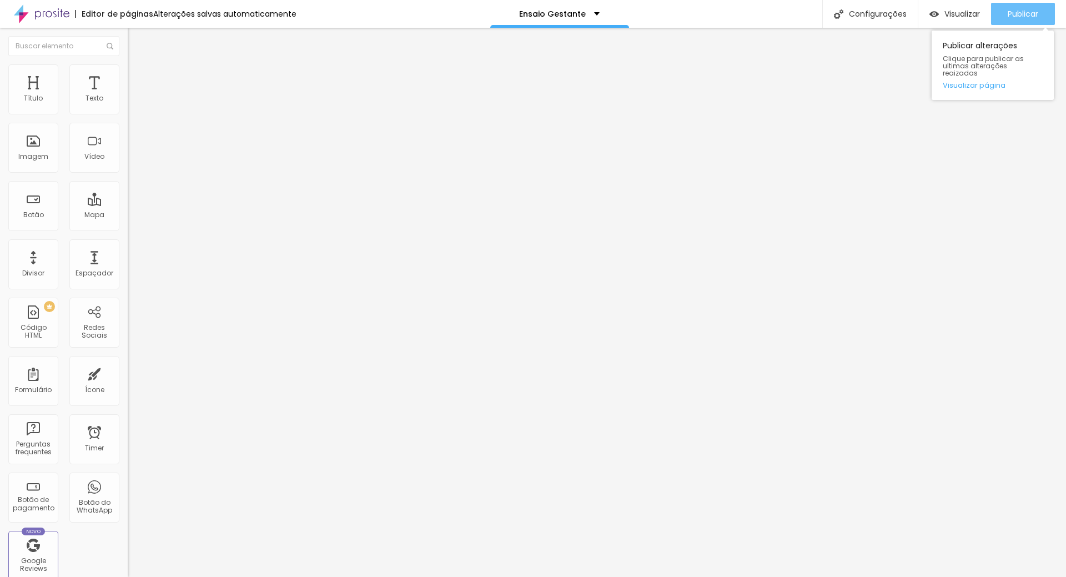
click at [1034, 14] on span "Publicar" at bounding box center [1022, 13] width 31 height 9
click at [1031, 13] on span "Publicar" at bounding box center [1022, 13] width 31 height 9
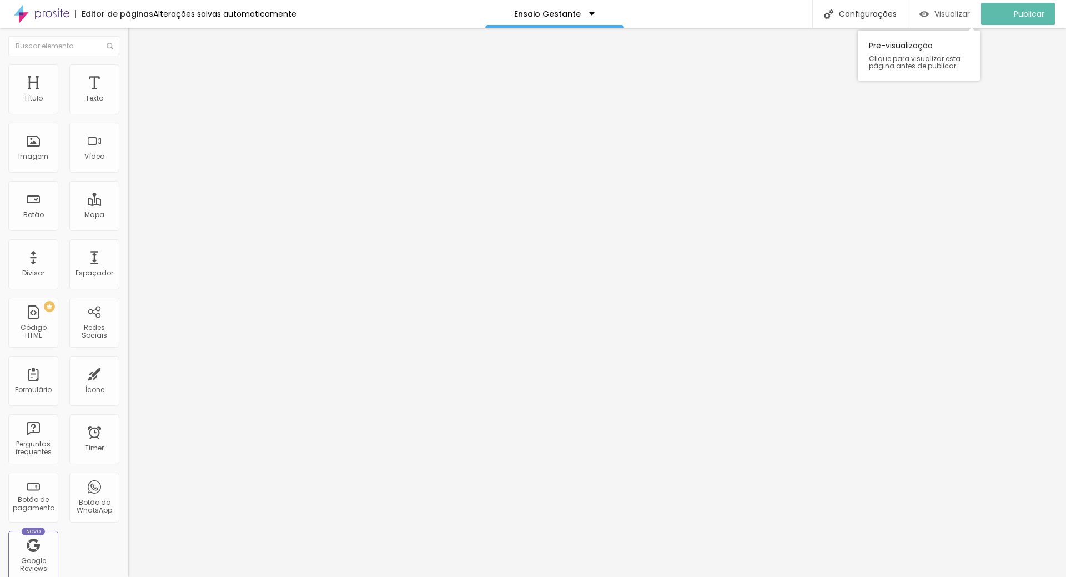
click at [954, 14] on span "Visualizar" at bounding box center [952, 13] width 36 height 9
click at [128, 95] on span "Trocar imagem" at bounding box center [158, 90] width 61 height 9
click at [136, 38] on img "button" at bounding box center [140, 40] width 9 height 9
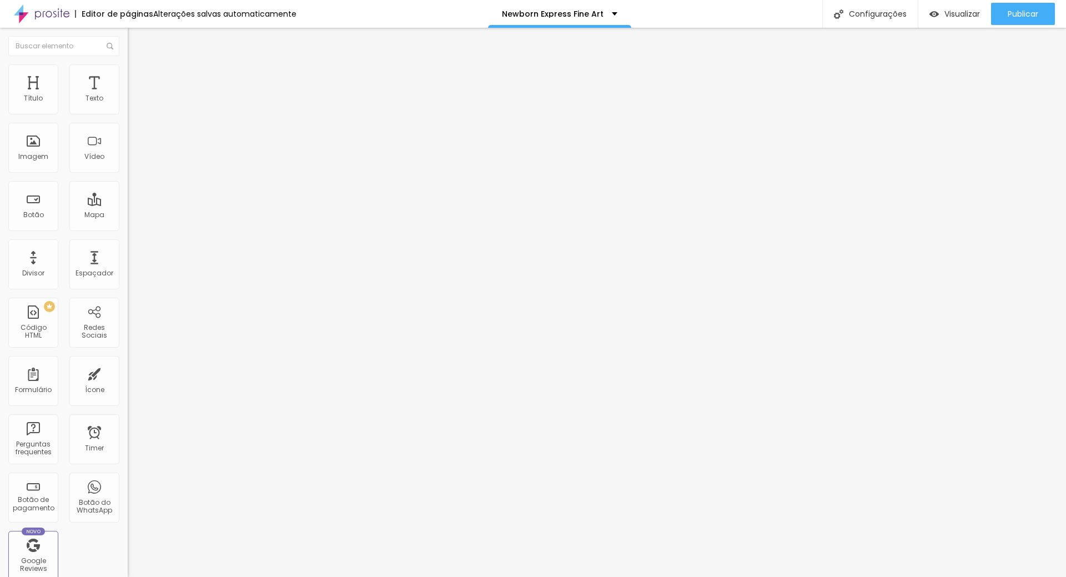
click at [128, 95] on span "Adicionar imagem" at bounding box center [164, 90] width 72 height 9
click at [1036, 3] on div "Publicar" at bounding box center [1022, 14] width 31 height 22
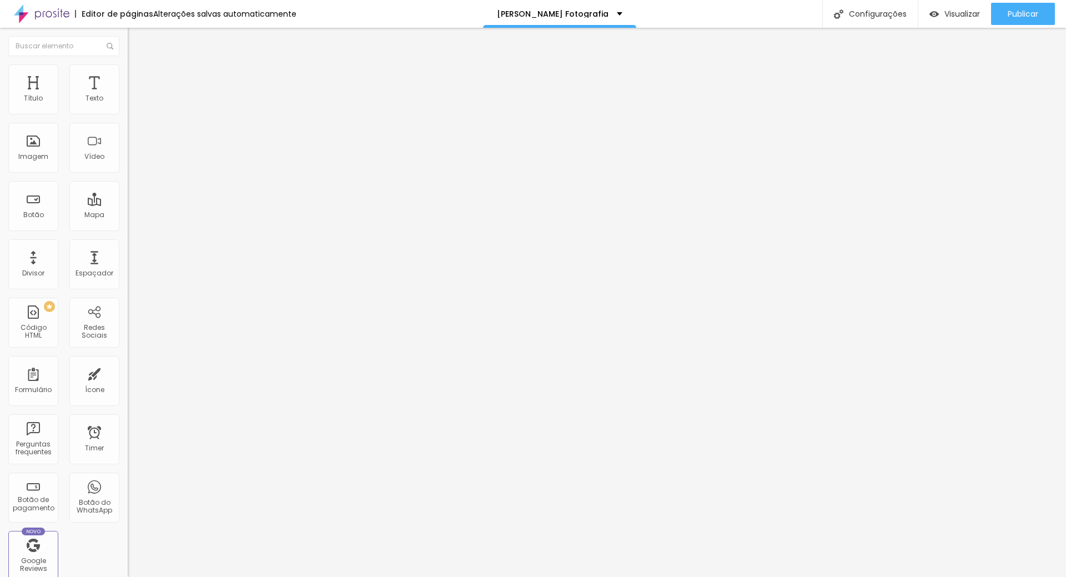
scroll to position [1, 0]
drag, startPoint x: 65, startPoint y: 127, endPoint x: 0, endPoint y: 98, distance: 71.8
click at [128, 123] on div "Texto A sua fotógrafa Alinhamento Tamanho Normal Pequeno Normal Grande Link URL…" at bounding box center [192, 168] width 128 height 162
type input "Bem vinda"
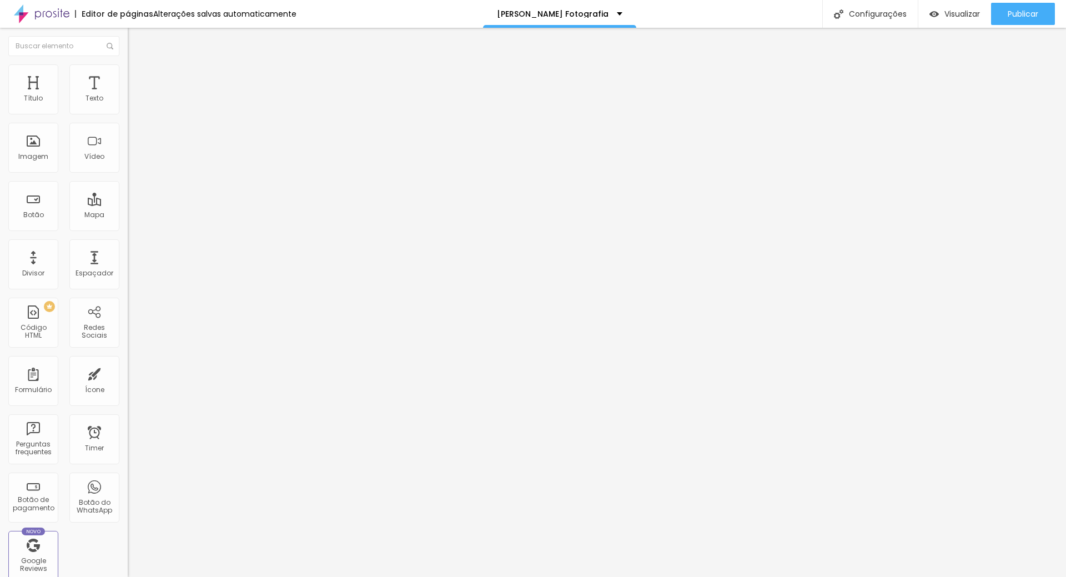
click at [128, 292] on div "Editar Botão Conteúdo Estilo Avançado Texto Bem vinda Alinhamento Tamanho Norma…" at bounding box center [192, 302] width 128 height 549
click at [128, 73] on li "Estilo" at bounding box center [192, 69] width 128 height 11
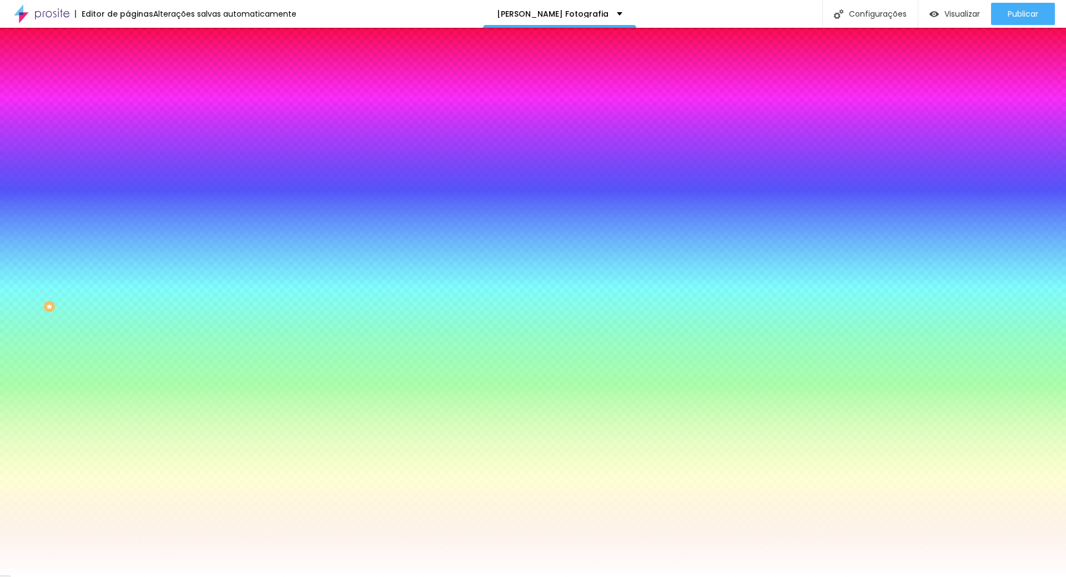
click at [128, 75] on li "Avançado" at bounding box center [192, 80] width 128 height 11
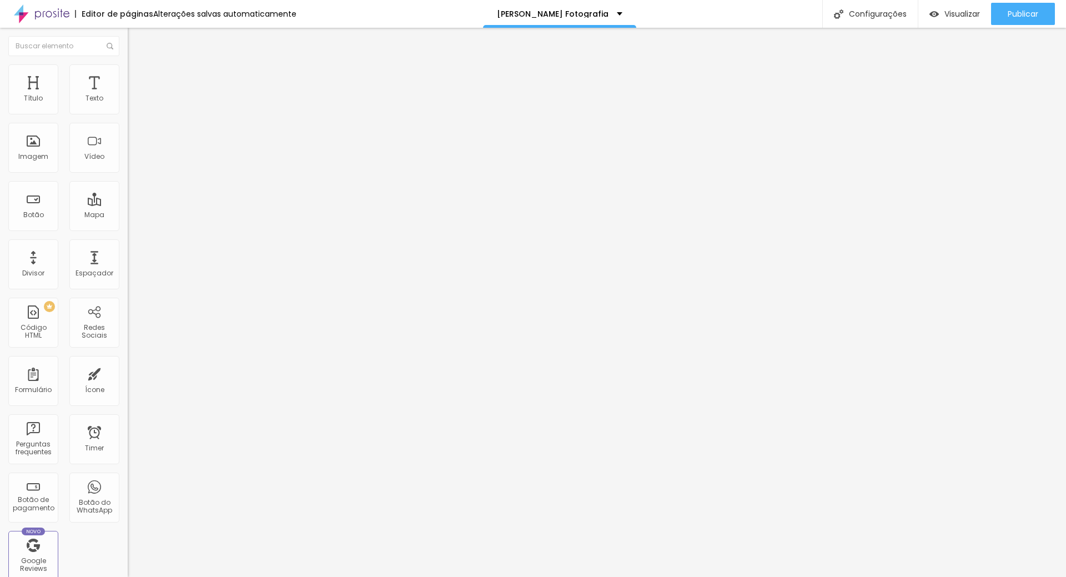
click at [128, 63] on img at bounding box center [133, 58] width 10 height 10
click at [128, 31] on button "Editar Botão" at bounding box center [192, 41] width 128 height 26
click at [128, 228] on input "https://www.marcellemoraesfotografia.com/o-estudio" at bounding box center [194, 223] width 133 height 11
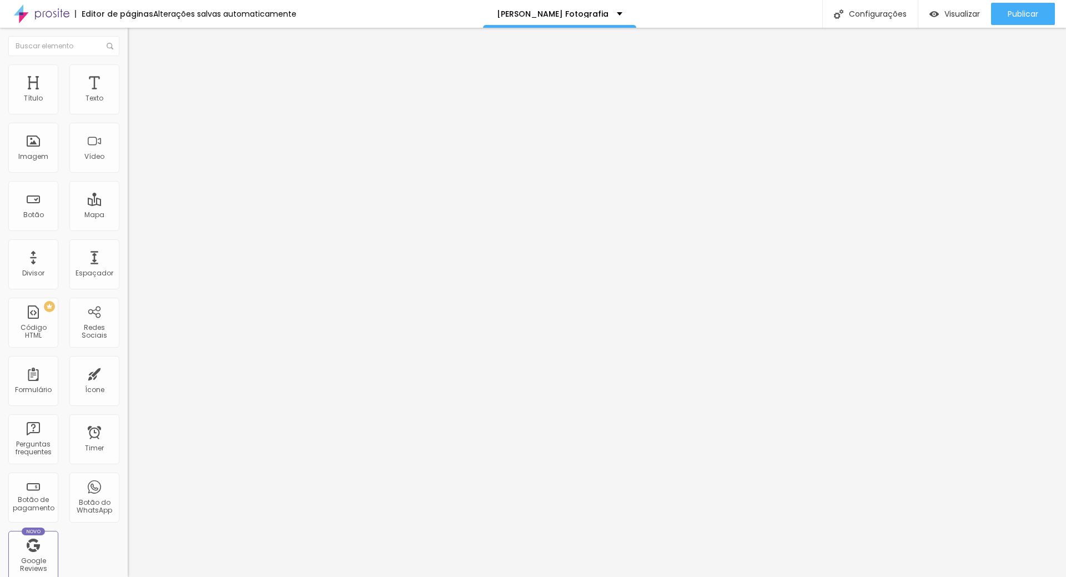
drag, startPoint x: 114, startPoint y: 230, endPoint x: 0, endPoint y: 253, distance: 116.6
click at [128, 248] on div "Texto O ESTÚDIO Alinhamento Tamanho Normal Pequeno Normal Grande Link URL https…" at bounding box center [192, 168] width 128 height 162
paste input "https://www.marcellemoraesfotografia.com/bemvinda"
drag, startPoint x: 49, startPoint y: 230, endPoint x: 0, endPoint y: 236, distance: 49.8
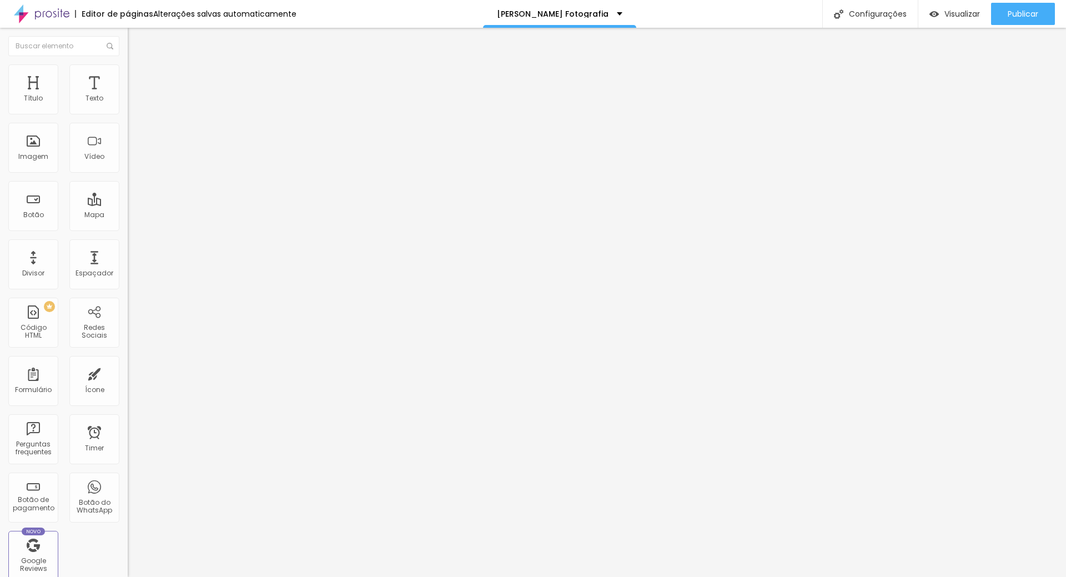
click at [128, 235] on div "Texto O ESTÚDIO Alinhamento Tamanho Normal Pequeno Normal Grande Link URL https…" at bounding box center [192, 168] width 128 height 162
type input "https://www.marcellemoraesfotografia.com/bemvinda"
click at [128, 310] on div "Editar Botão Conteúdo Estilo Avançado Texto O ESTÚDIO Alinhamento Tamanho Norma…" at bounding box center [192, 302] width 128 height 549
drag, startPoint x: 51, startPoint y: 122, endPoint x: 0, endPoint y: 125, distance: 50.7
click at [128, 125] on div "Texto O ESTÚDIO Alinhamento Tamanho Normal Pequeno Normal Grande Link URL https…" at bounding box center [192, 168] width 128 height 162
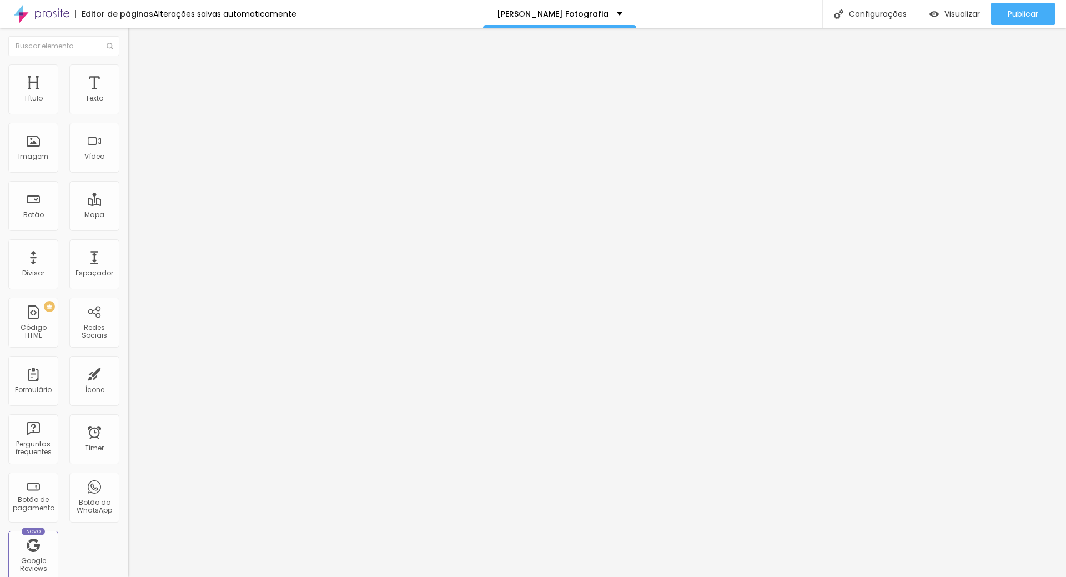
type input "b"
click at [128, 104] on input "EM VINDA" at bounding box center [194, 98] width 133 height 11
type input "BEM VINDA"
click at [128, 243] on div at bounding box center [192, 243] width 128 height 0
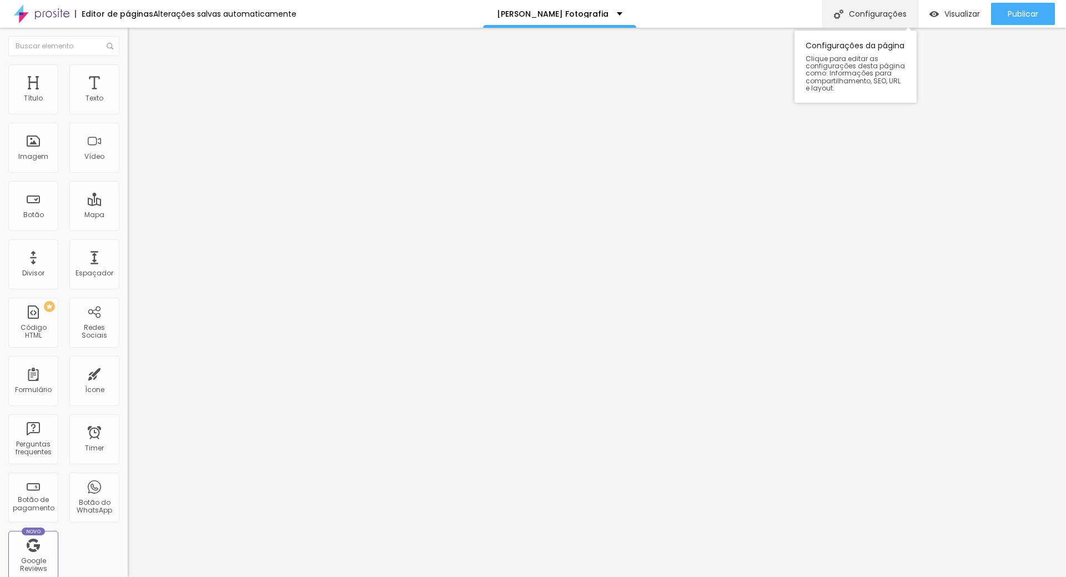
click at [901, 10] on div "Configurações" at bounding box center [869, 14] width 95 height 28
click at [735, 576] on div at bounding box center [533, 588] width 1066 height 10
click at [136, 39] on img "button" at bounding box center [140, 40] width 9 height 9
click at [128, 71] on img at bounding box center [133, 69] width 10 height 10
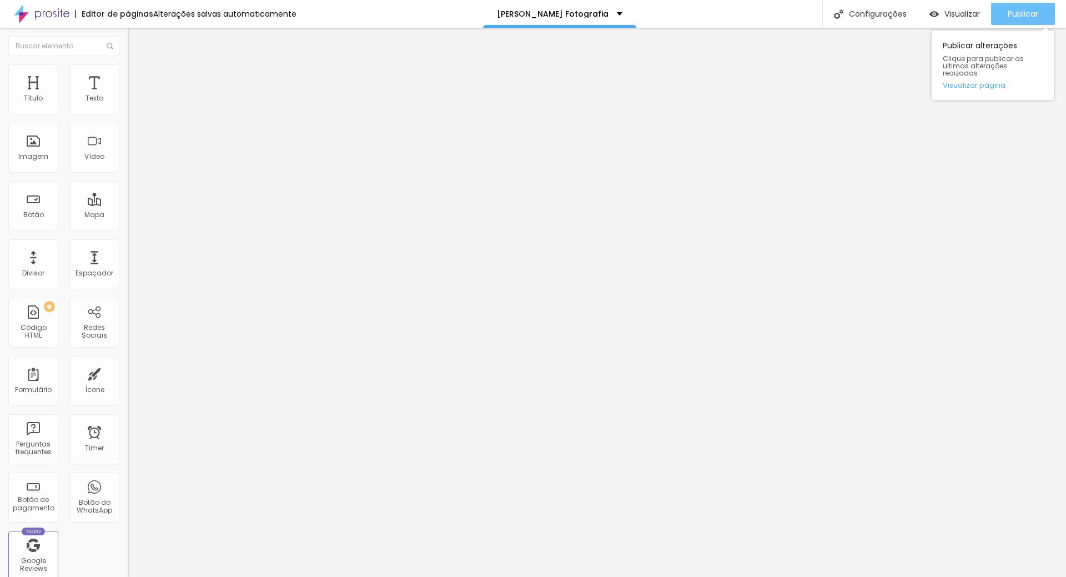
click at [1009, 11] on span "Publicar" at bounding box center [1022, 13] width 31 height 9
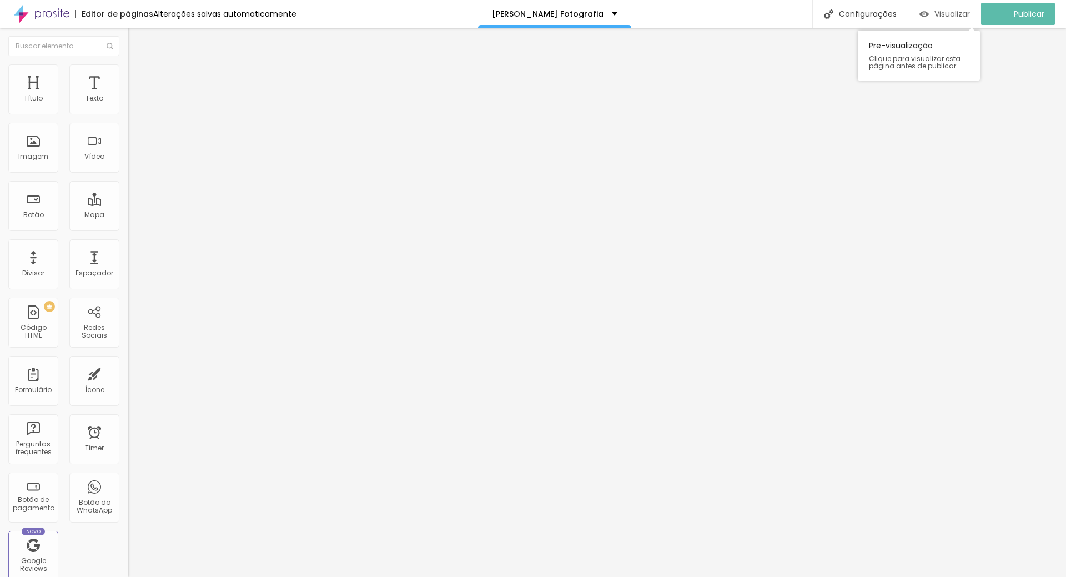
click at [944, 5] on div "Visualizar" at bounding box center [944, 14] width 51 height 22
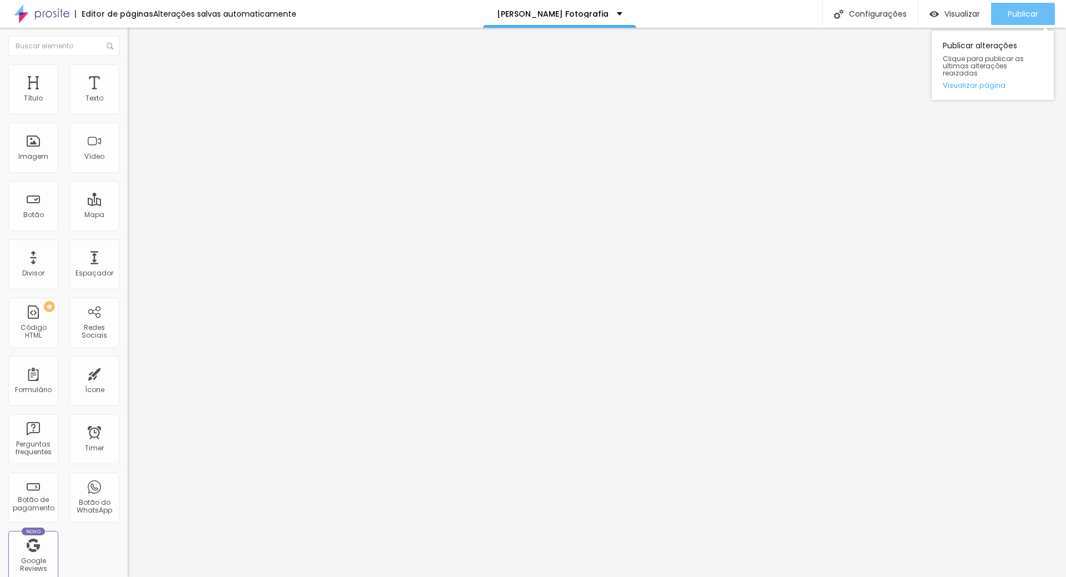
click at [1040, 6] on button "Publicar" at bounding box center [1023, 14] width 64 height 22
click at [128, 95] on span "Trocar imagem" at bounding box center [158, 90] width 61 height 9
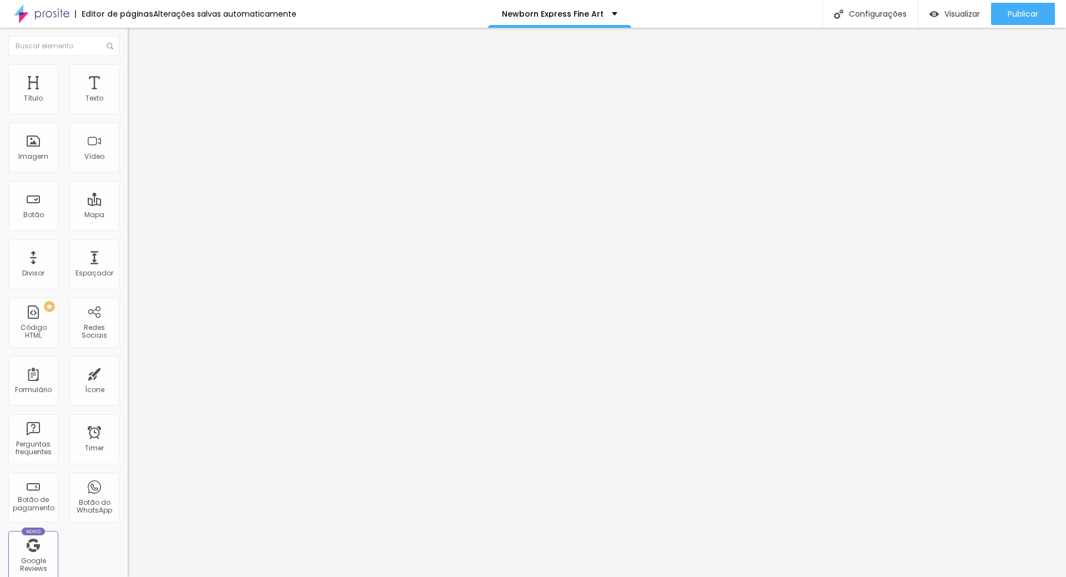
click at [1027, 9] on span "Publicar" at bounding box center [1022, 13] width 31 height 9
